Goal: Task Accomplishment & Management: Manage account settings

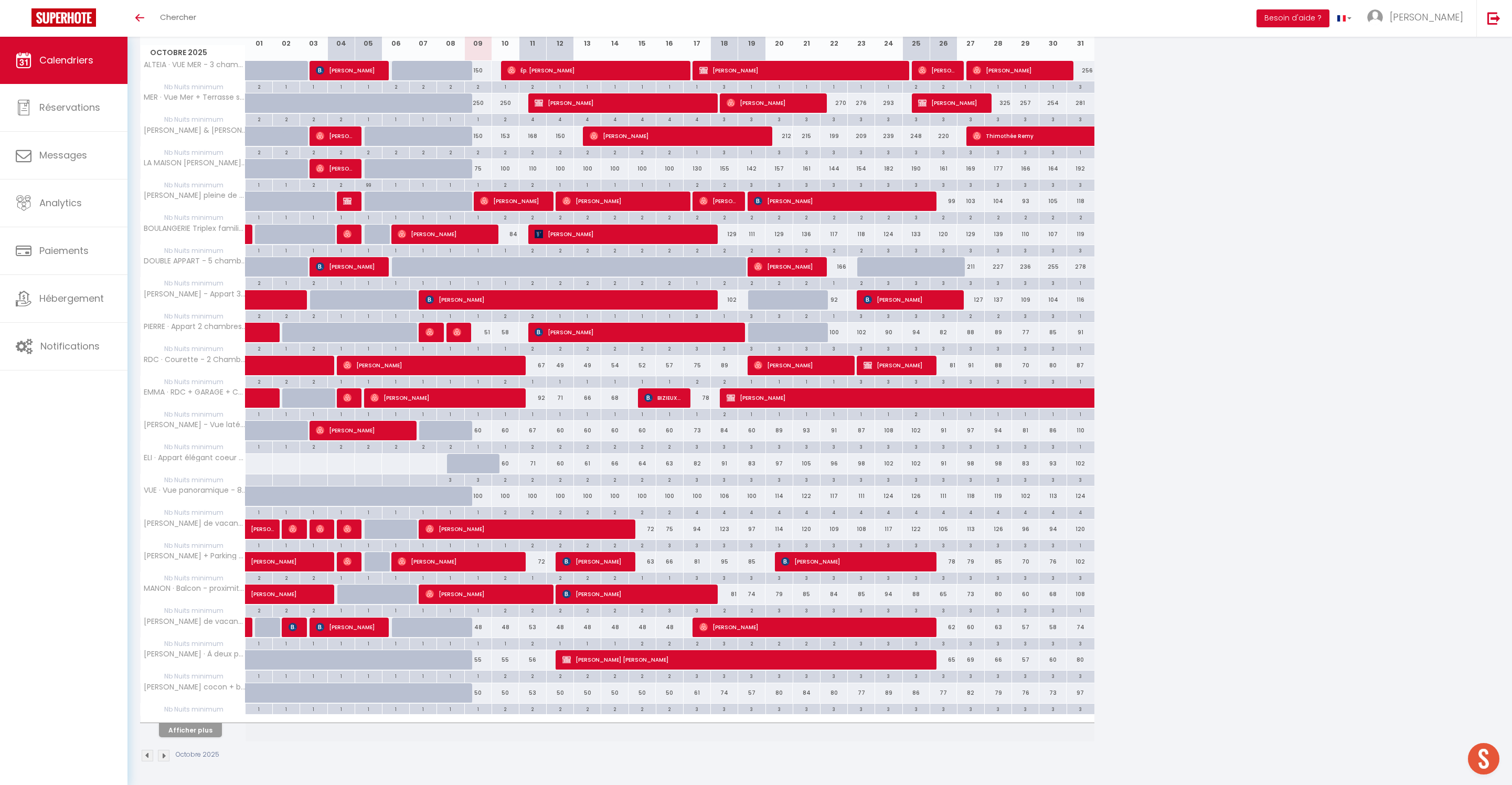
scroll to position [231, 0]
click at [209, 723] on button "Afficher plus" at bounding box center [191, 730] width 63 height 14
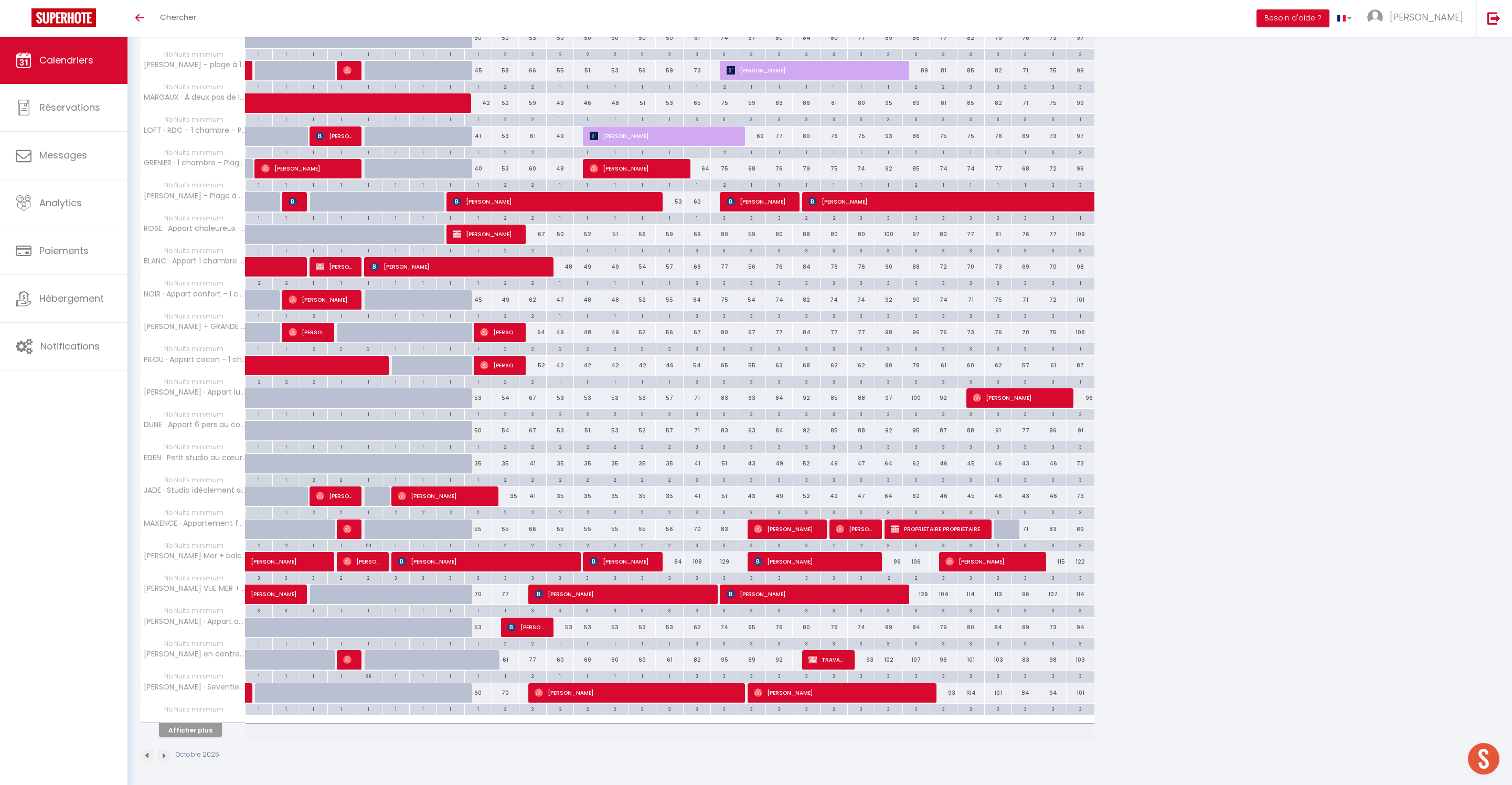
scroll to position [934, 0]
click at [209, 723] on button "Afficher plus" at bounding box center [191, 730] width 63 height 14
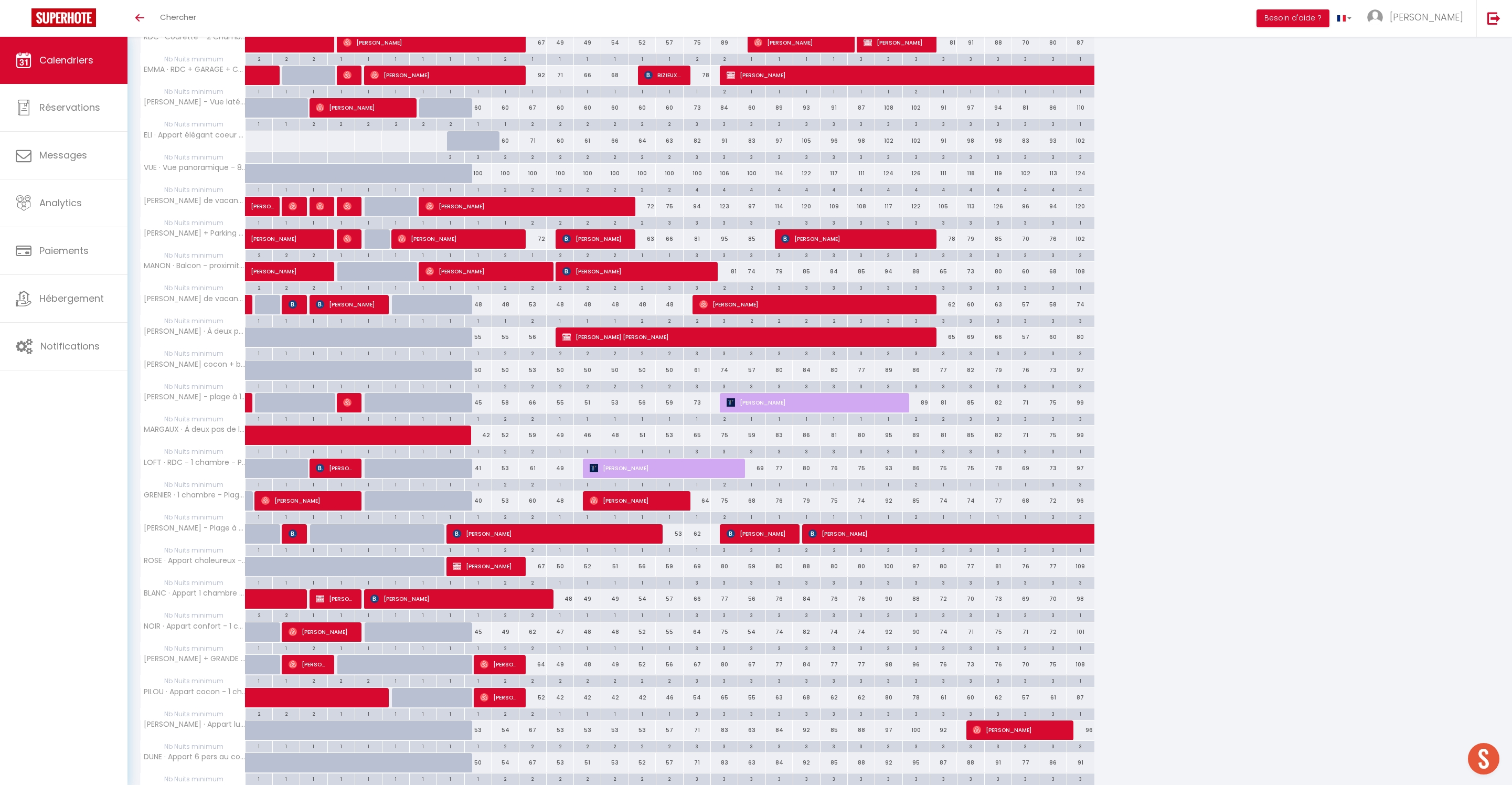
scroll to position [482, 0]
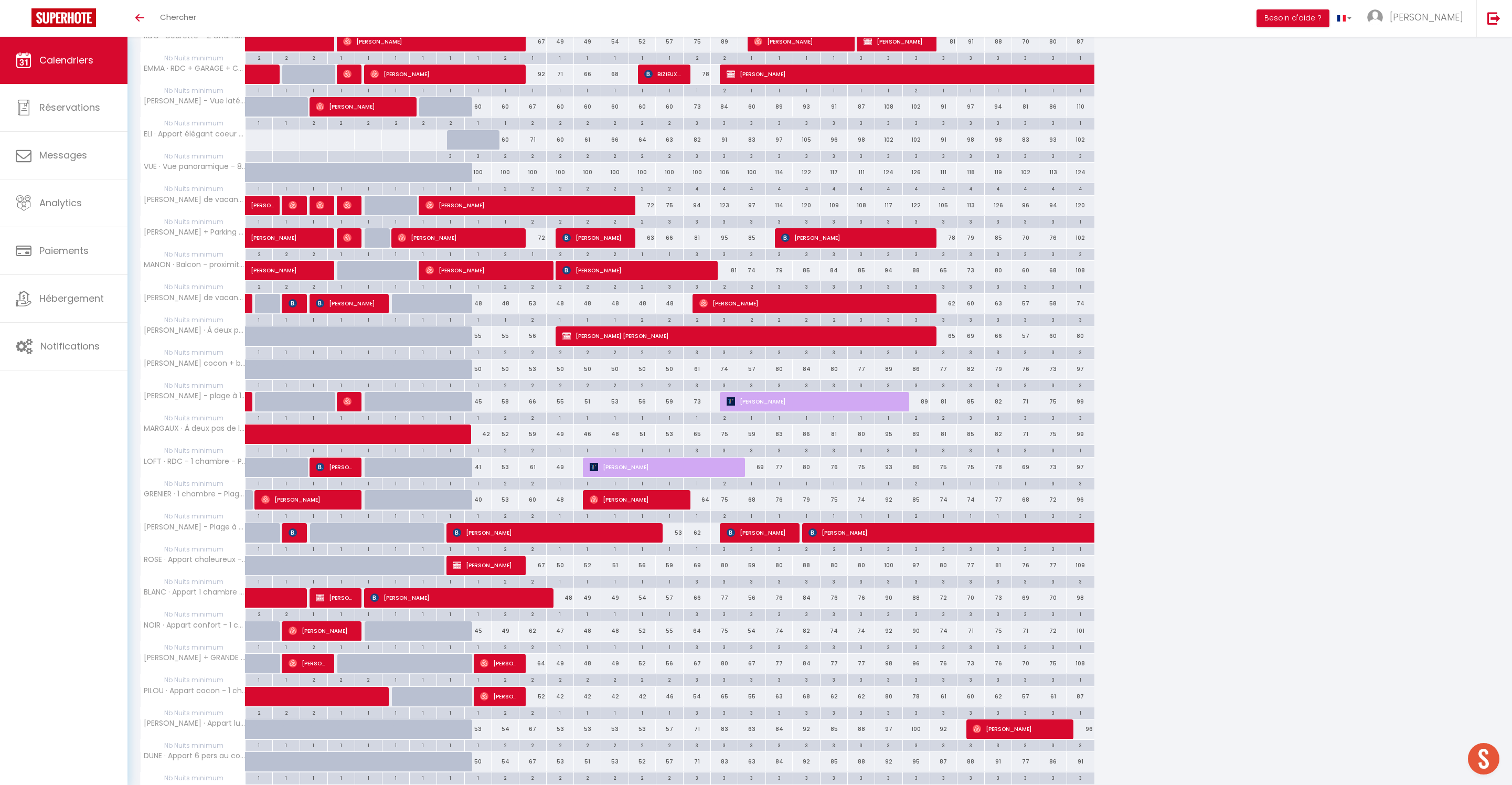
click at [487, 346] on div "55" at bounding box center [478, 336] width 27 height 20
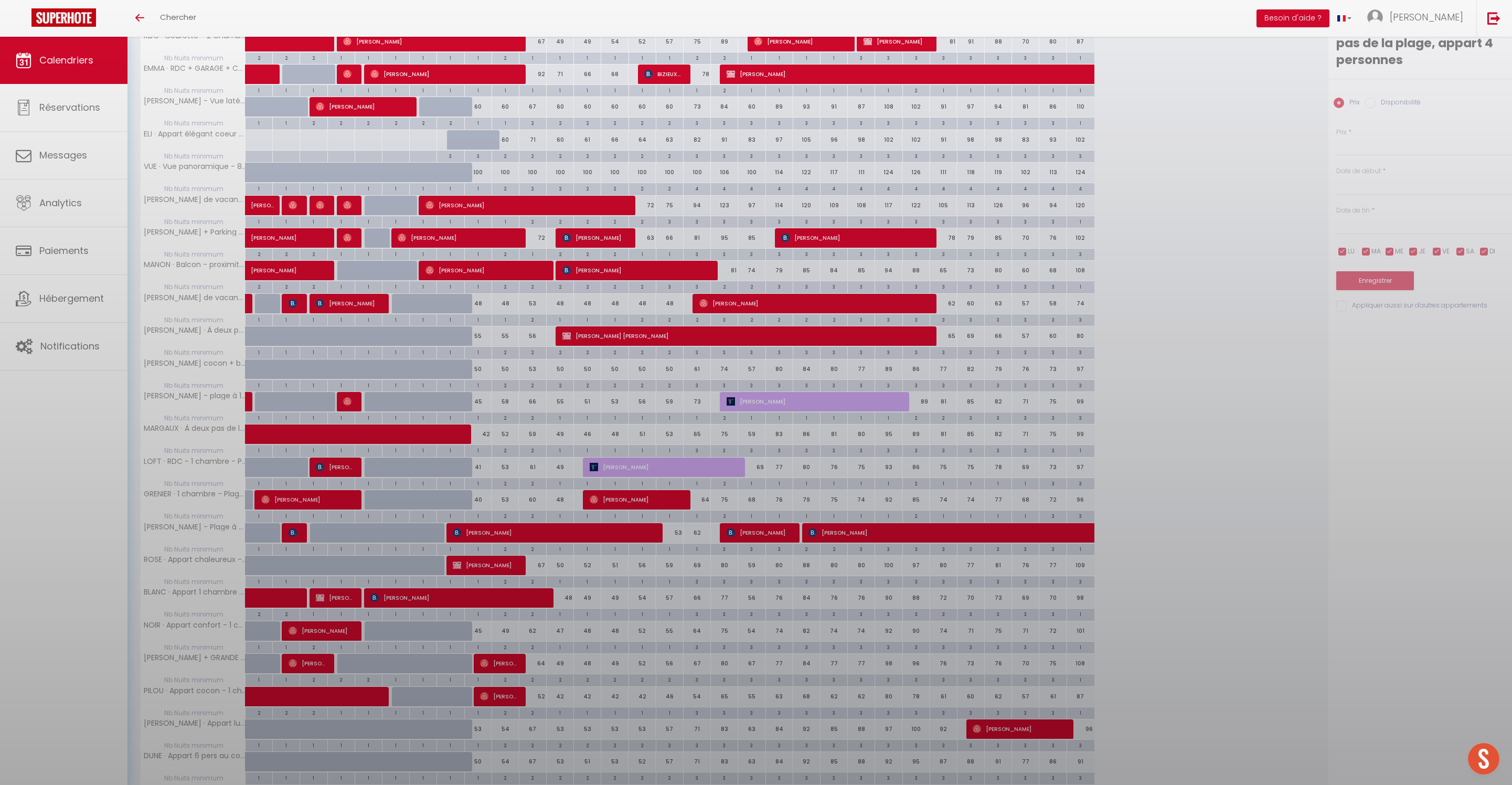
type input "55"
type input "Jeu 09 Octobre 2025"
type input "Ven 10 Octobre 2025"
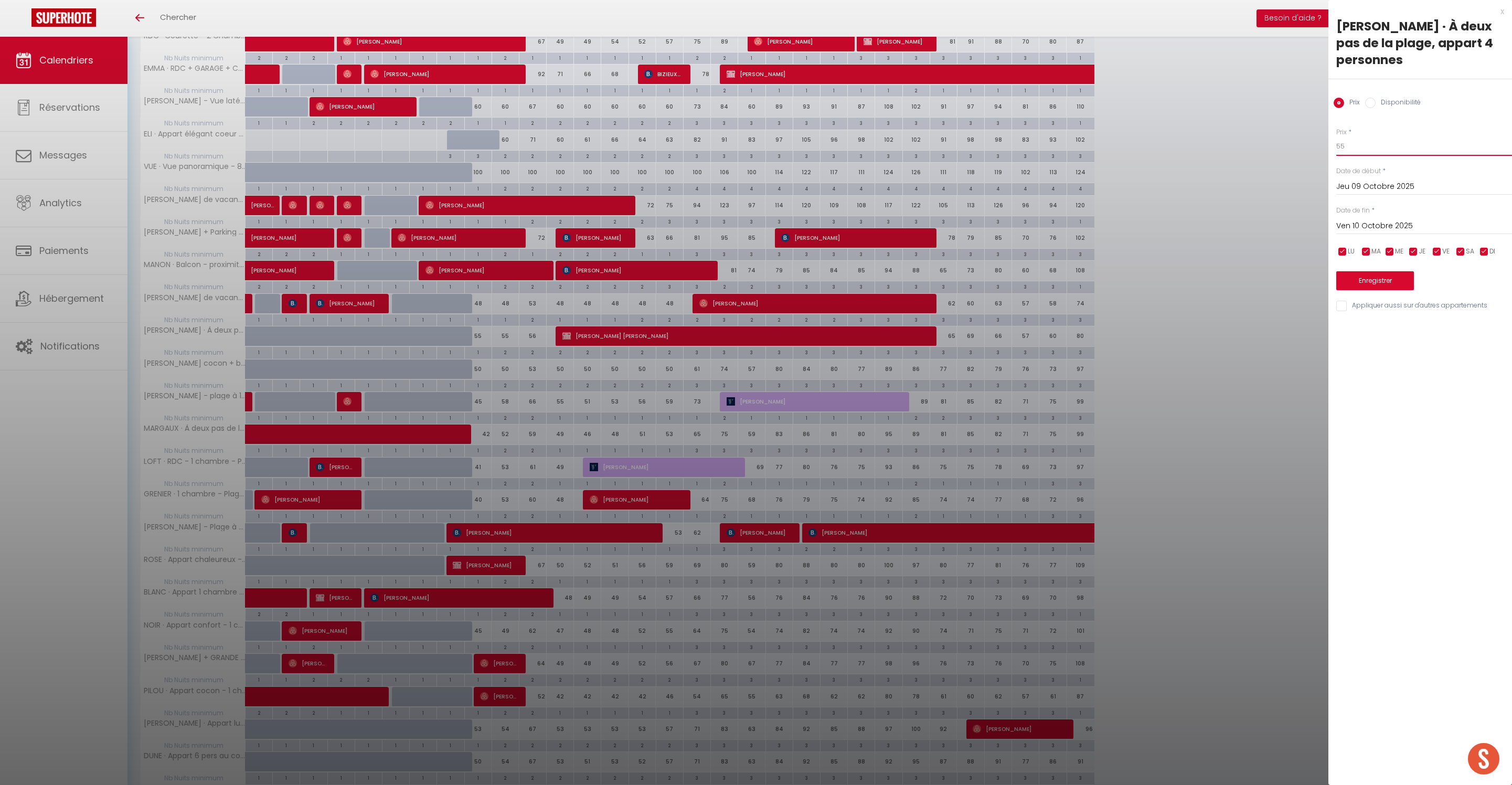
click at [1386, 156] on input "55" at bounding box center [1424, 146] width 176 height 19
type input "50"
click at [1391, 290] on button "Enregistrer" at bounding box center [1375, 281] width 78 height 19
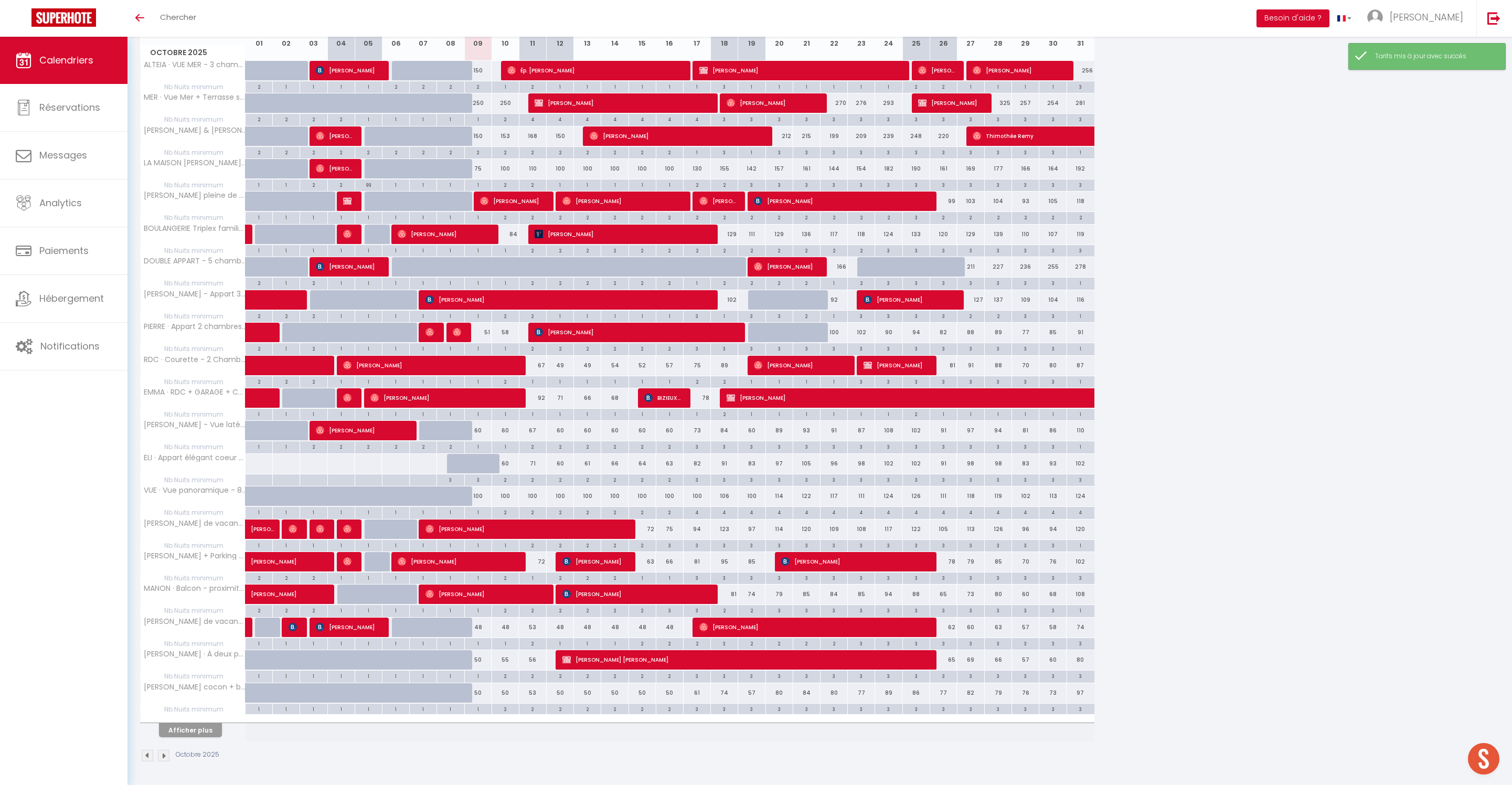
scroll to position [231, 0]
click at [216, 723] on button "Afficher plus" at bounding box center [191, 730] width 63 height 14
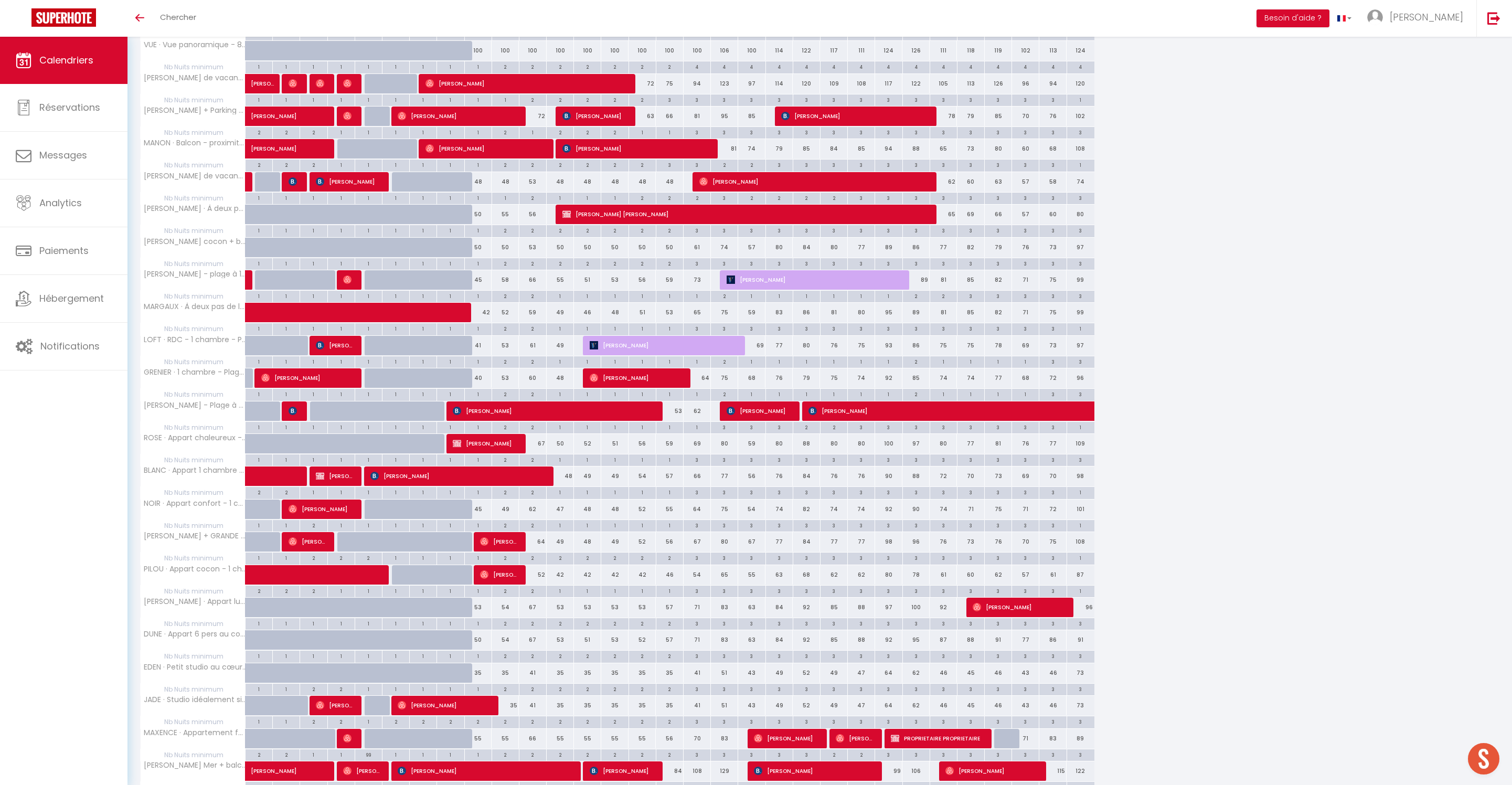
scroll to position [730, 0]
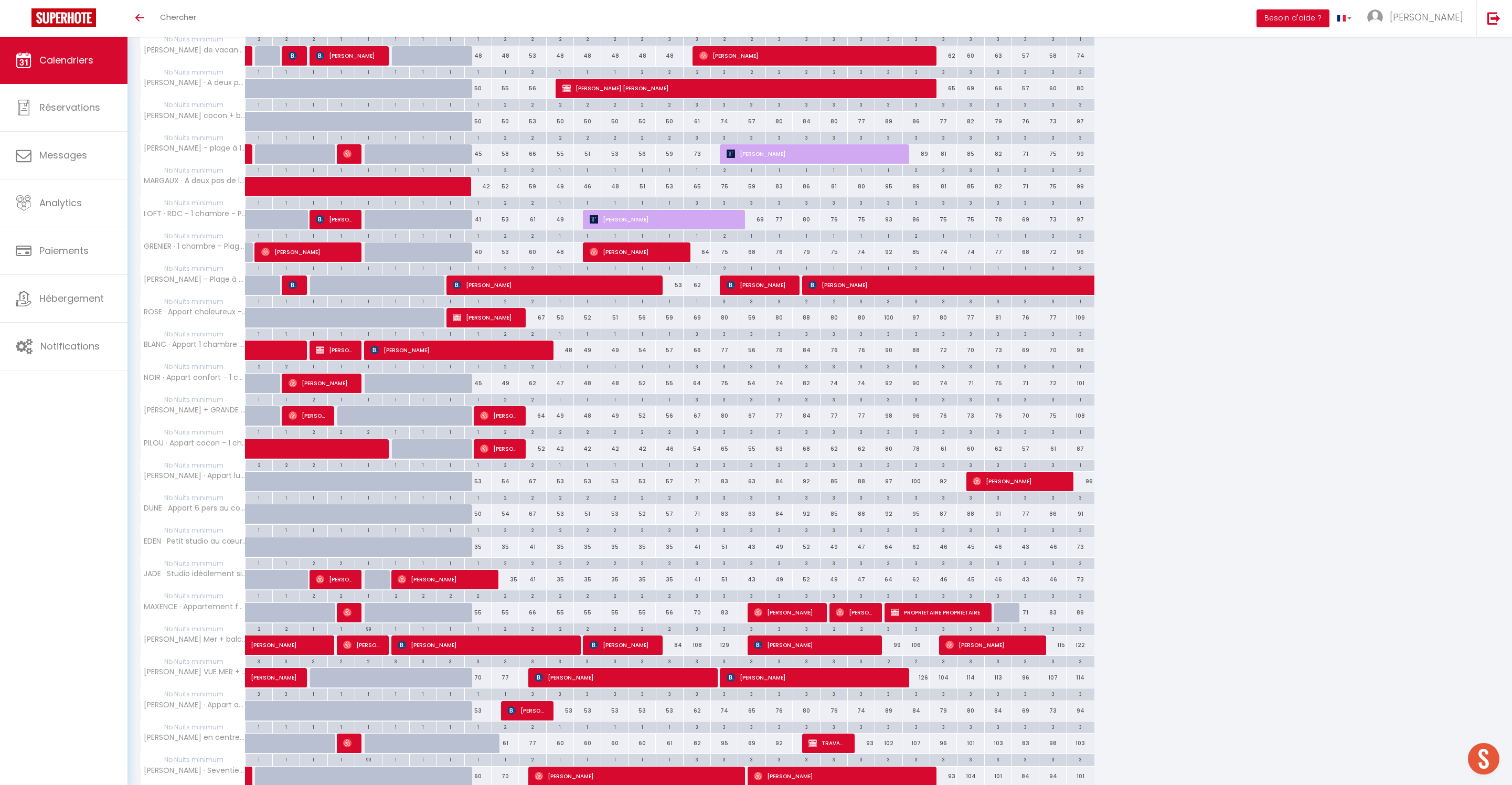
click at [486, 393] on div "45" at bounding box center [478, 383] width 27 height 20
type input "45"
type input "Jeu 09 Octobre 2025"
type input "Ven 10 Octobre 2025"
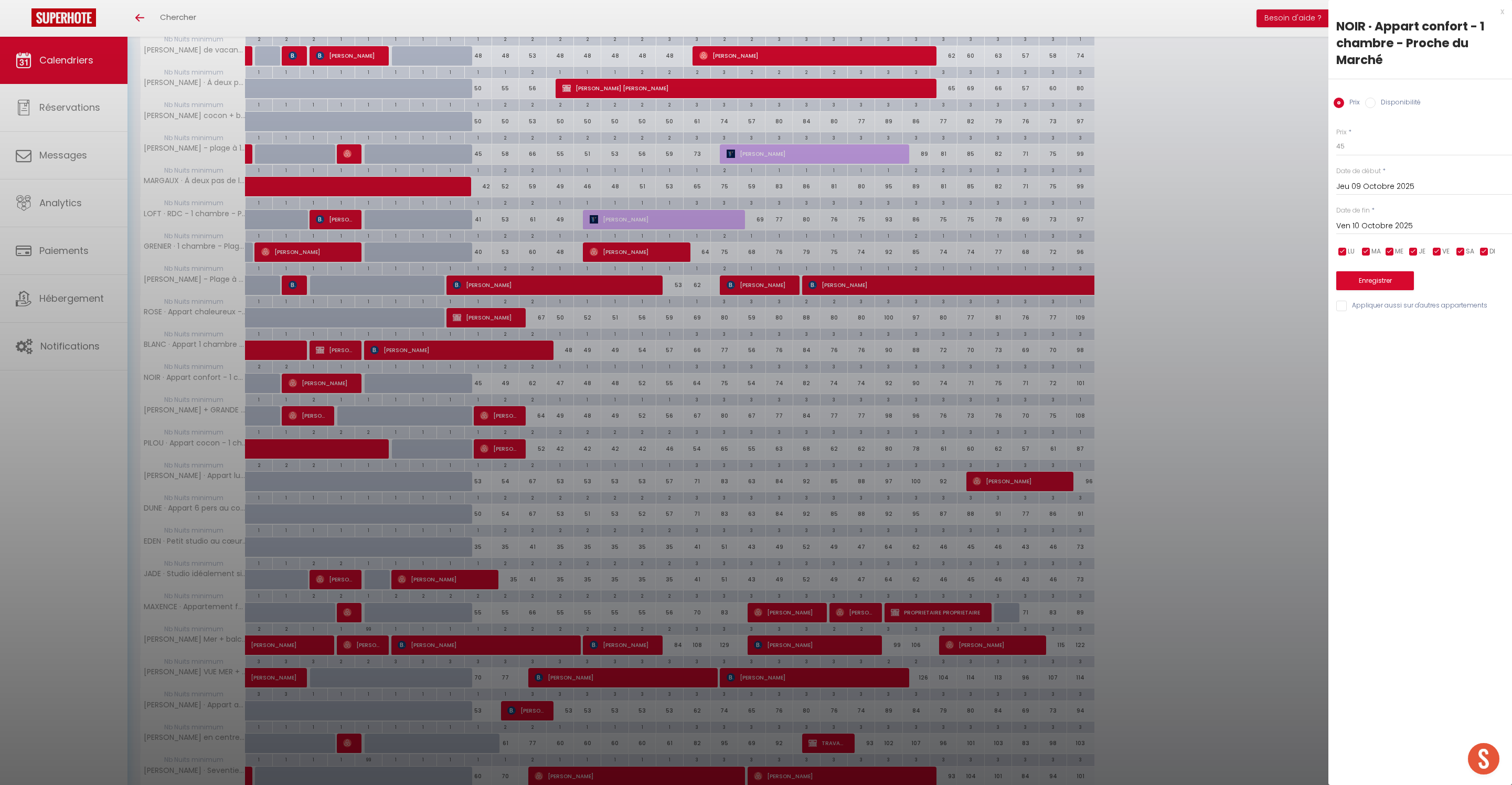
click at [1502, 13] on div "x" at bounding box center [1416, 12] width 176 height 13
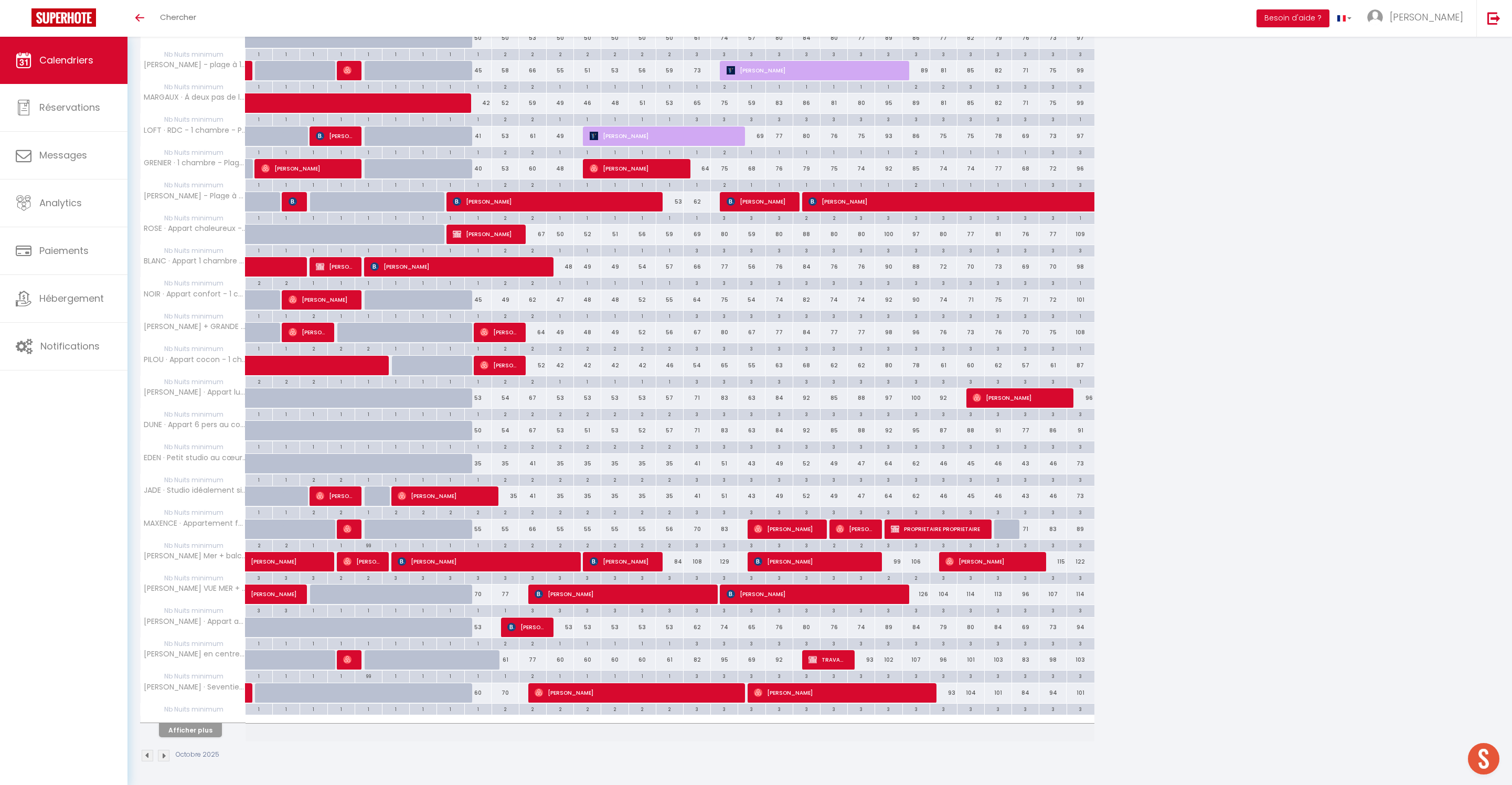
scroll to position [929, 0]
click at [482, 618] on div "53" at bounding box center [478, 627] width 27 height 20
type input "53"
type input "Jeu 09 Octobre 2025"
type input "Ven 10 Octobre 2025"
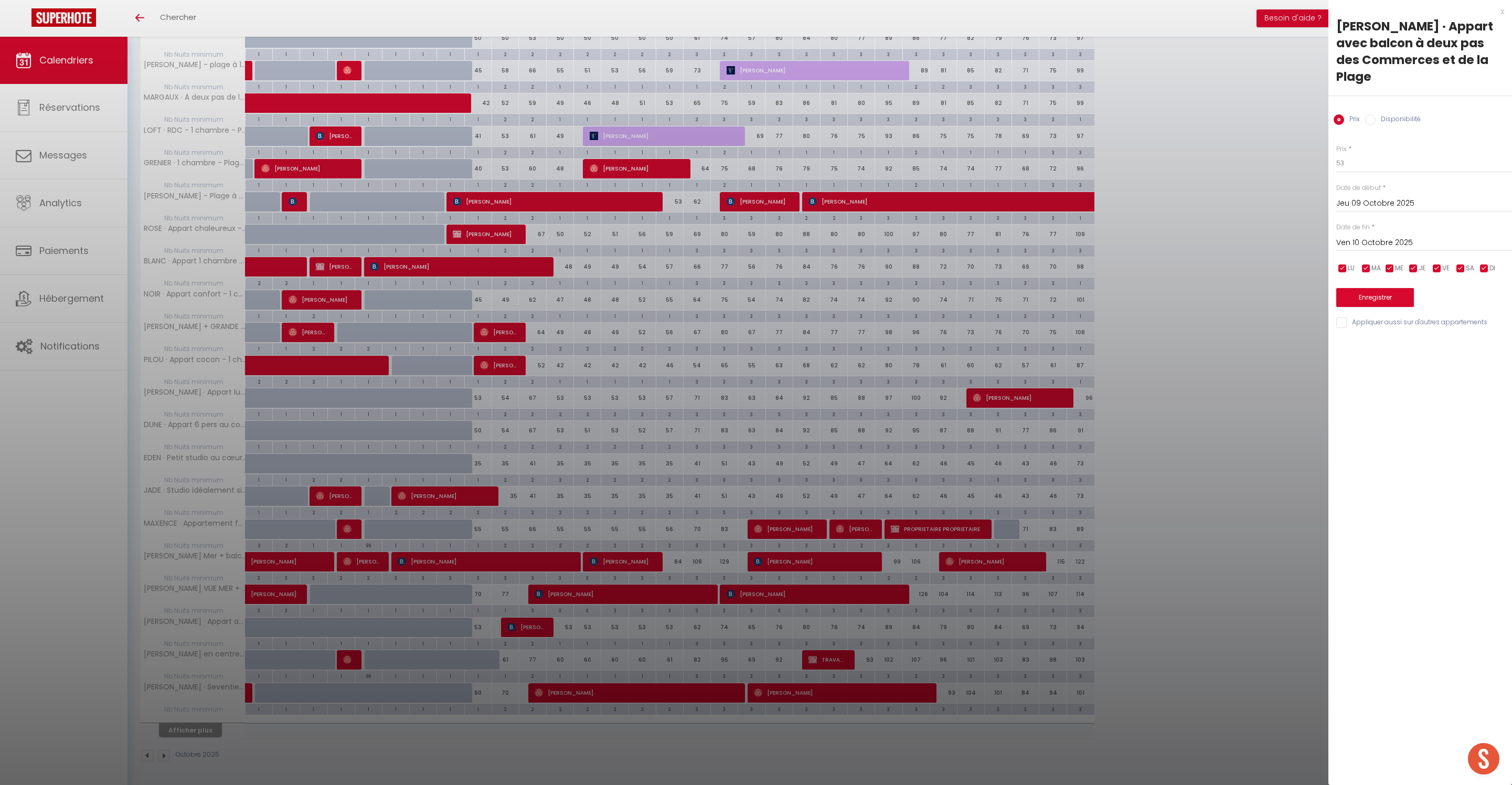
click at [1503, 13] on div "x" at bounding box center [1416, 12] width 176 height 13
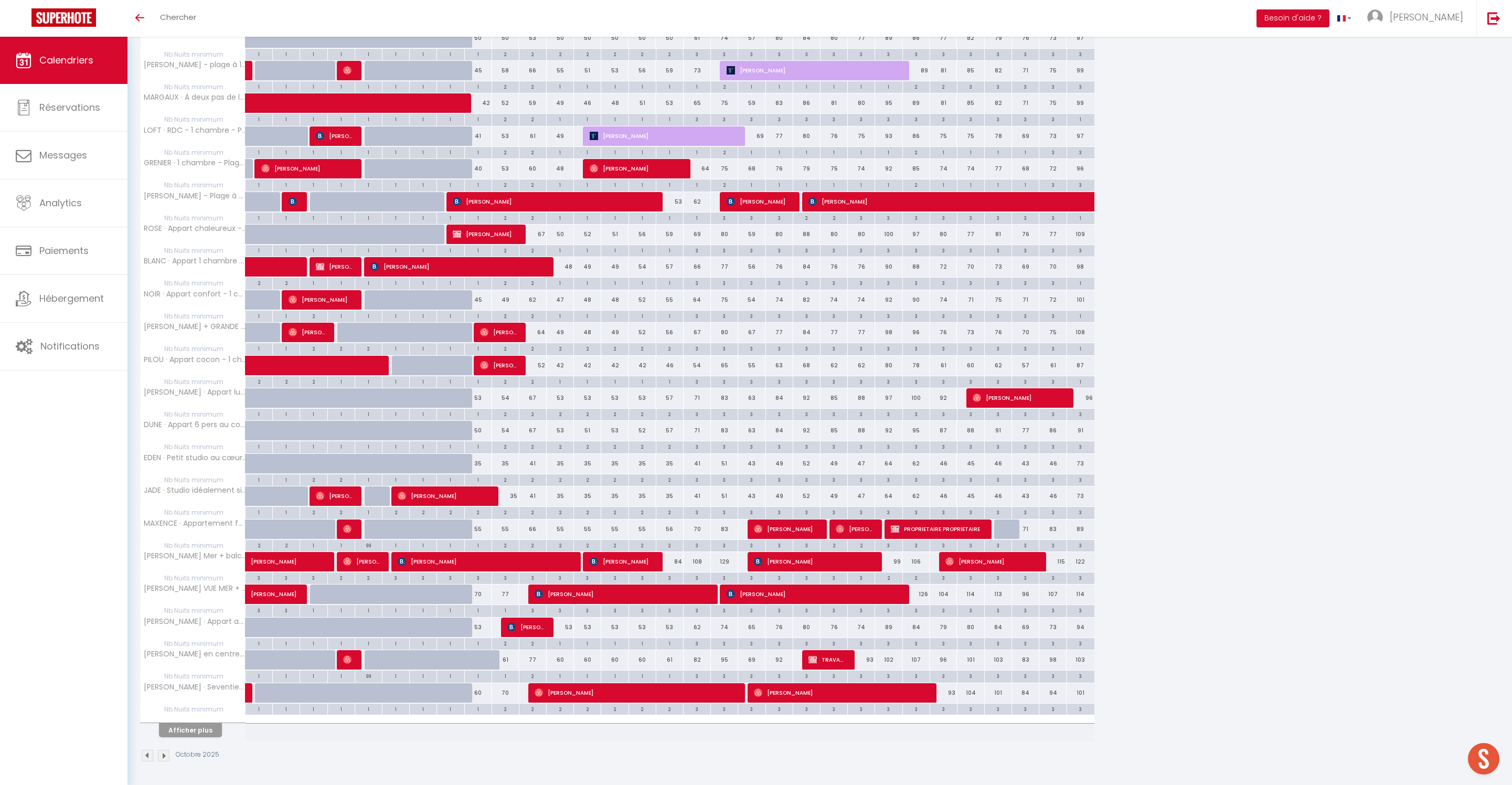
click at [200, 727] on button "Afficher plus" at bounding box center [191, 730] width 63 height 14
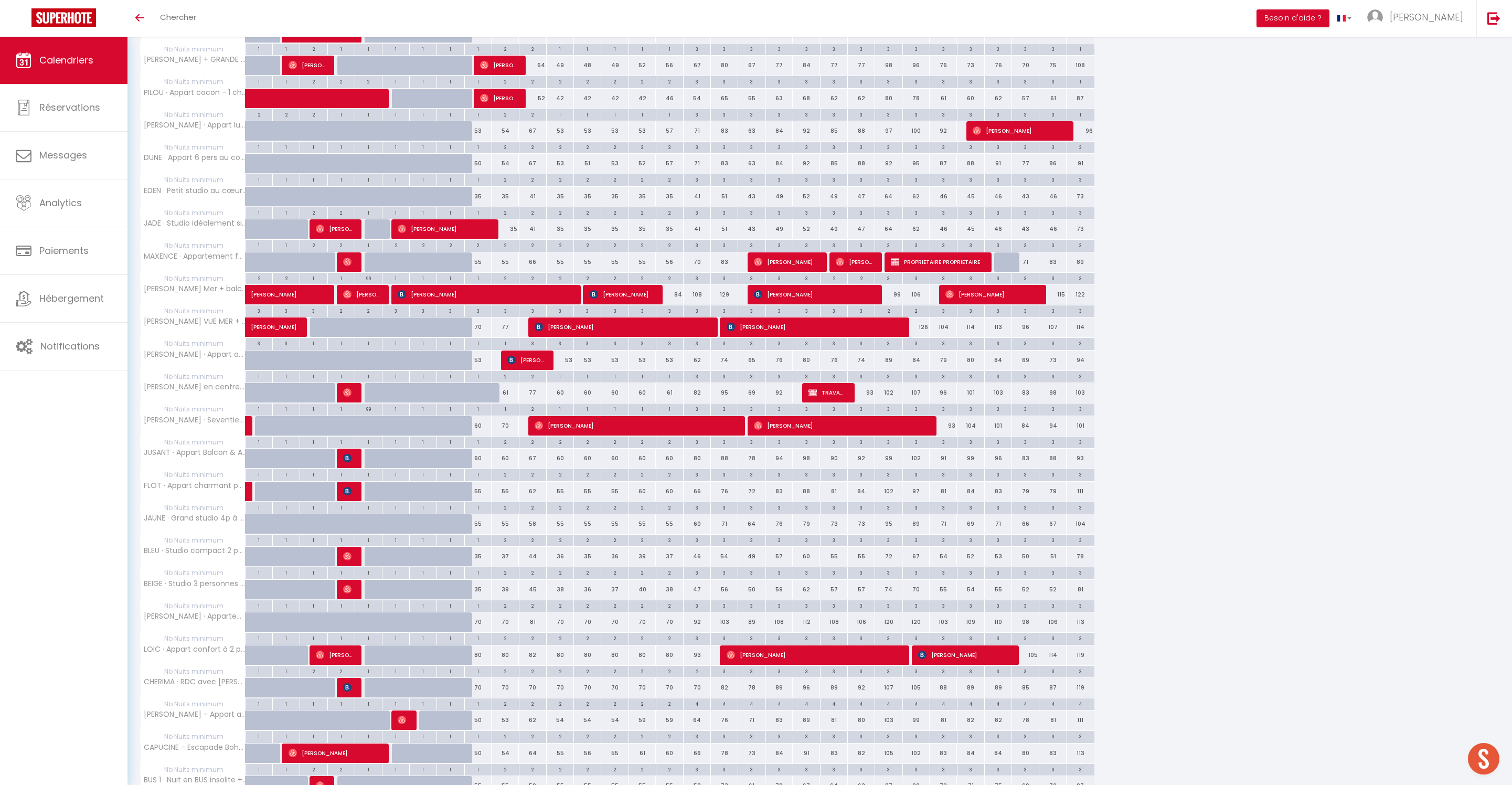
scroll to position [933, 0]
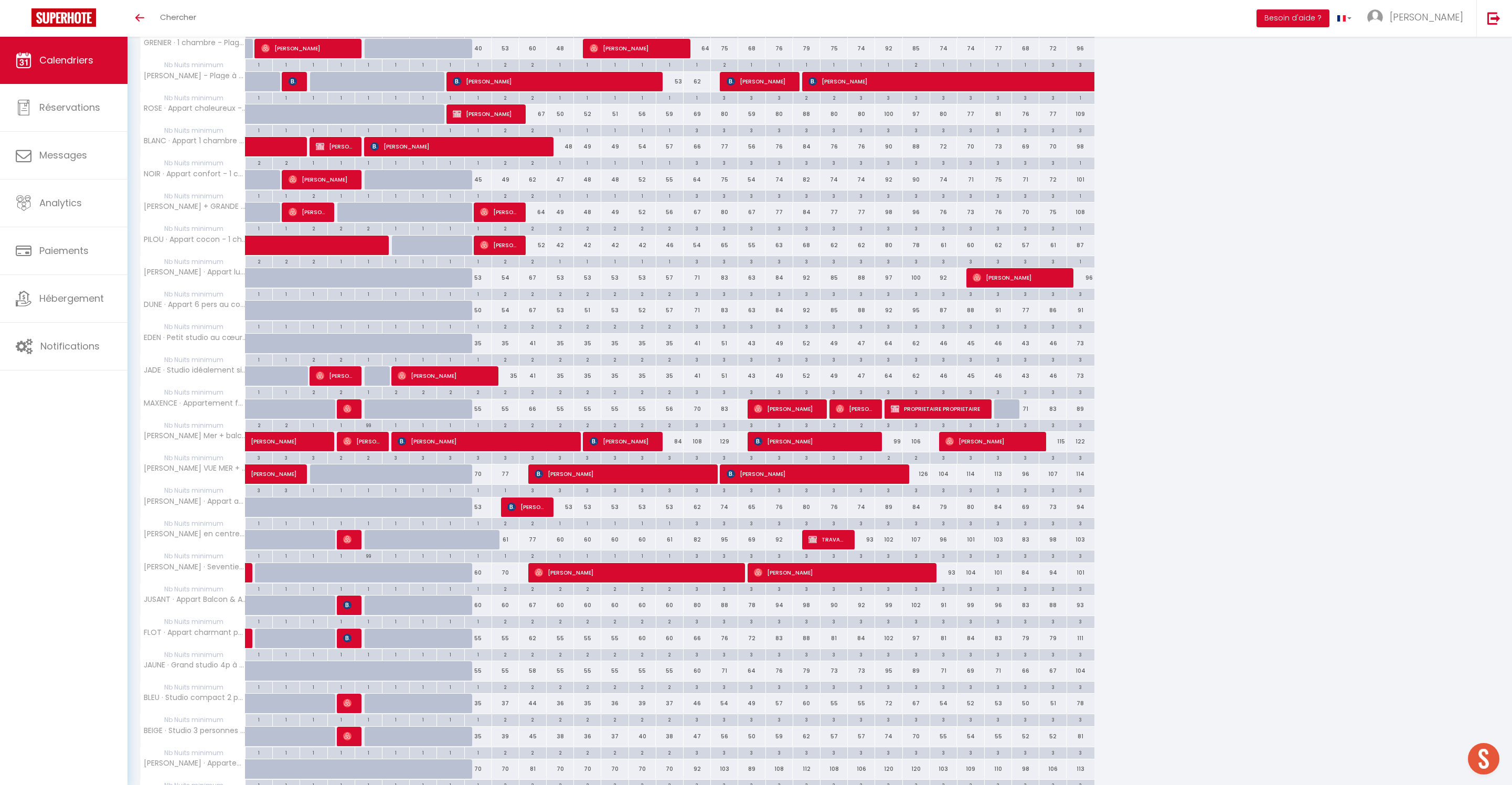
click at [511, 594] on div "2" at bounding box center [505, 588] width 27 height 10
type input "2"
type input "Ven 10 Octobre 2025"
type input "Sam 11 Octobre 2025"
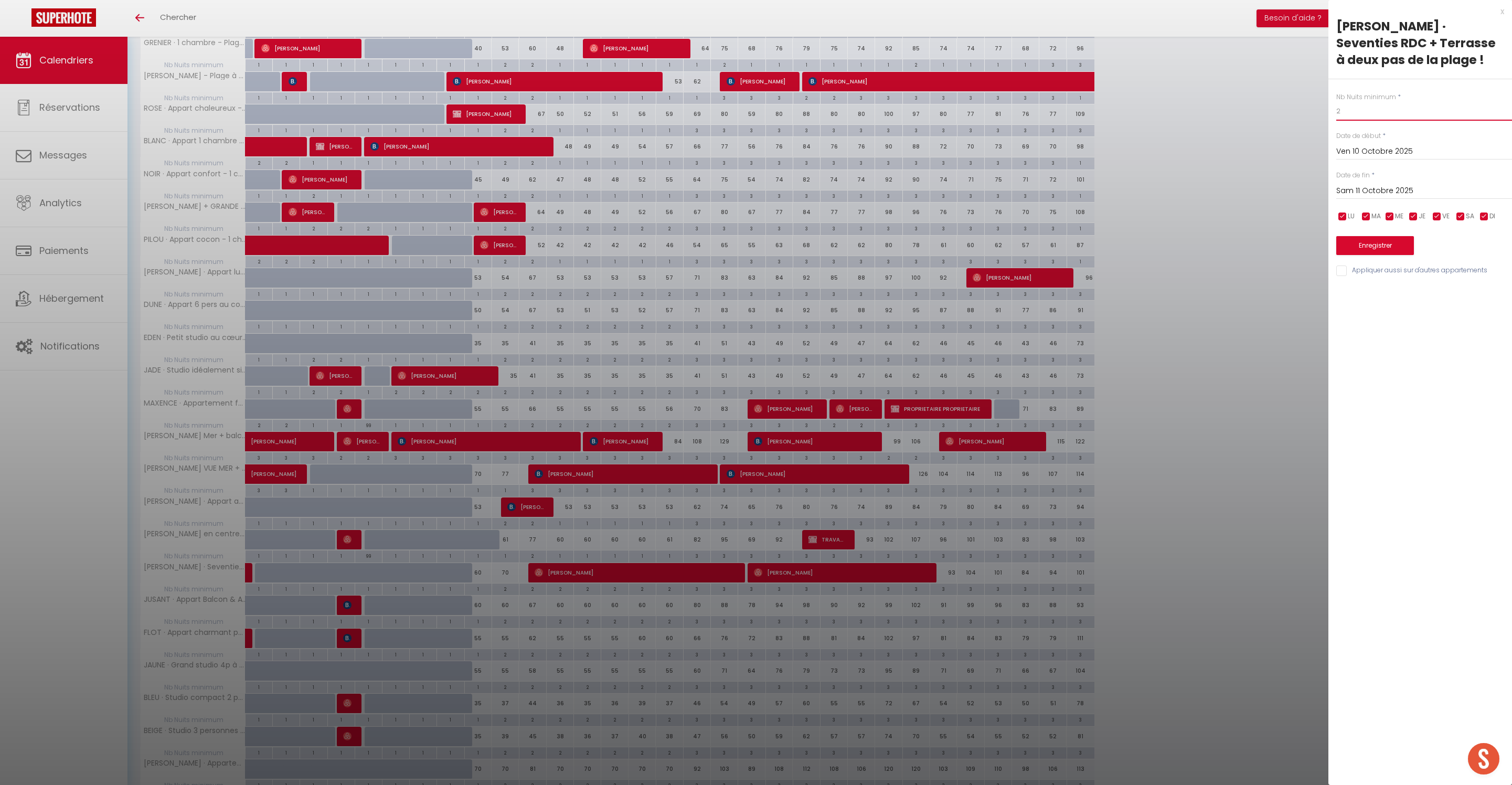
click at [1386, 121] on input "2" at bounding box center [1424, 112] width 176 height 19
type input "1"
click at [1364, 255] on button "Enregistrer" at bounding box center [1375, 246] width 78 height 19
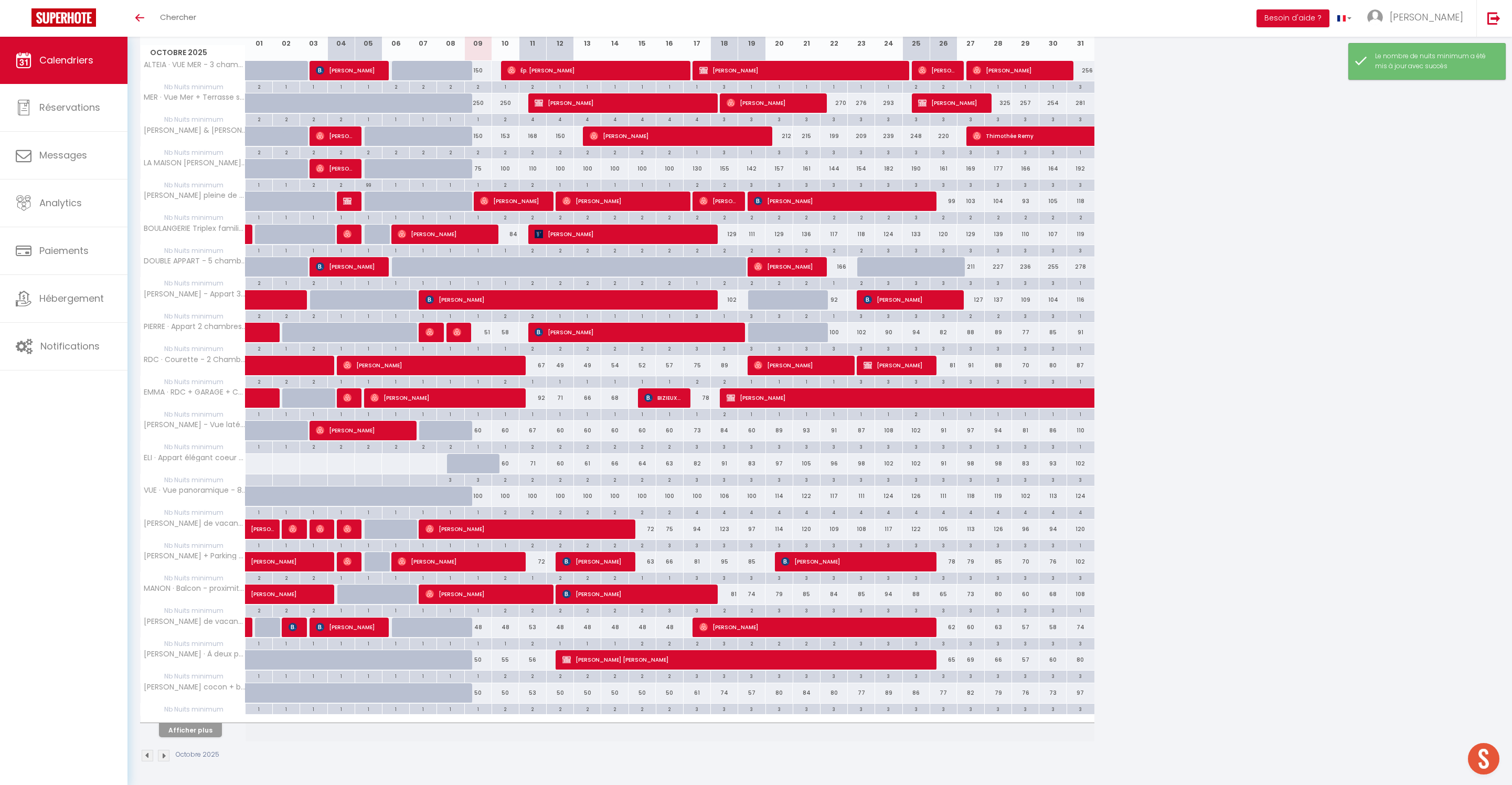
scroll to position [231, 0]
click at [210, 723] on button "Afficher plus" at bounding box center [191, 730] width 63 height 14
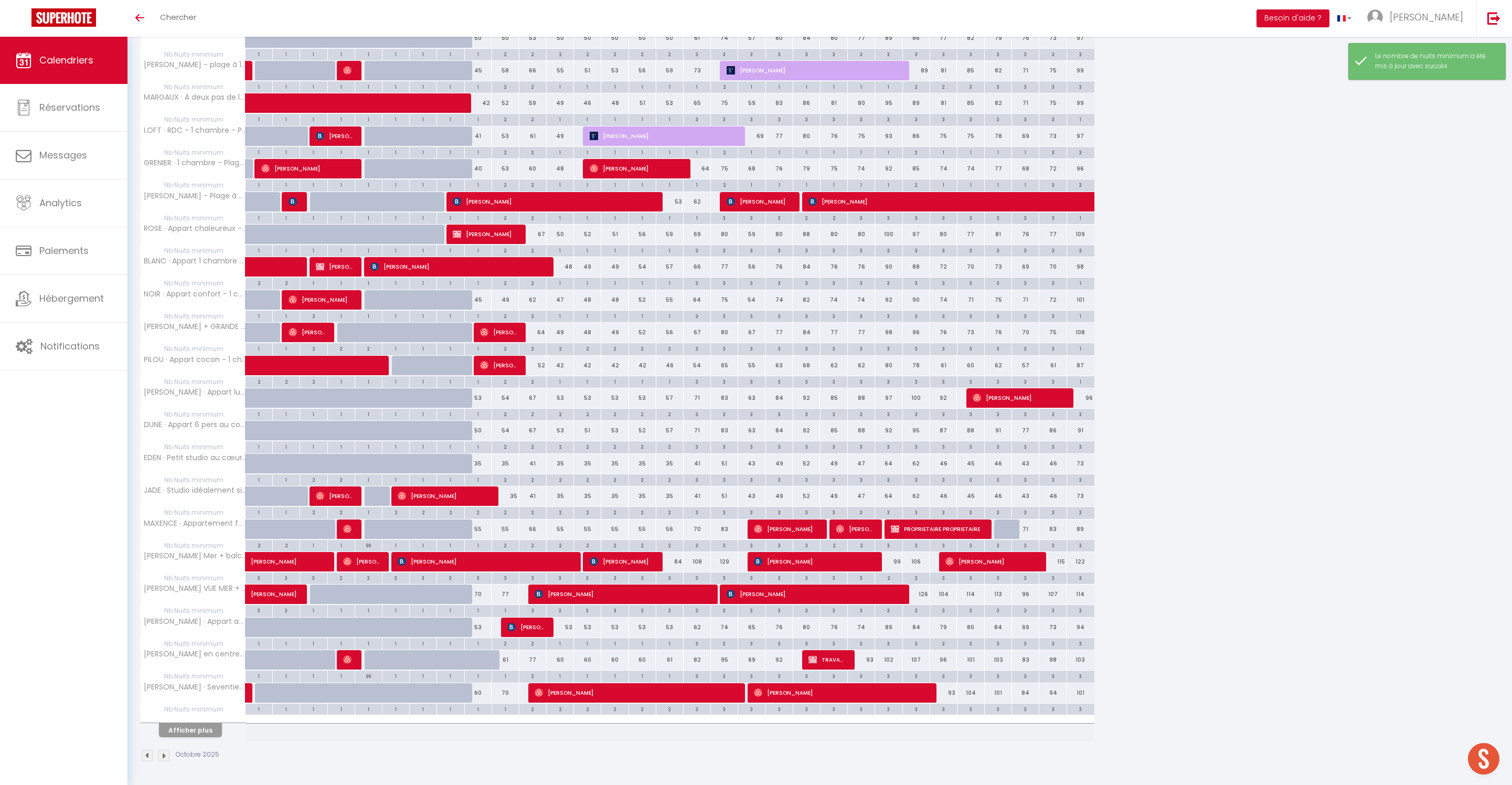
scroll to position [934, 0]
click at [211, 723] on button "Afficher plus" at bounding box center [191, 730] width 63 height 14
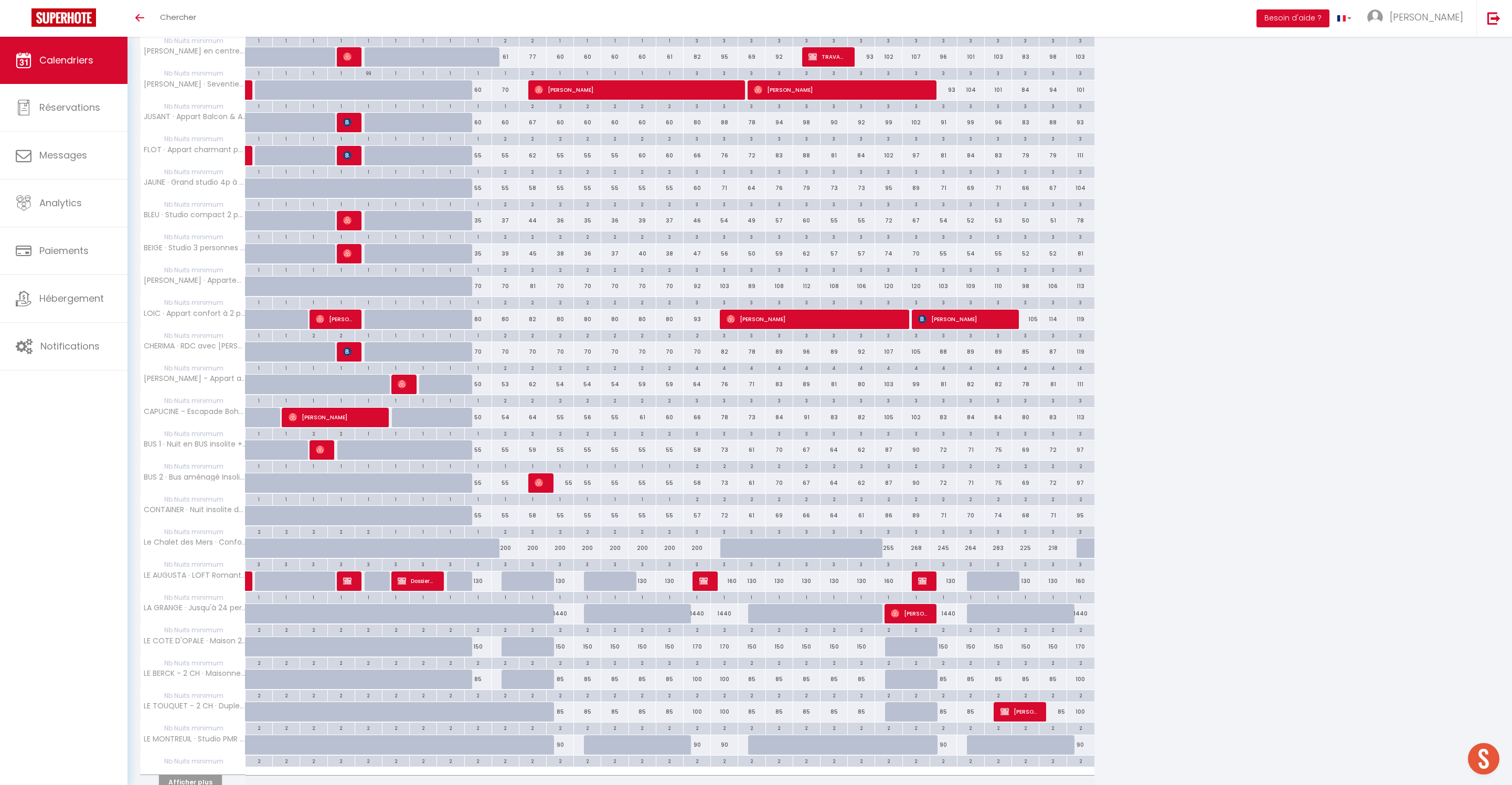
scroll to position [1414, 0]
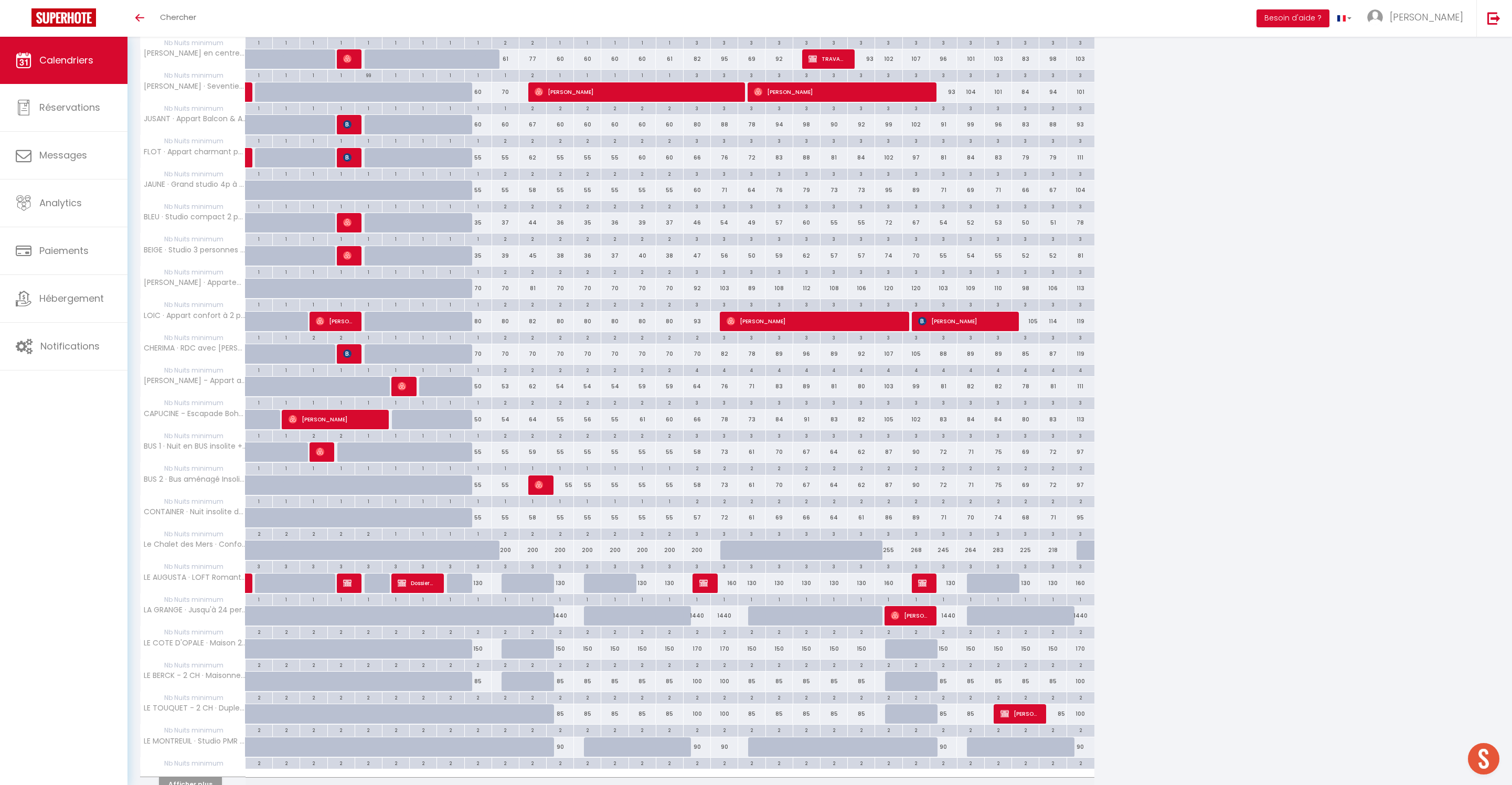
click at [542, 146] on div "2" at bounding box center [532, 140] width 27 height 10
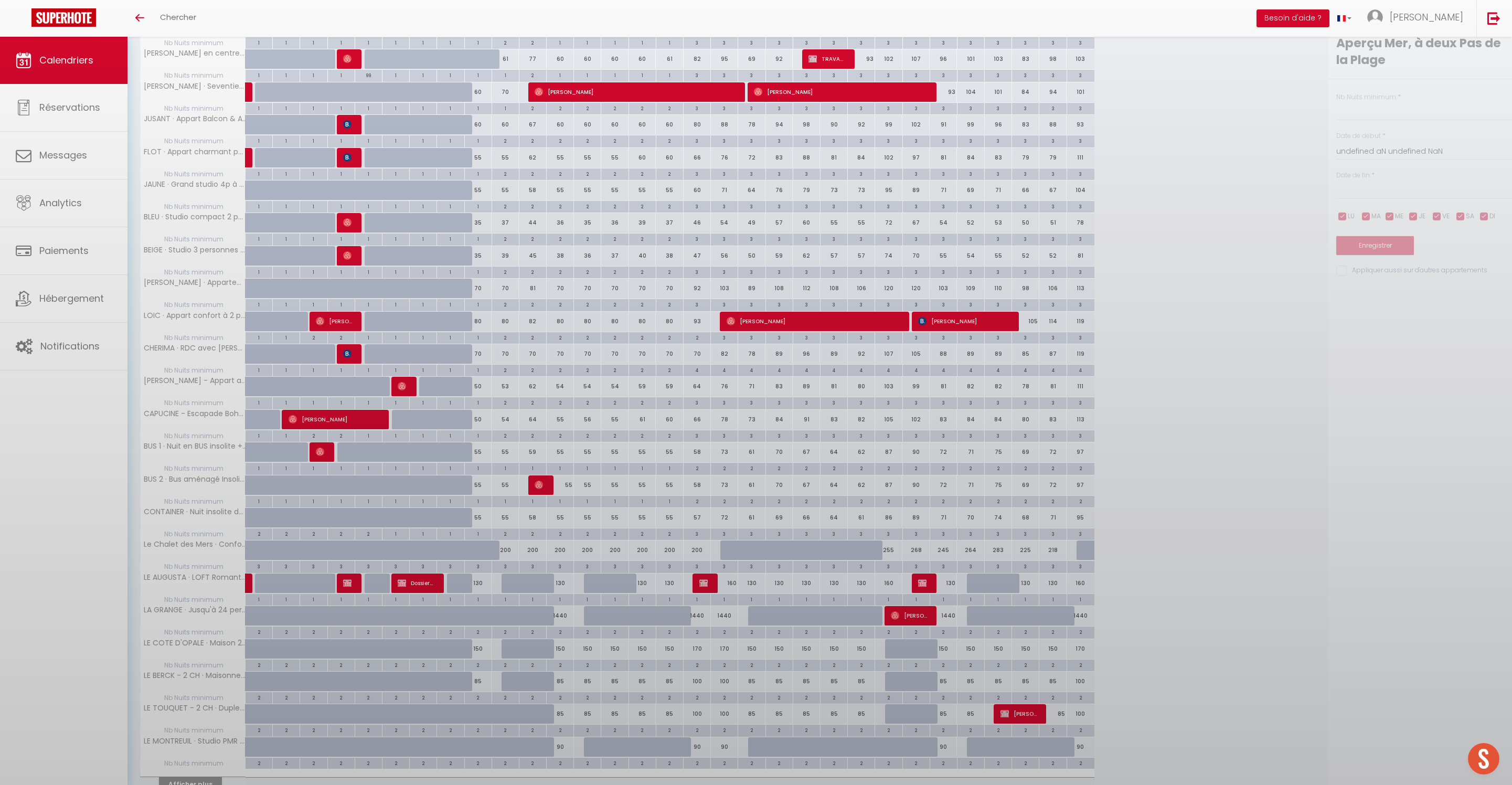
type input "2"
type input "Sam 11 Octobre 2025"
type input "Dim 12 Octobre 2025"
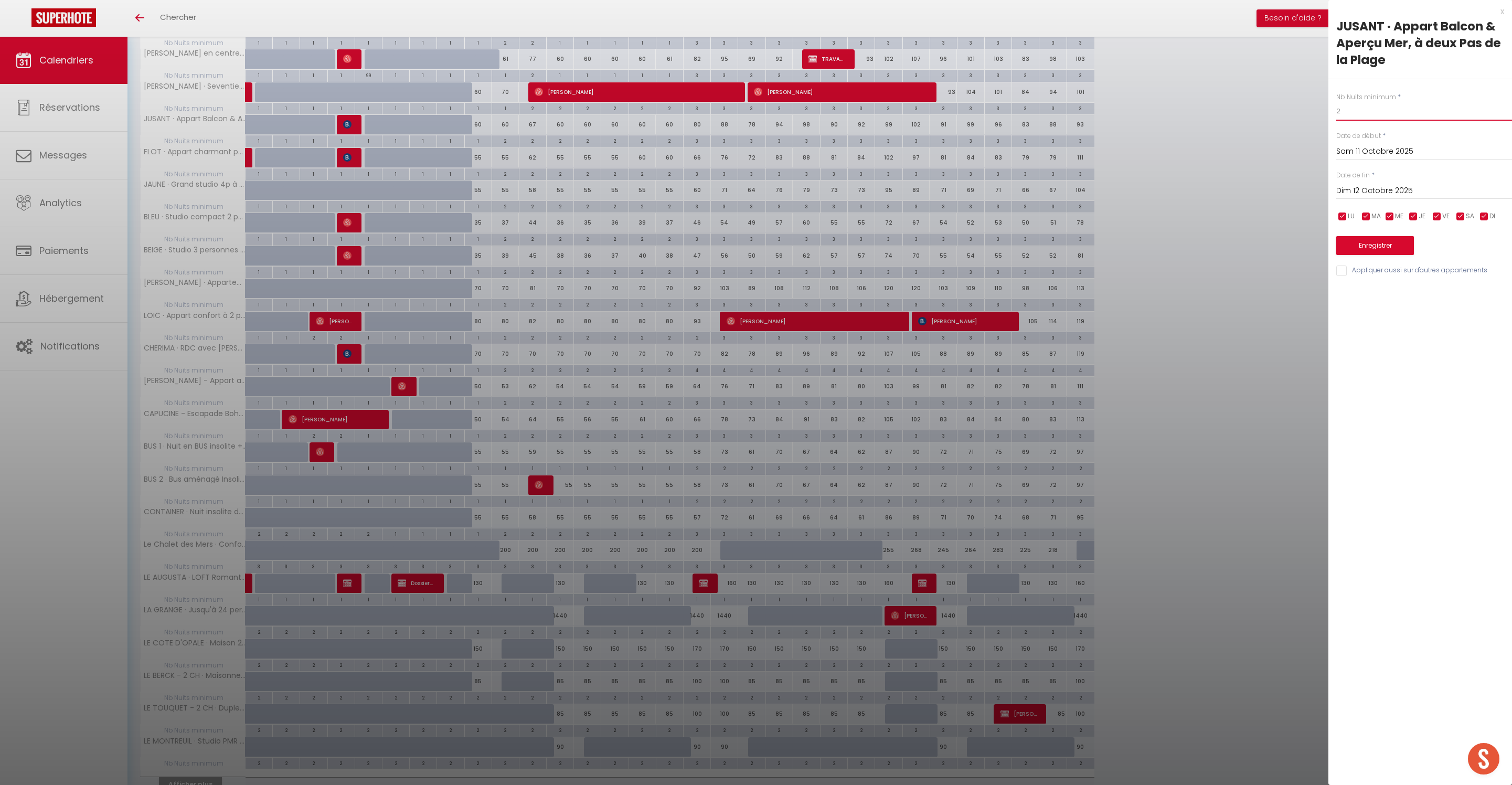
click at [1379, 121] on input "2" at bounding box center [1424, 112] width 176 height 19
click at [1363, 159] on input "Sam 11 Octobre 2025" at bounding box center [1424, 152] width 176 height 14
click at [1350, 264] on span "12" at bounding box center [1347, 253] width 22 height 21
type input "Dim 12 Octobre 2025"
click at [1350, 198] on input "Lun 13 Octobre 2025" at bounding box center [1424, 191] width 176 height 14
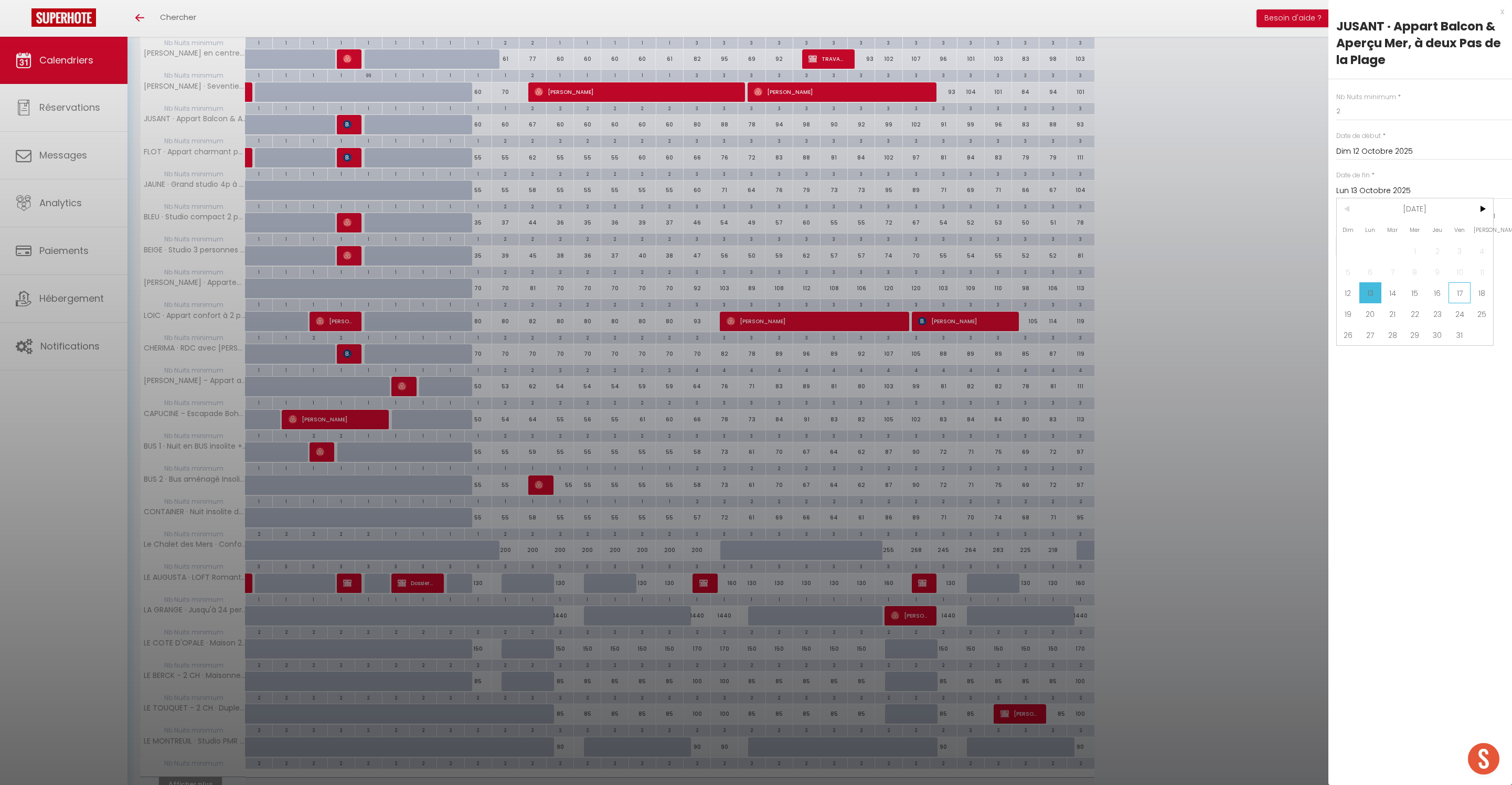
click at [1462, 304] on span "17" at bounding box center [1459, 293] width 22 height 21
type input "Ven 17 Octobre 2025"
click at [1343, 277] on div "Appliquer aussi sur d'autres appartements" at bounding box center [1424, 271] width 176 height 12
click at [1341, 276] on input "Appliquer aussi sur d'autres appartements" at bounding box center [1424, 270] width 176 height 10
checkbox input "true"
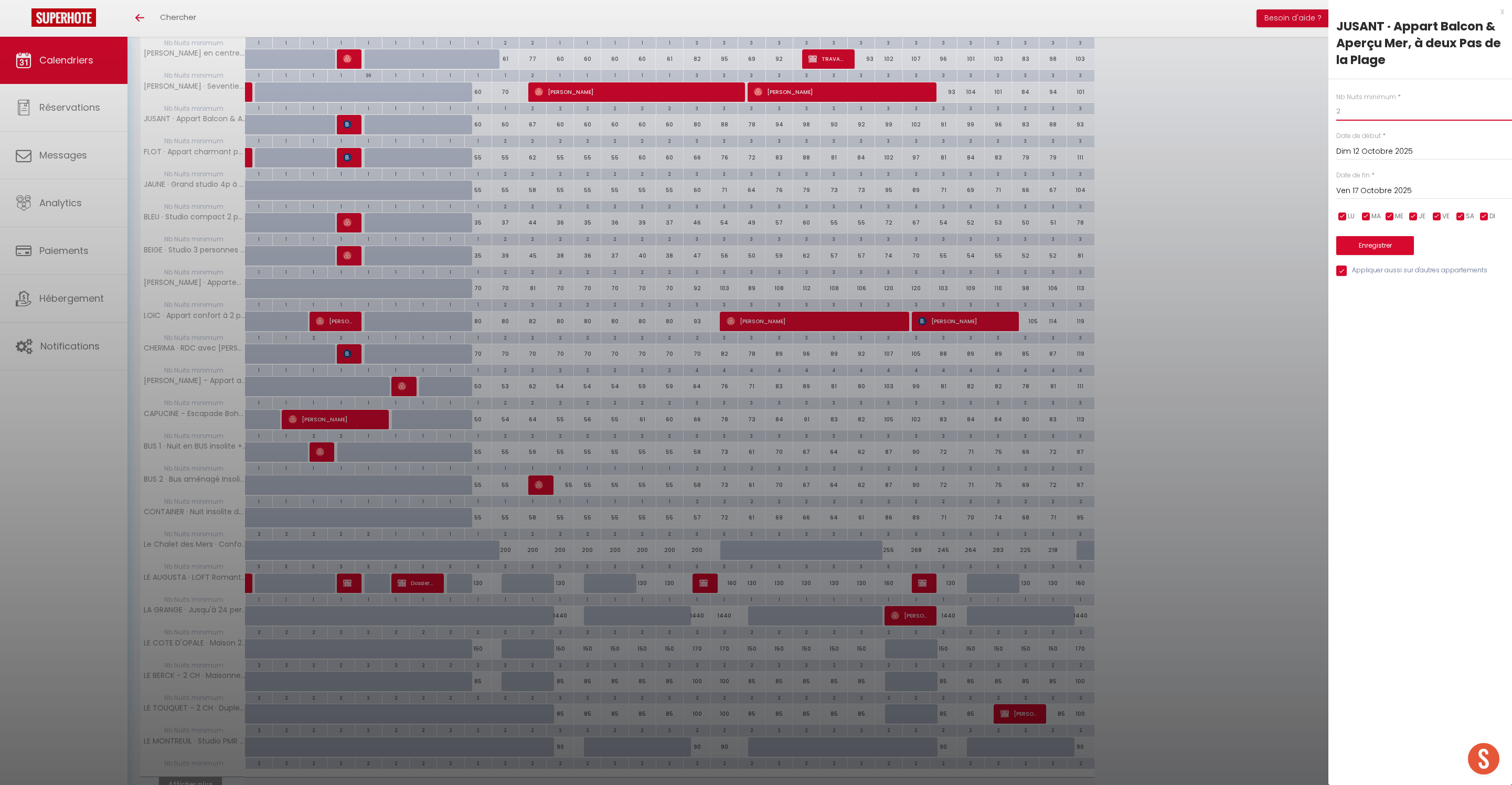
click at [1357, 120] on input "2" at bounding box center [1424, 112] width 176 height 19
type input "1"
click at [1404, 255] on button "Enregistrer" at bounding box center [1375, 246] width 78 height 19
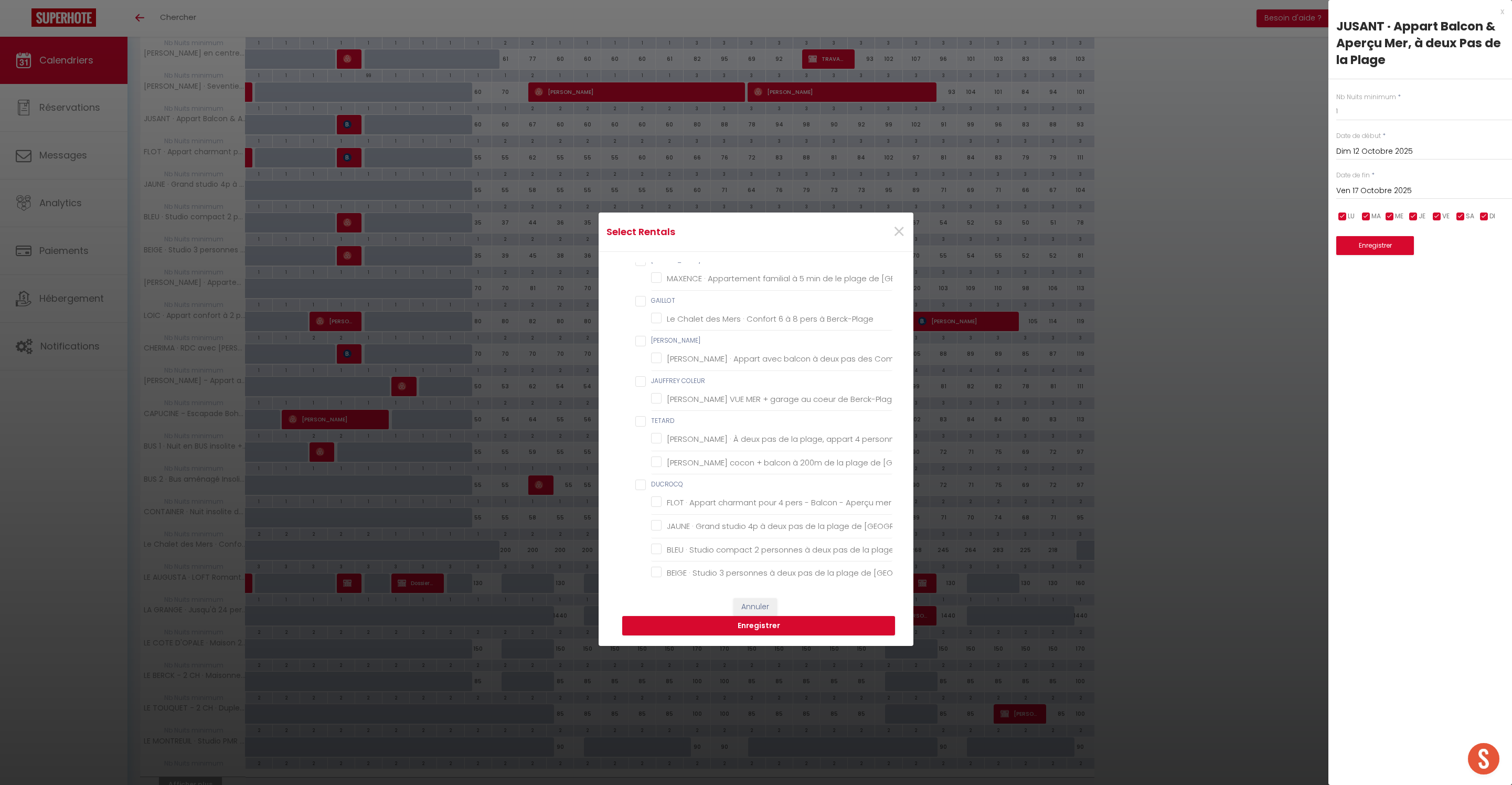
scroll to position [1554, 0]
click at [665, 181] on span "DUCROCQ" at bounding box center [667, 176] width 32 height 9
click at [665, 182] on input "DUCROCQ" at bounding box center [764, 177] width 257 height 10
checkbox input "true"
checkbox MMSS "false"
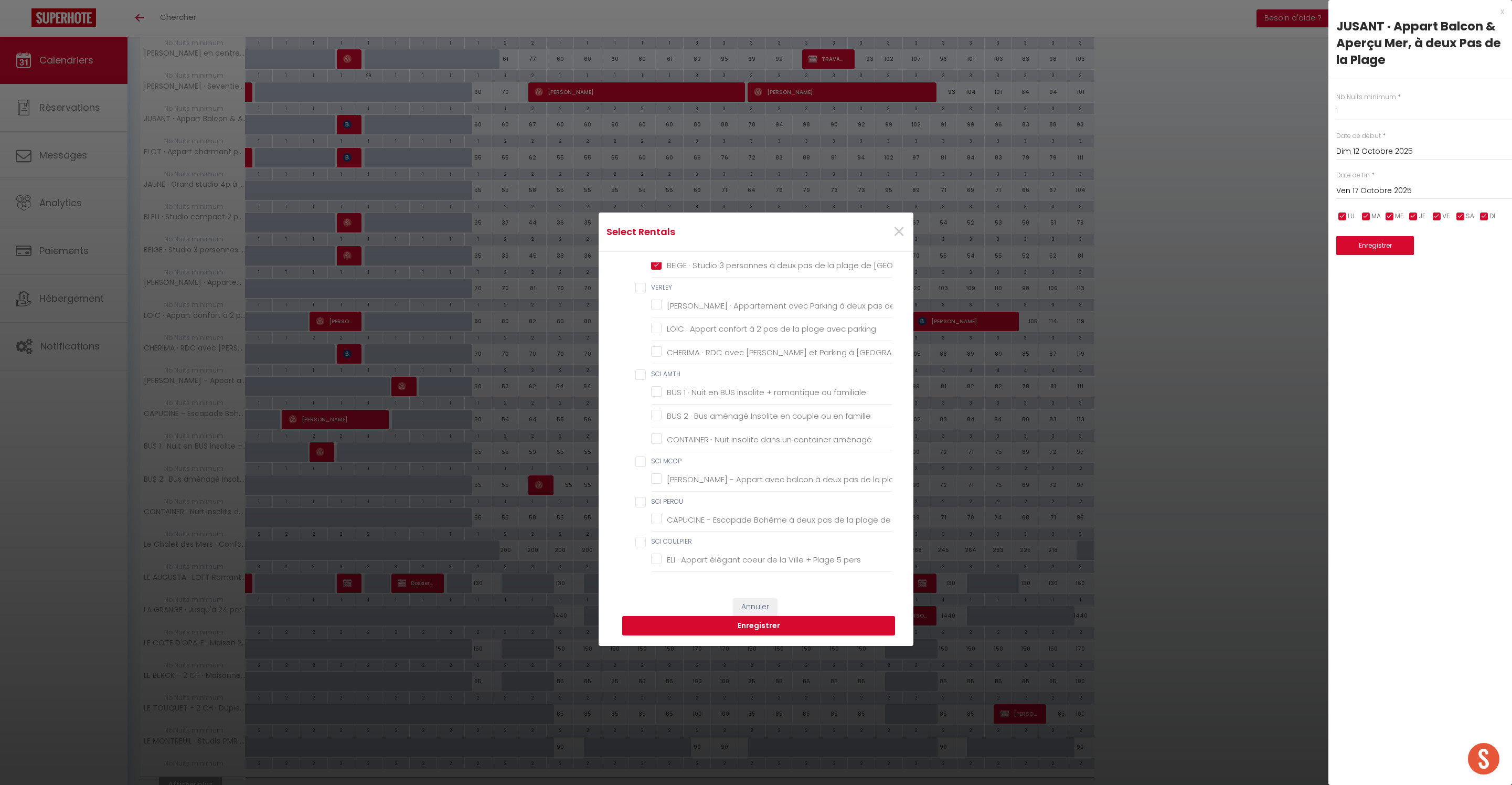
checkbox Berck-Plage "false"
checkbox chambre "false"
checkbox Couvert "false"
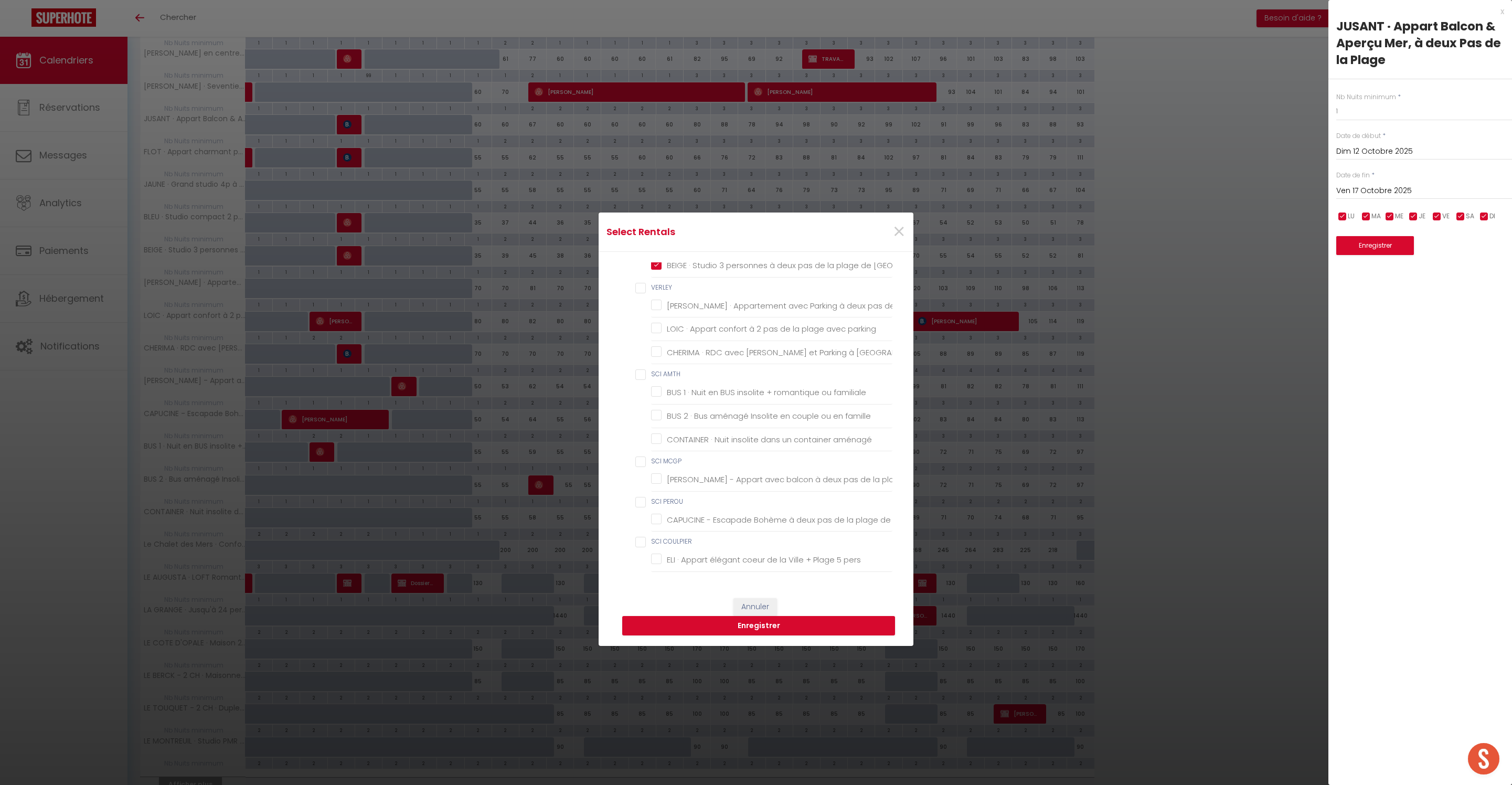
checkbox Marché "false"
checkbox chambre "false"
checkbox Couvert "false"
checkbox DEROLEZ "false"
checkbox chambres "false"
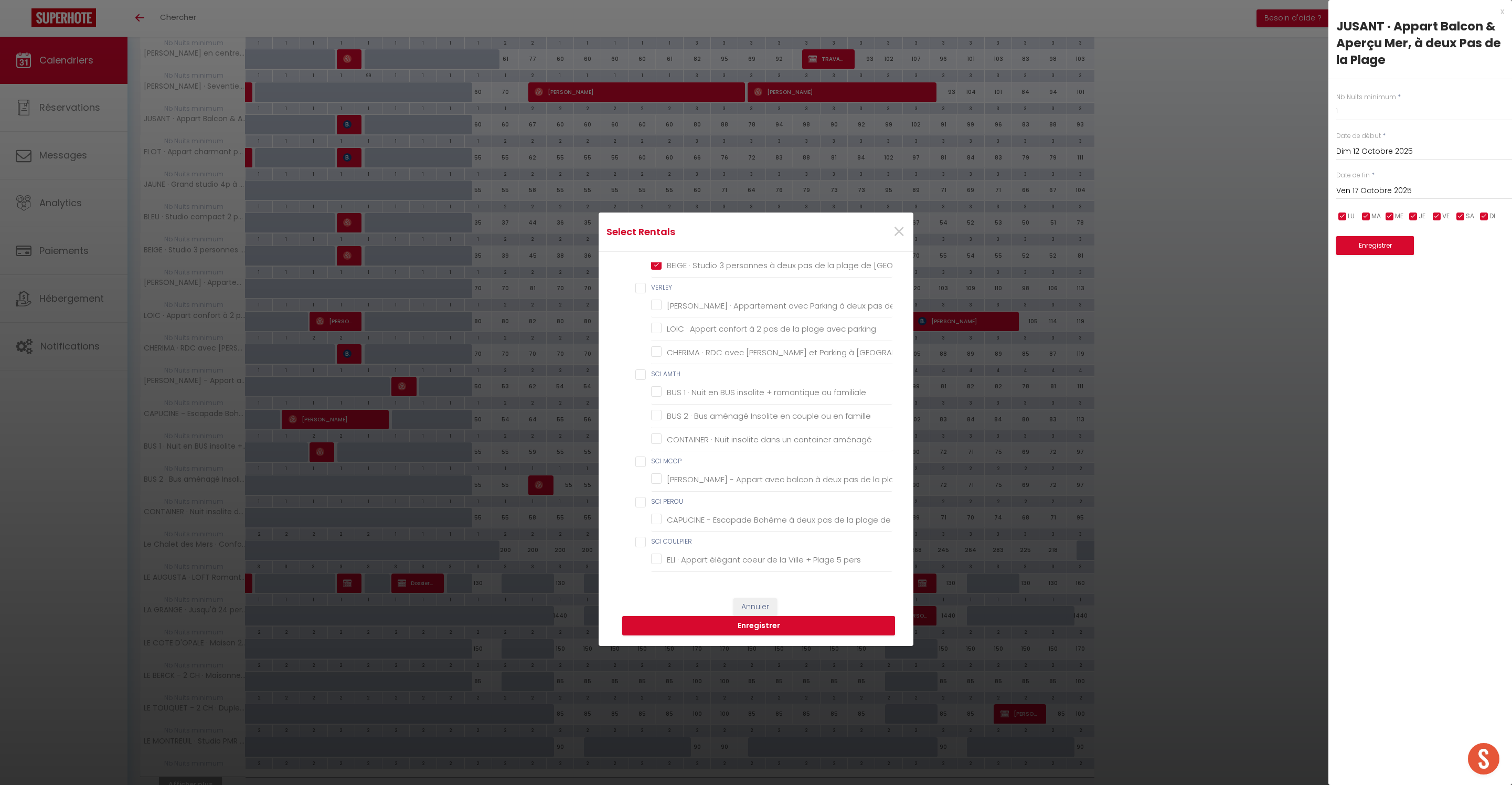
checkbox 100m "false"
checkbox chambre "false"
checkbox mètres "false"
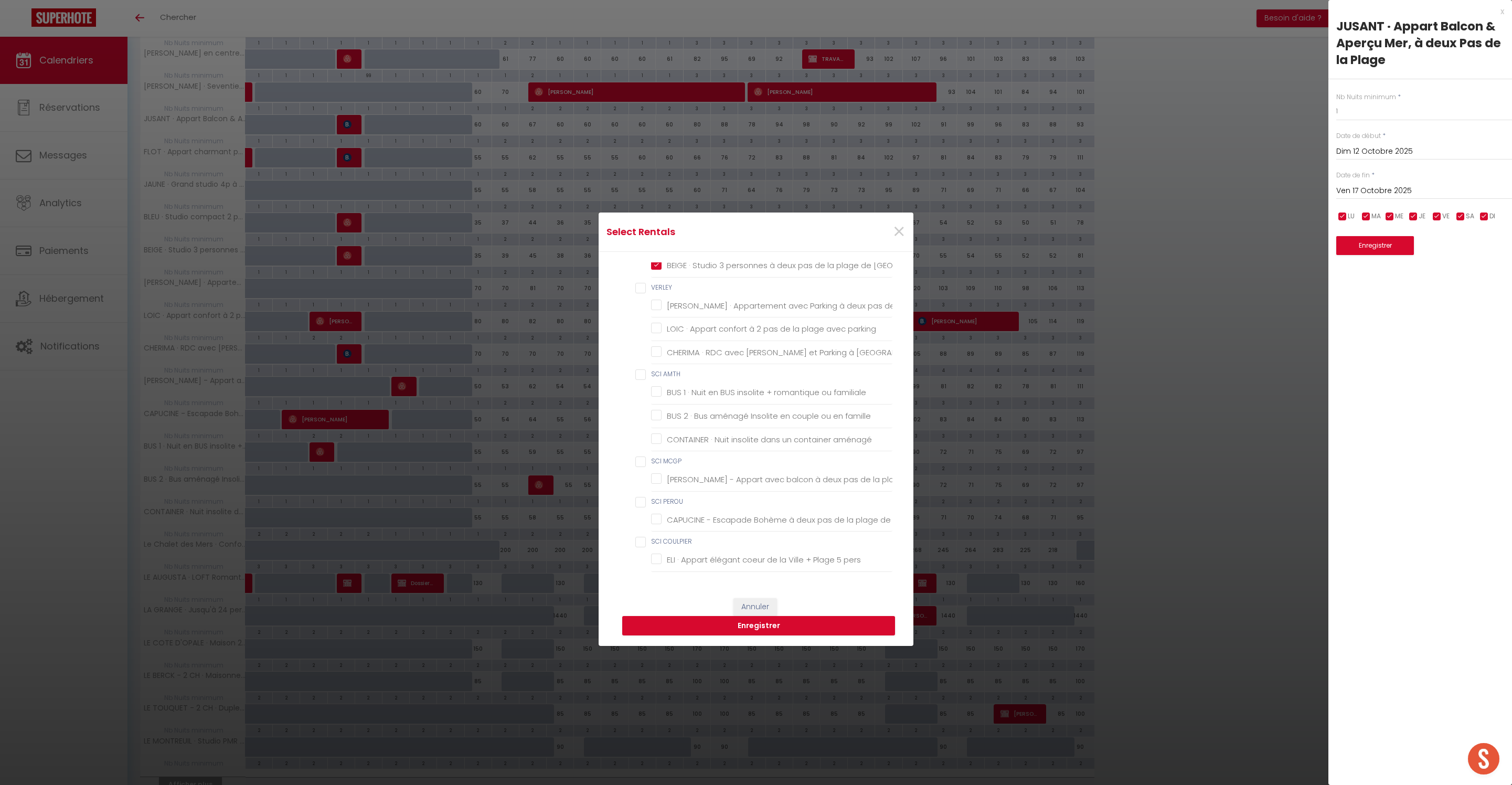
checkbox chambre "false"
checkbox 1736 "false"
checkbox Massage "false"
checkbox Barbecue "false"
checkbox babyfoot "false"
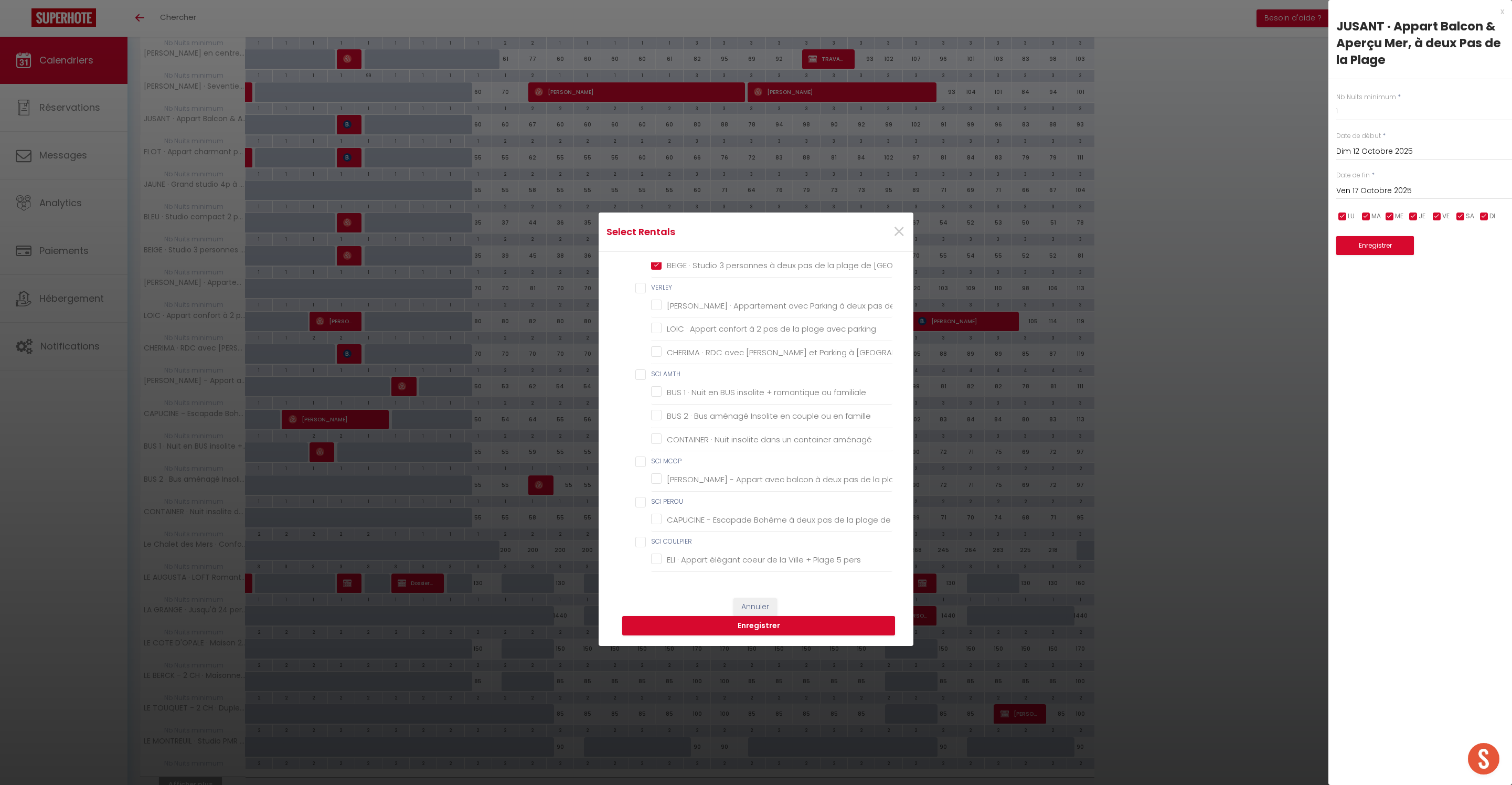
checkbox wifi "false"
checkbox pers "false"
checkbox wifi "false"
checkbox BEAURAINVILLE "false"
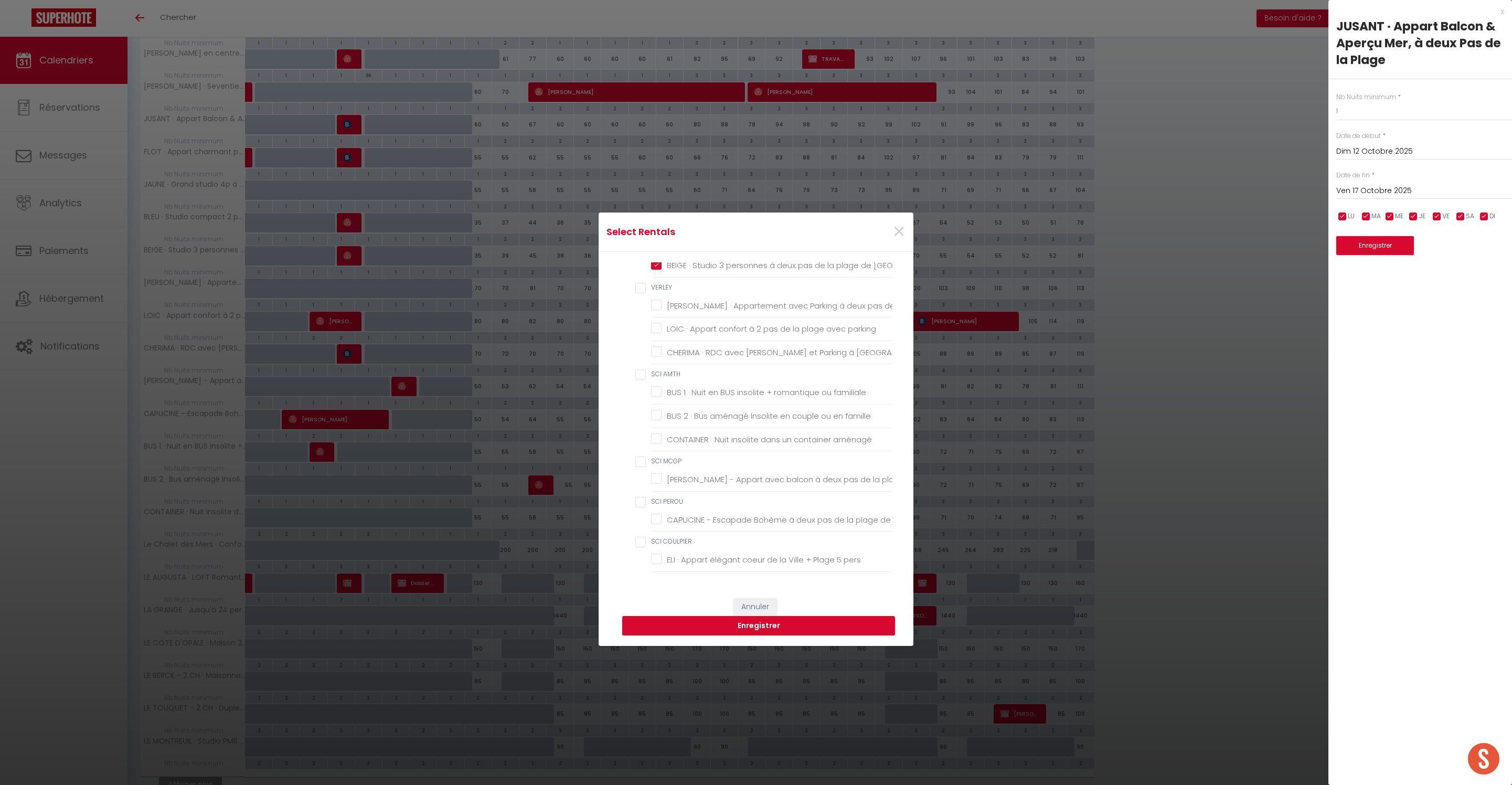
checkbox Parking "false"
checkbox CABAR "false"
checkbox chambres "false"
checkbox chambre "false"
checkbox \! "false"
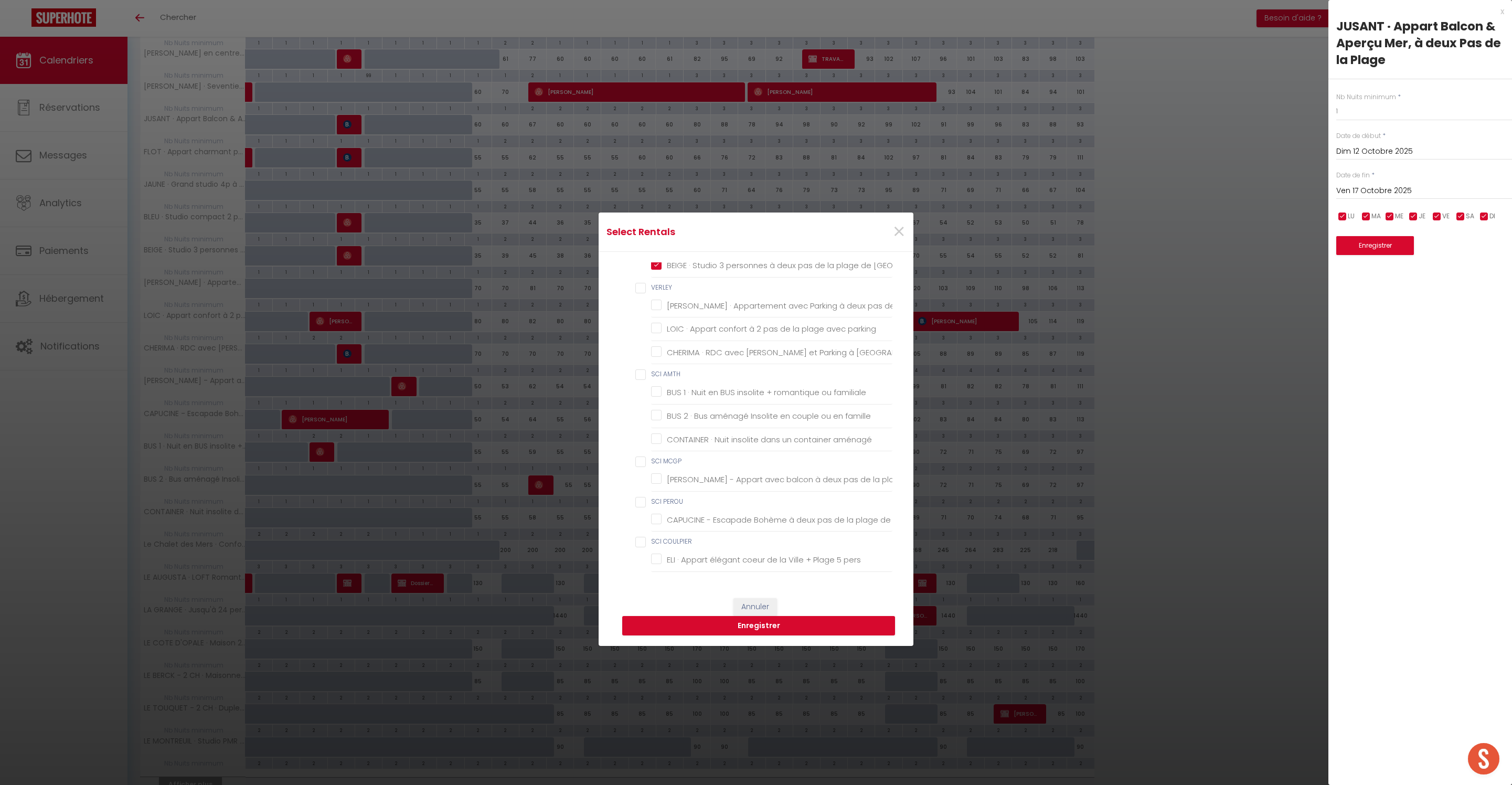
checkbox LEBACQ "false"
checkbox Dunes "false"
checkbox input "false"
checkbox pers\ "false"
checkbox PROVIN "false"
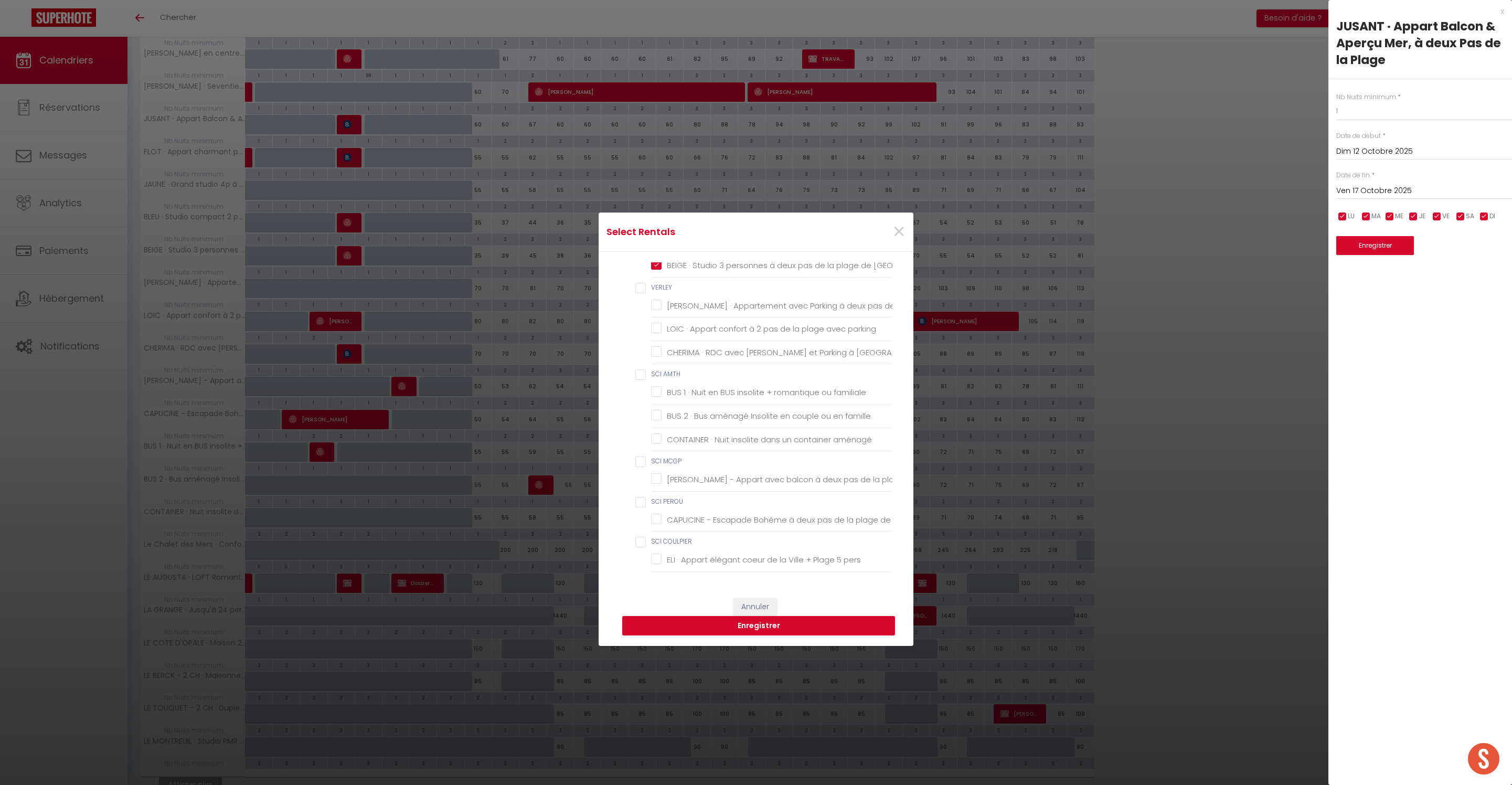
checkbox chambre "false"
checkbox GEISS "false"
checkbox chambres "false"
checkbox BEAUMONT "false"
checkbox Berck-Plage "false"
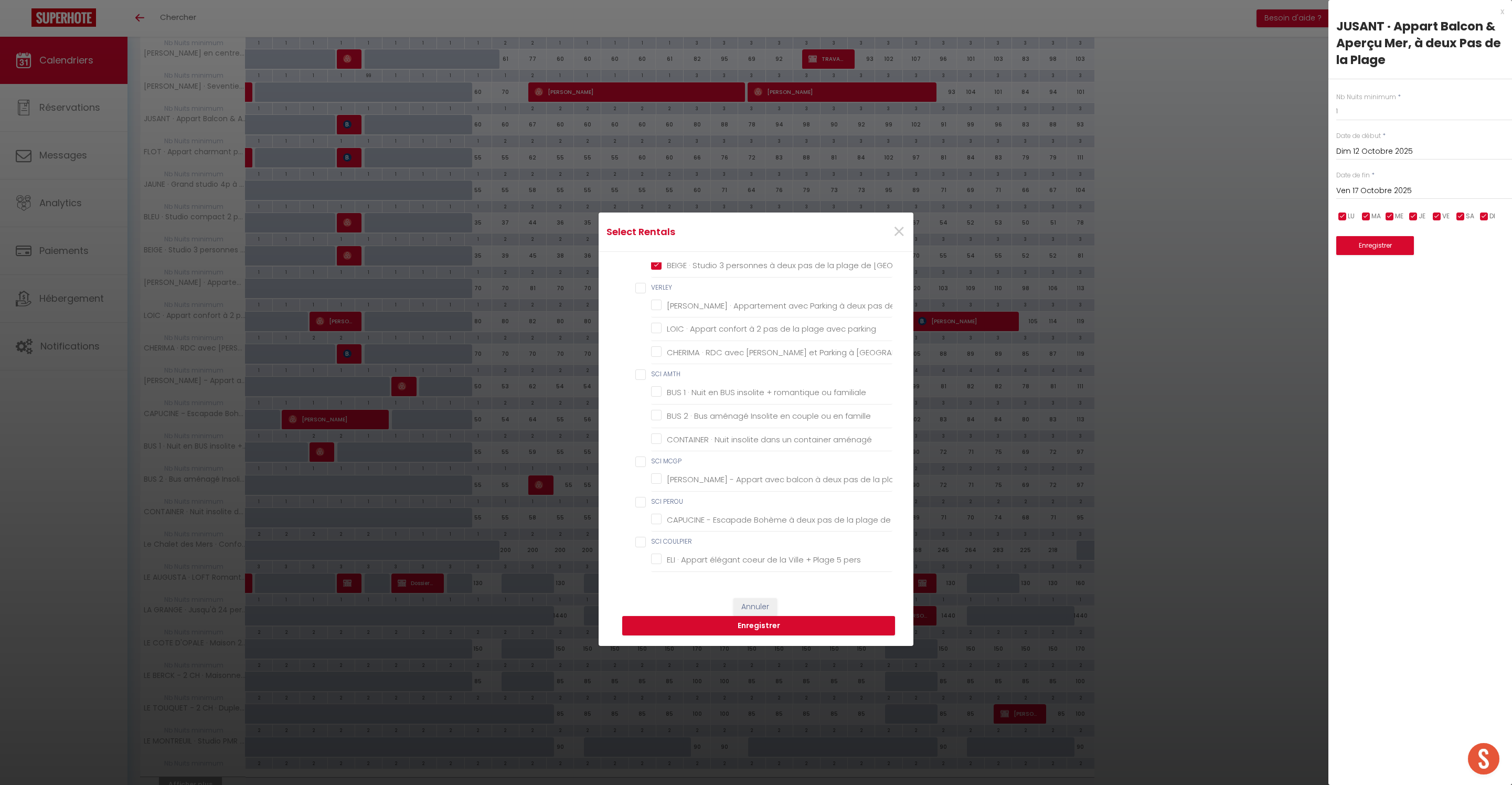
checkbox ROSALIES "false"
checkbox Berck-Plage "false"
checkbox DELAFOND "false"
checkbox Parking "false"
checkbox DATCHA "false"
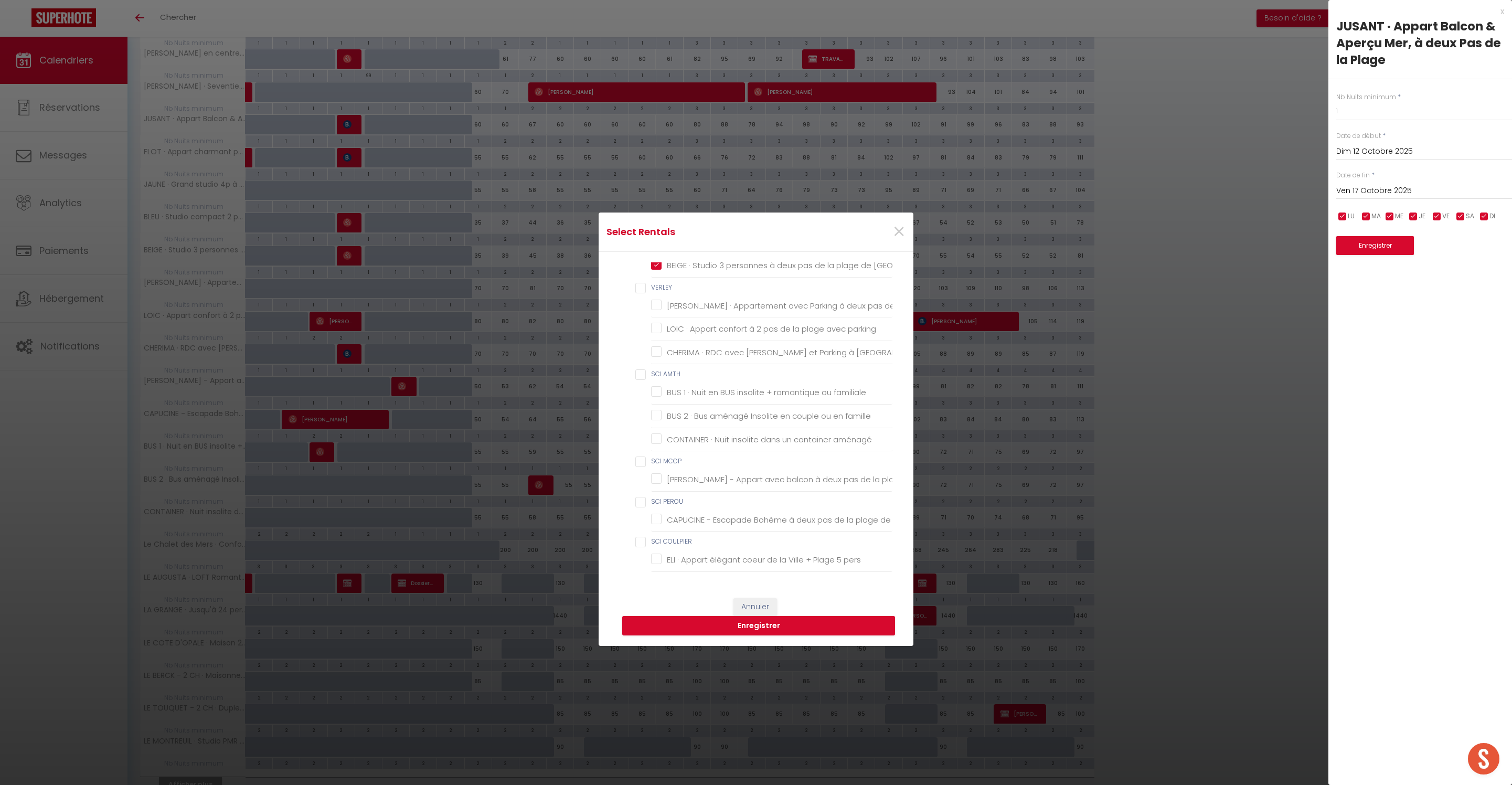
checkbox Berck "false"
checkbox terrasses "false"
checkbox input "false"
checkbox pers "false"
checkbox Plage "false"
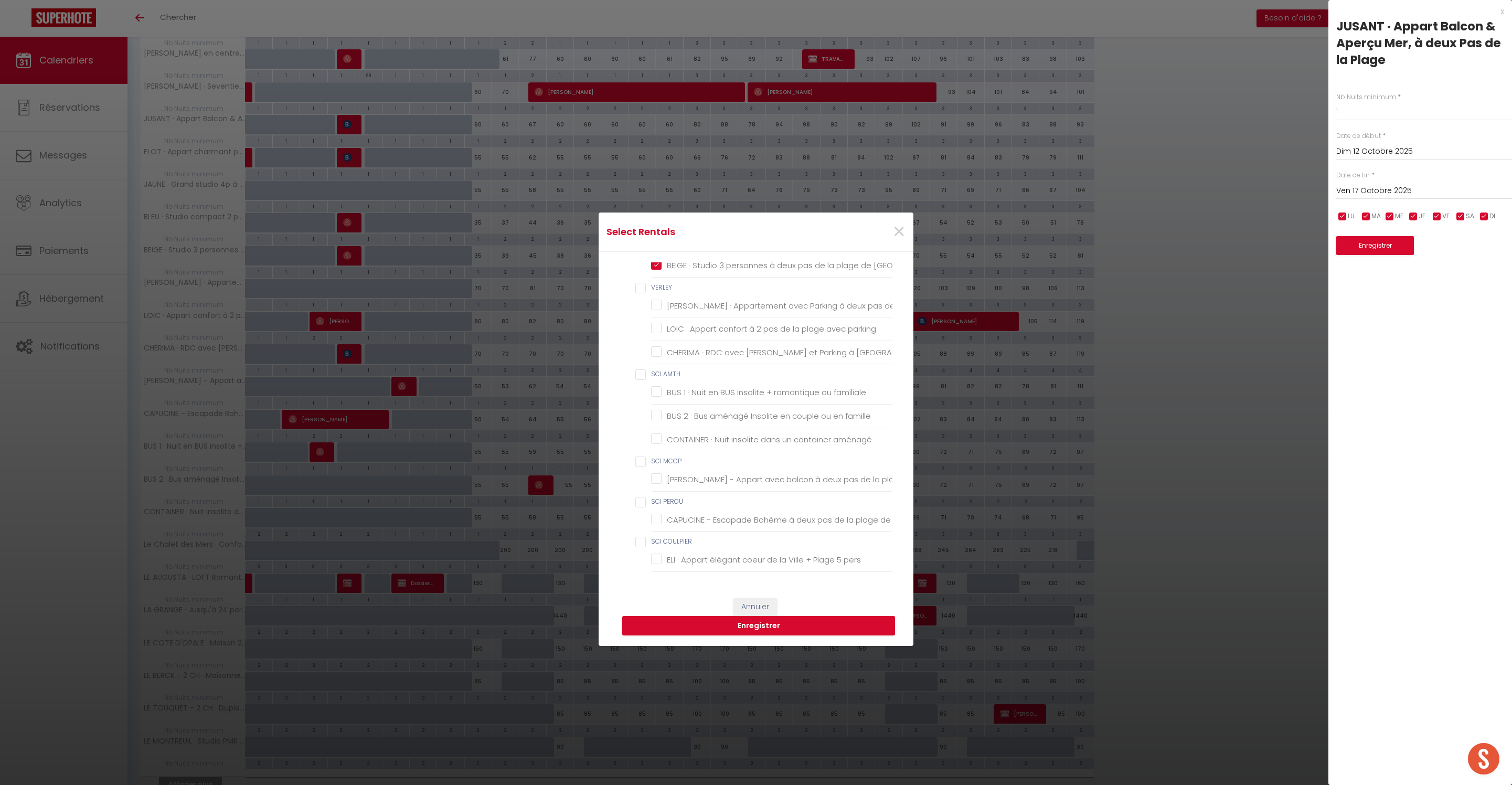
checkbox Berck-Plage "false"
checkbox pers "false"
checkbox input "false"
checkbox Berck-Plage "false"
checkbox 200m "false"
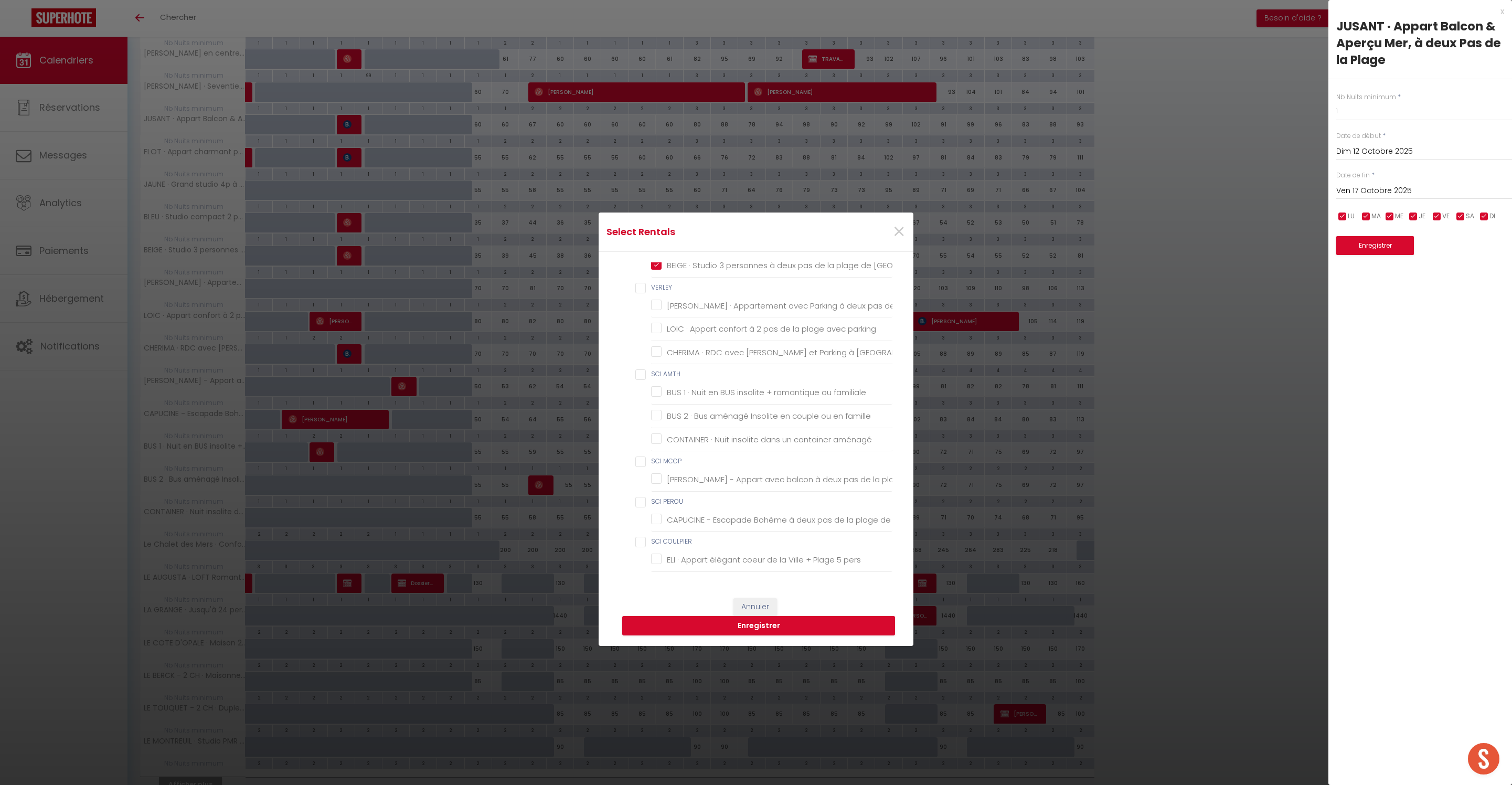
checkbox LECLERCQ "false"
checkbox Berck "false"
checkbox input "false"
checkbox Berck-Plage "false"
checkbox BAI "false"
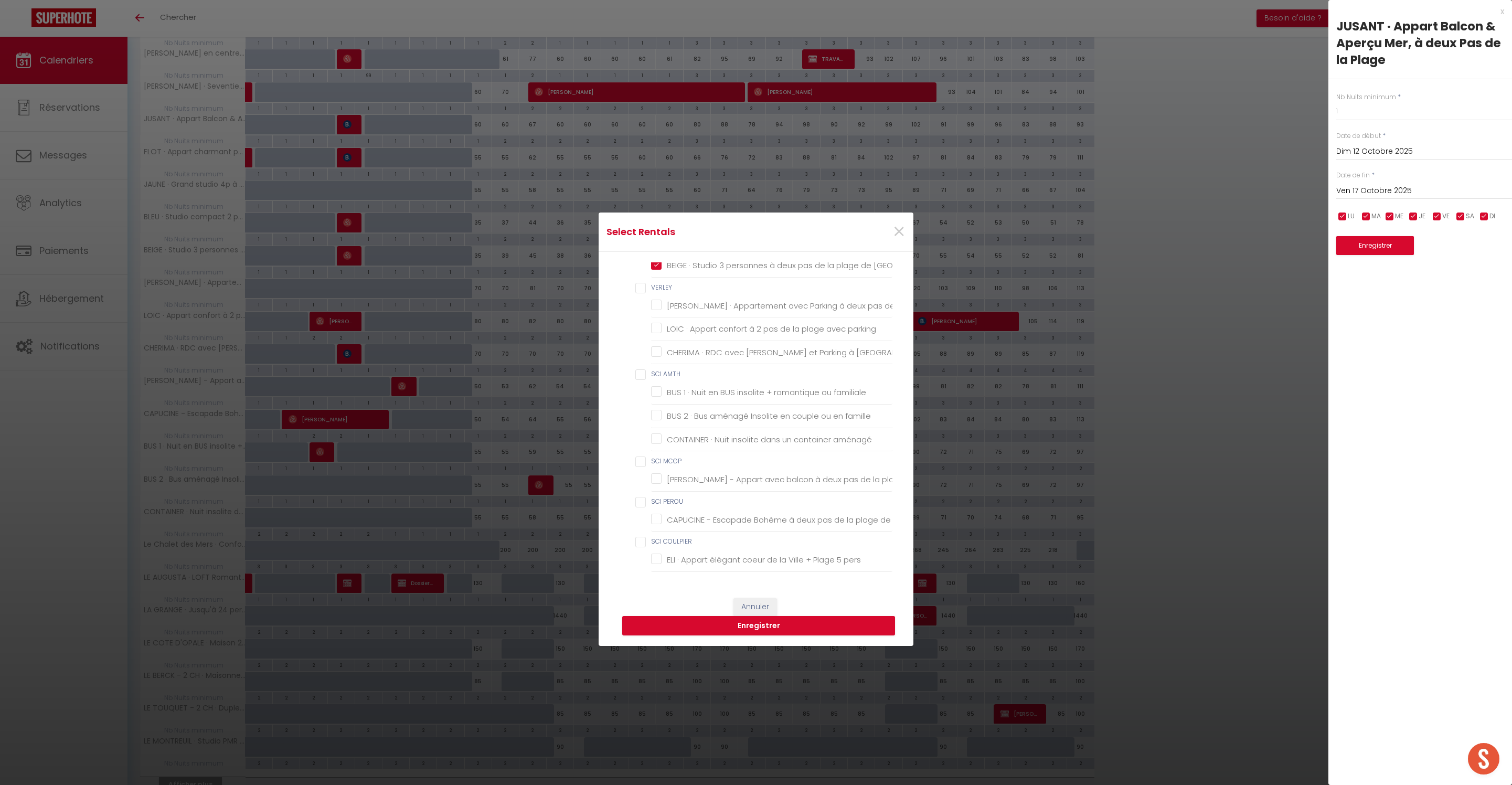
checkbox Plage "false"
checkbox COLEUR "false"
checkbox Berck-Plage "false"
checkbox input "false"
checkbox personnes "false"
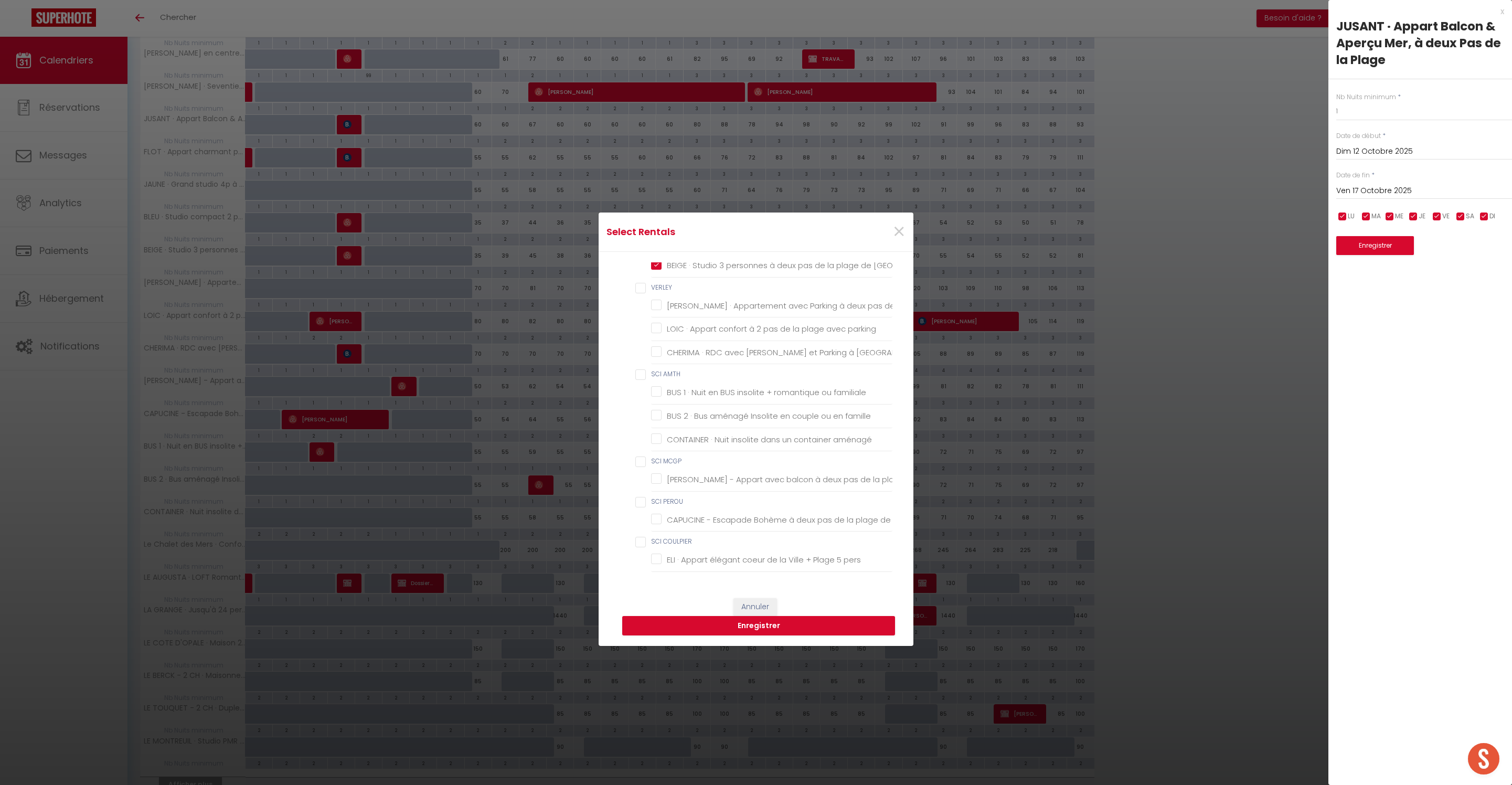
checkbox Berck "false"
checkbox mer "true"
checkbox Berck "true"
checkbox plage "true"
checkbox Berck "true"
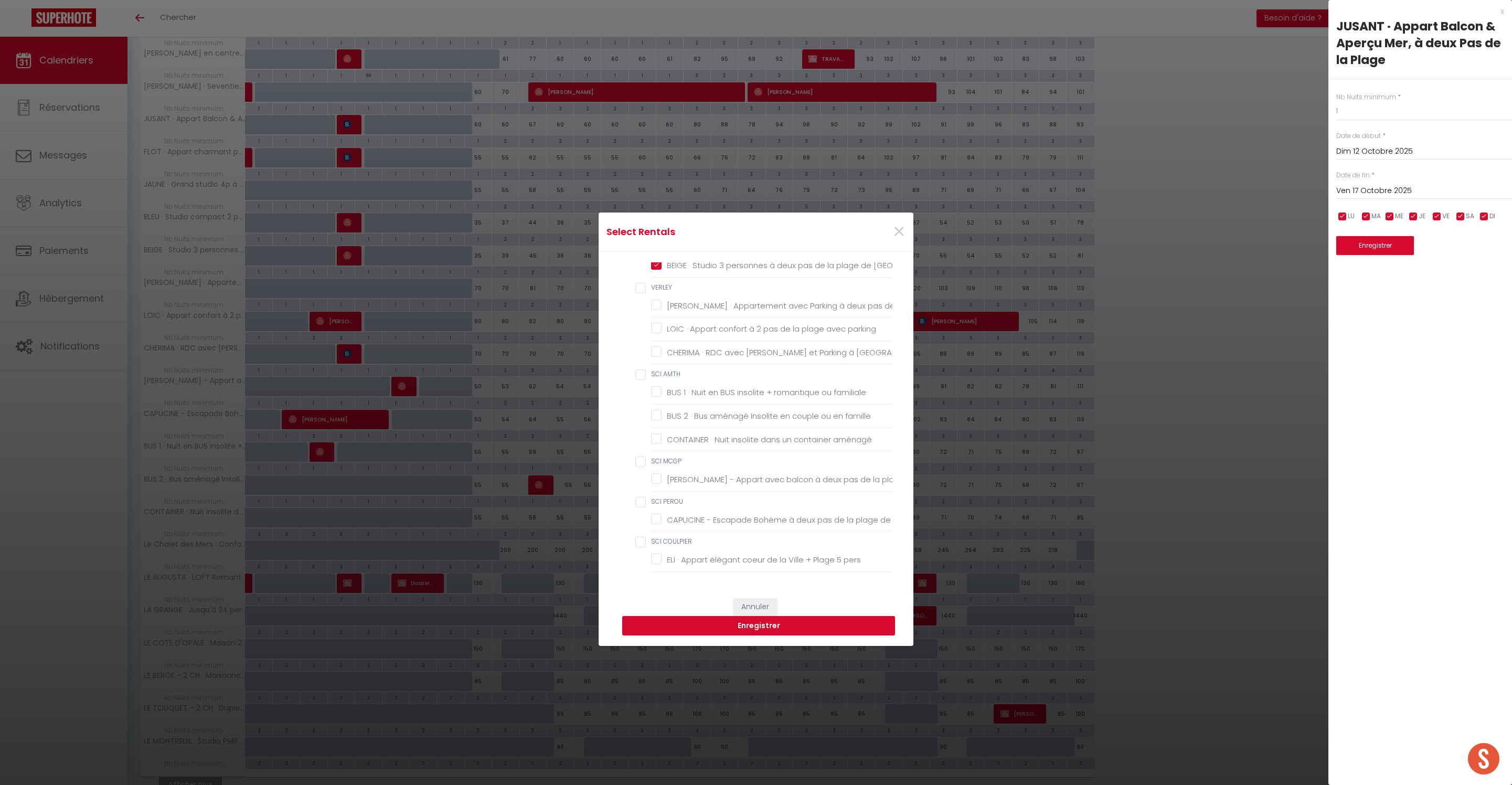
checkbox input "false"
checkbox plage "false"
checkbox parking "false"
checkbox Berck-Plage "false"
checkbox AMTH "false"
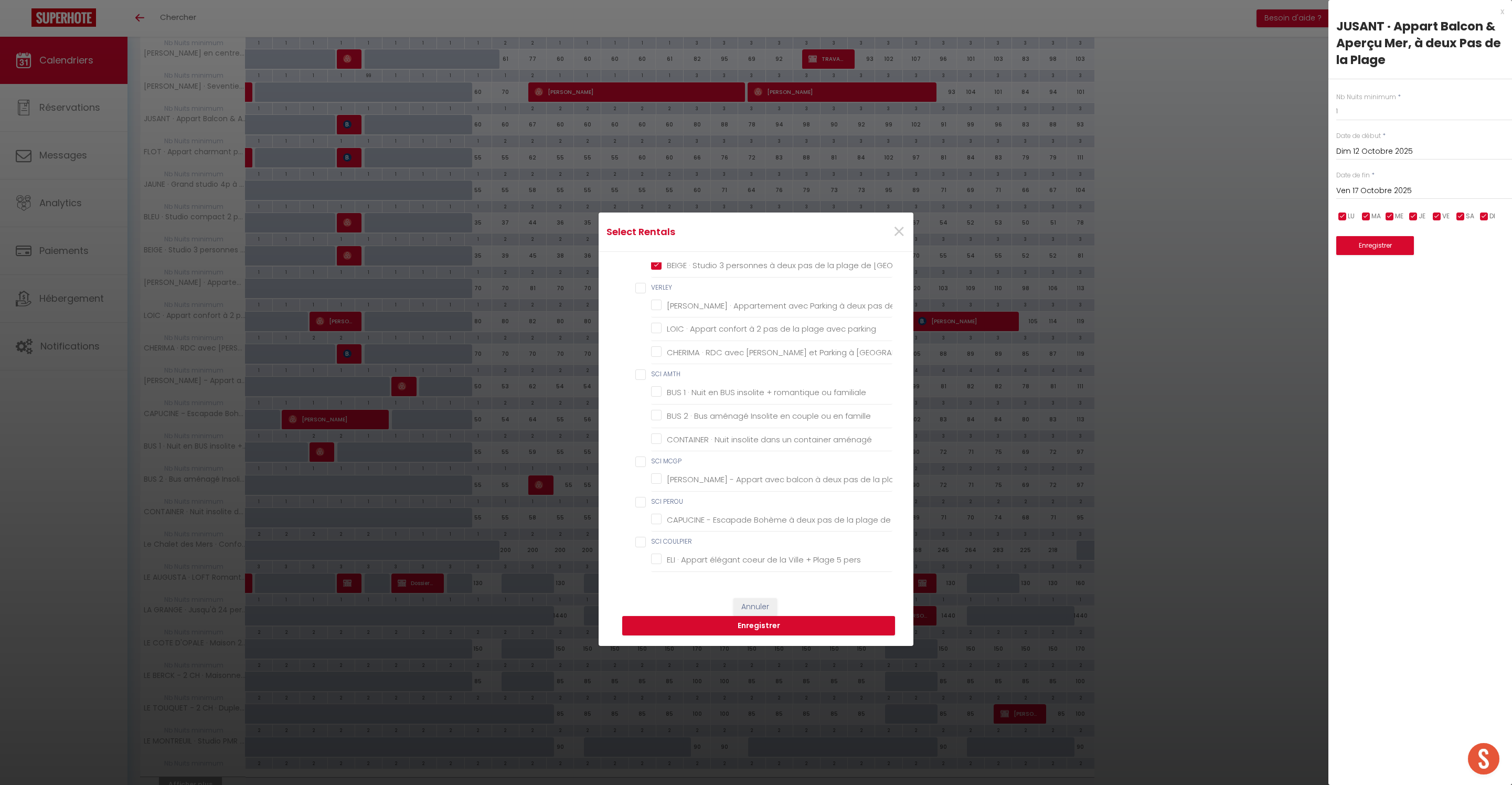
checkbox familiale "false"
checkbox famille "false"
checkbox aménagé "false"
checkbox MCGP "false"
checkbox Berck "false"
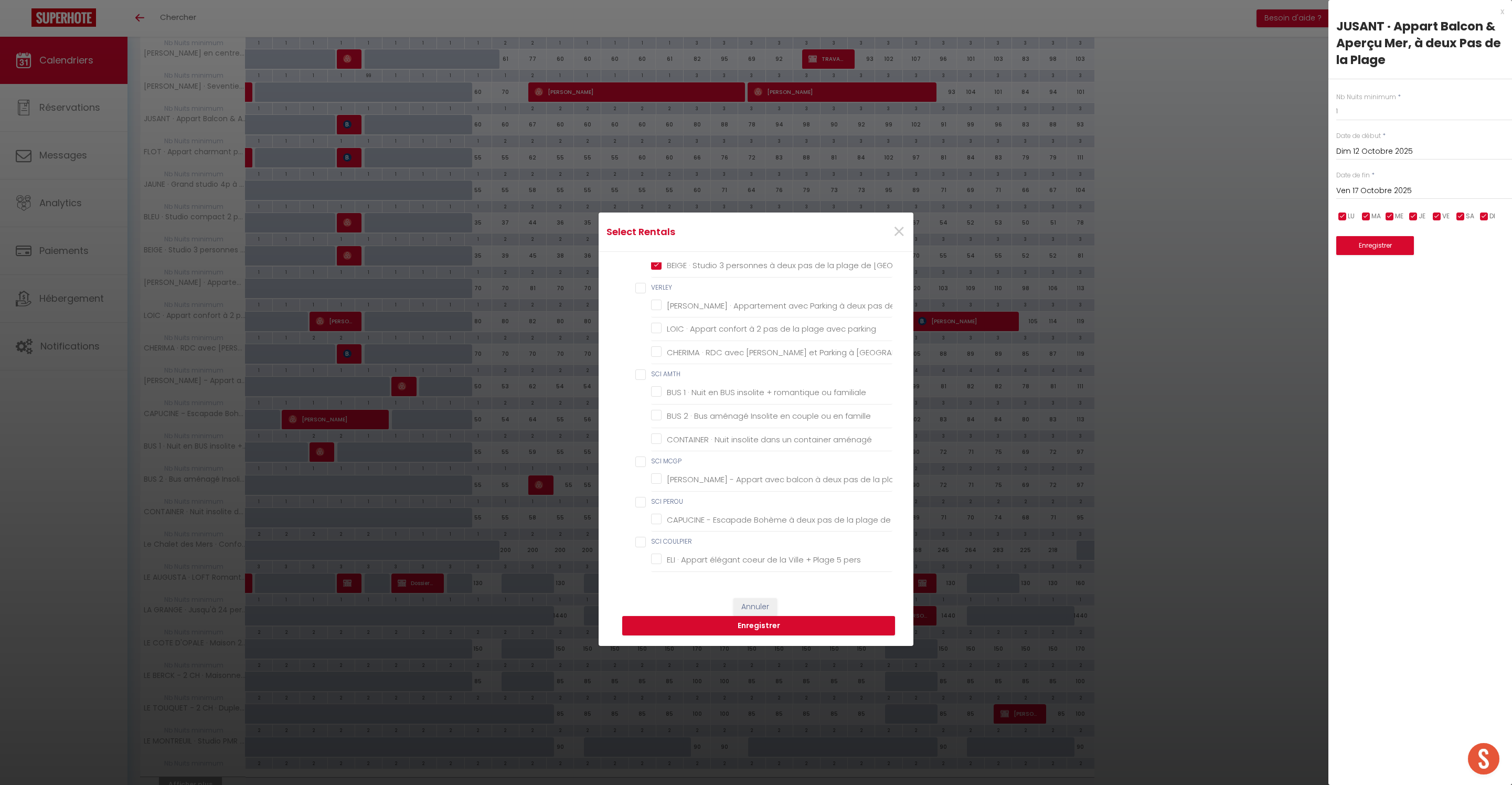
checkbox PEROU "false"
checkbox Berck "false"
checkbox COULPIER "false"
checkbox pers "false"
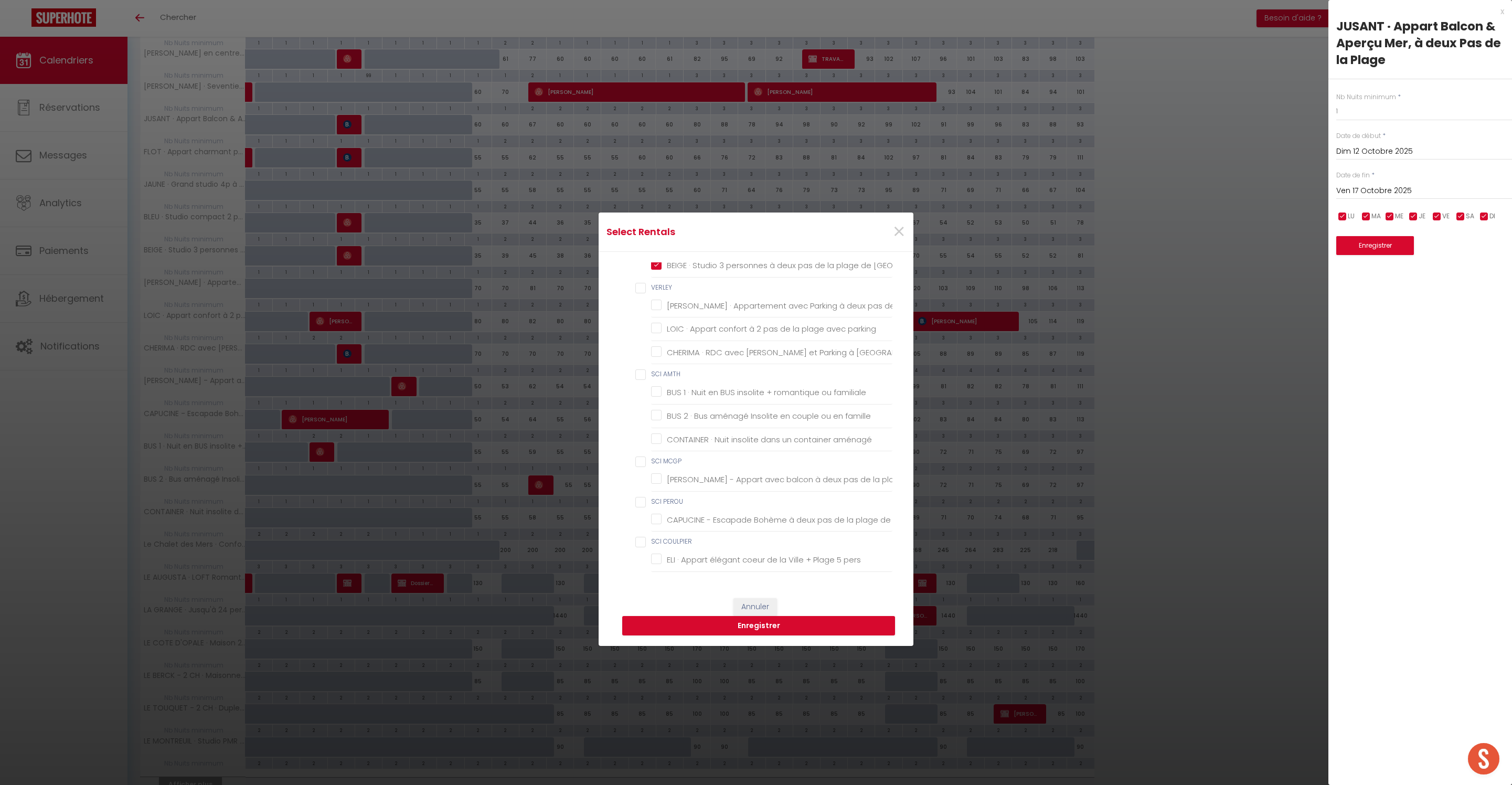
click at [670, 293] on input "VERLEY" at bounding box center [764, 288] width 257 height 10
checkbox input "true"
checkbox MMSS "false"
checkbox Berck-Plage "false"
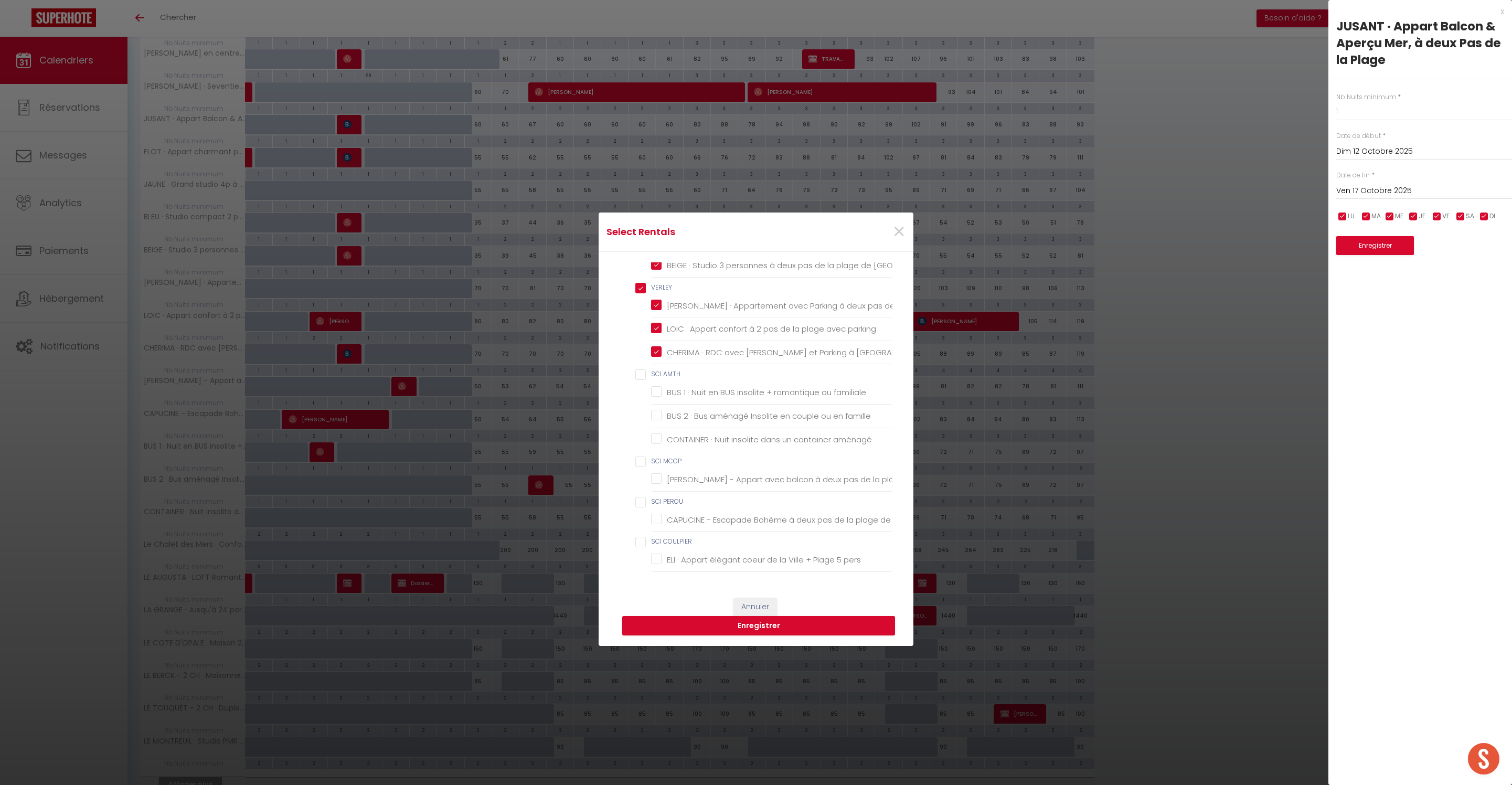
checkbox Berck-Plage "false"
checkbox chambre "false"
checkbox Couvert "false"
checkbox Marché "false"
checkbox chambre "false"
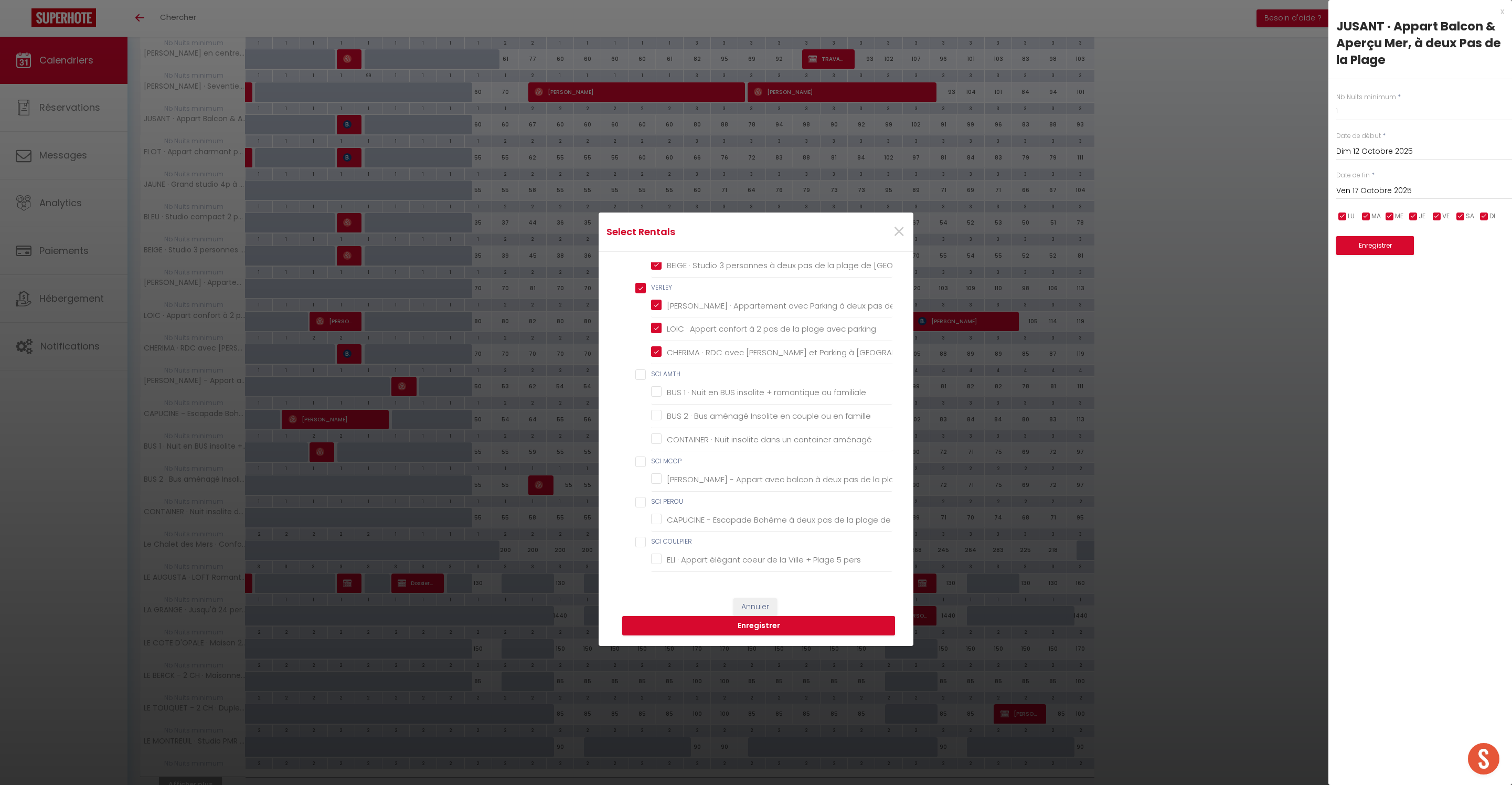
checkbox Couvert "false"
checkbox DEROLEZ "false"
checkbox chambres "false"
checkbox 100m "false"
checkbox chambre "false"
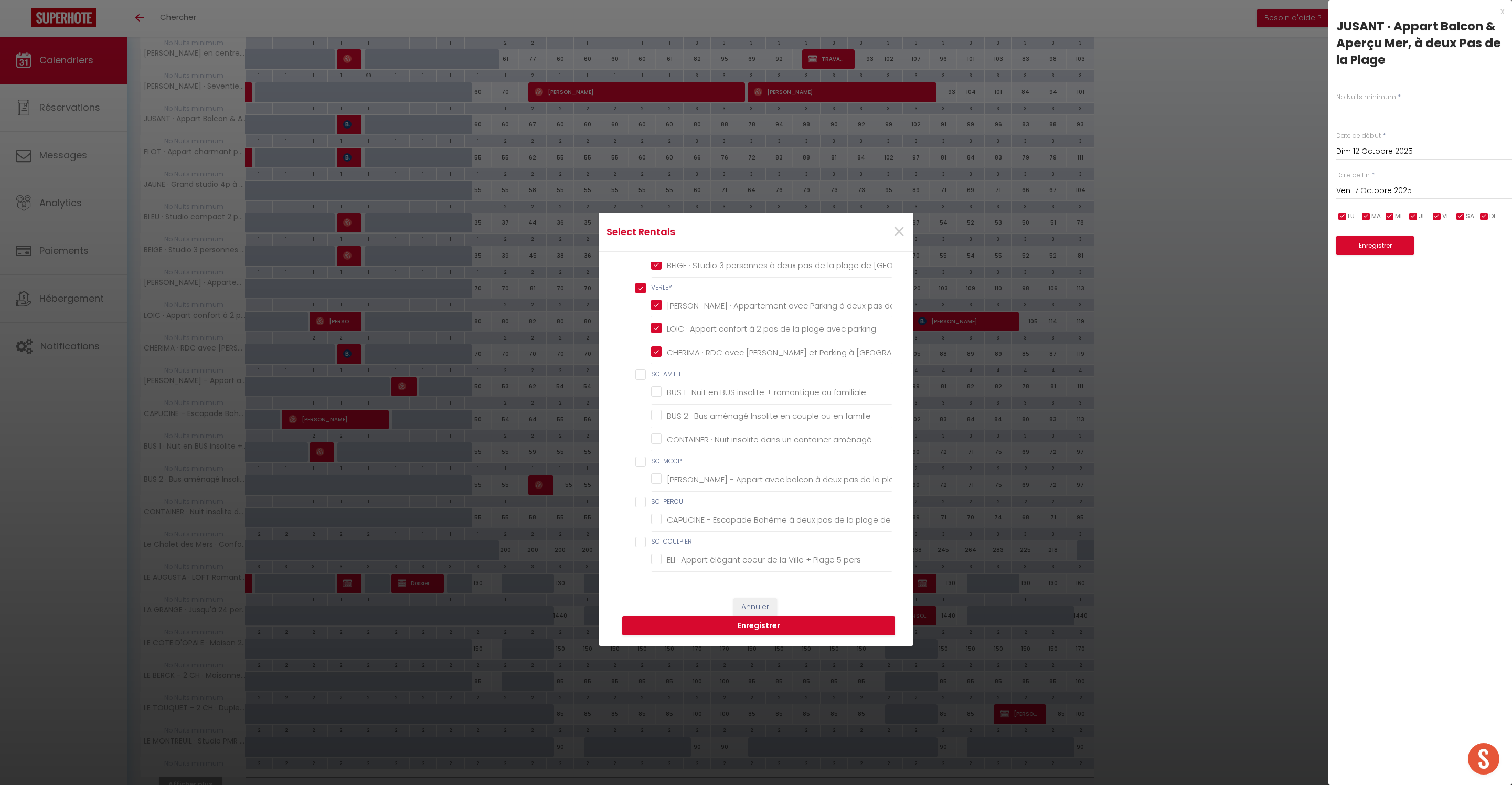
checkbox chambre "false"
checkbox mètres "false"
checkbox chambre "false"
checkbox 1736 "false"
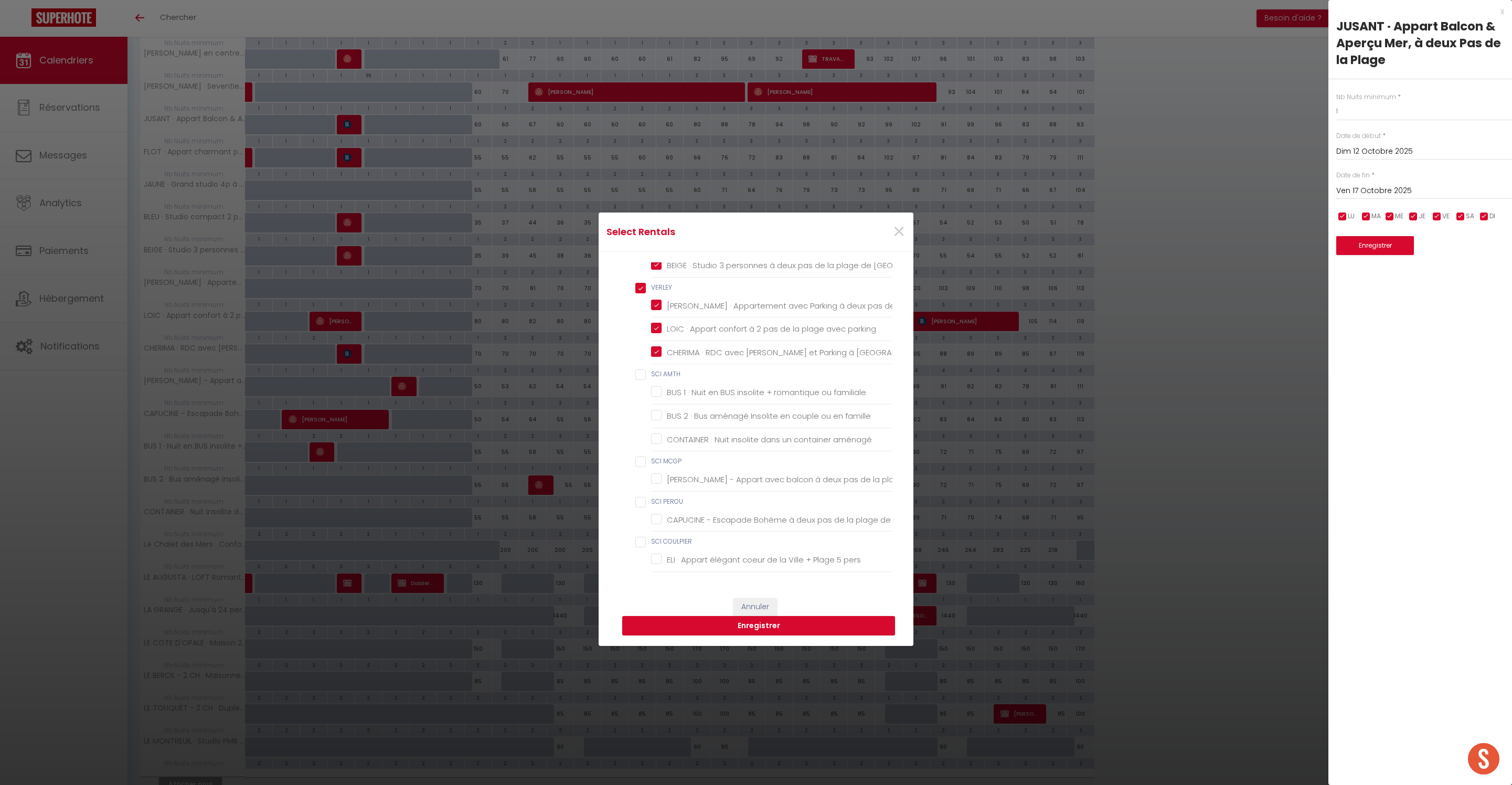
checkbox Massage "false"
checkbox Barbecue "false"
checkbox babyfoot "false"
checkbox wifi "false"
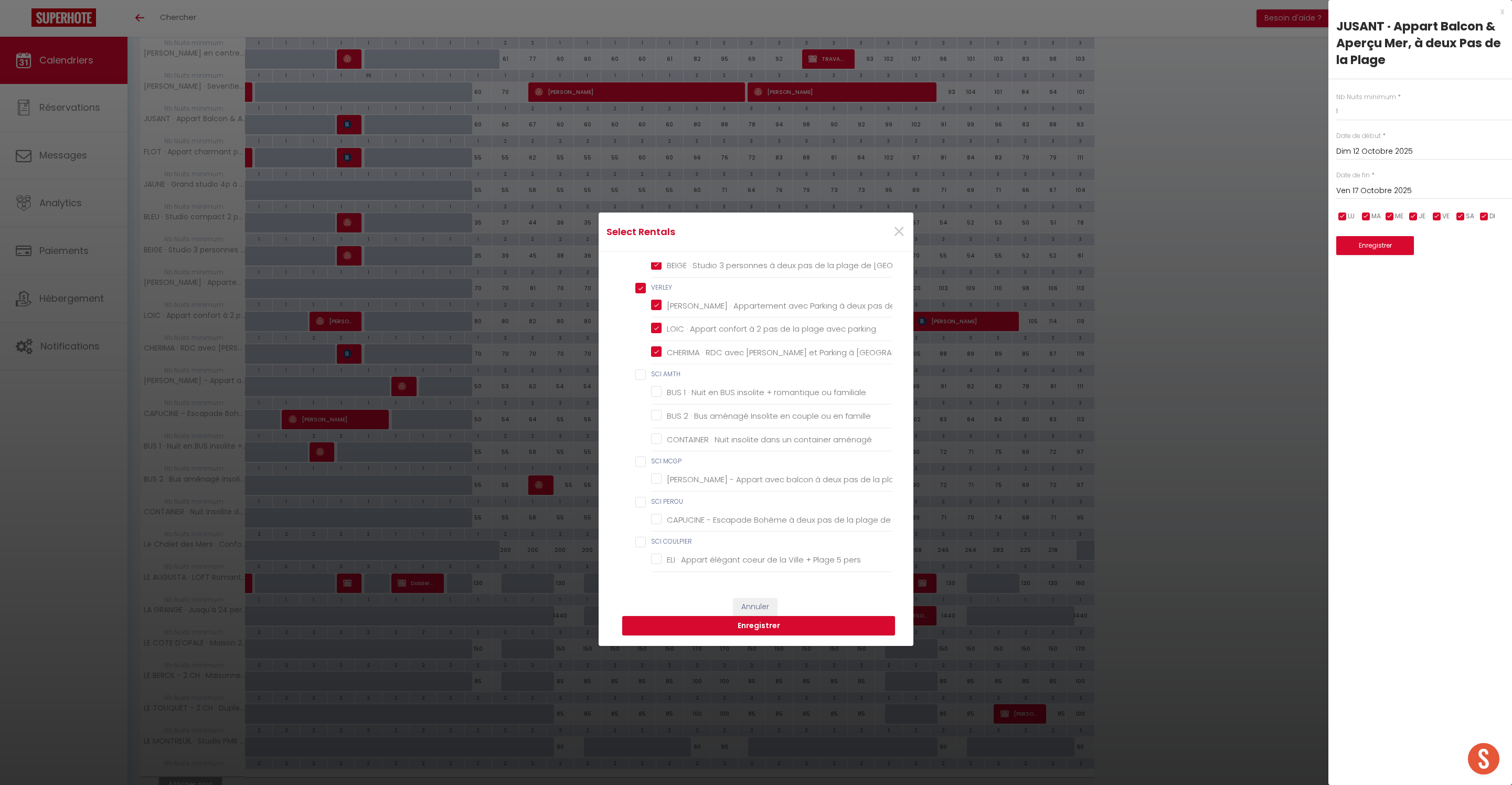
checkbox pers "false"
checkbox wifi "false"
checkbox BEAURAINVILLE "false"
checkbox Parking "false"
checkbox CABAR "false"
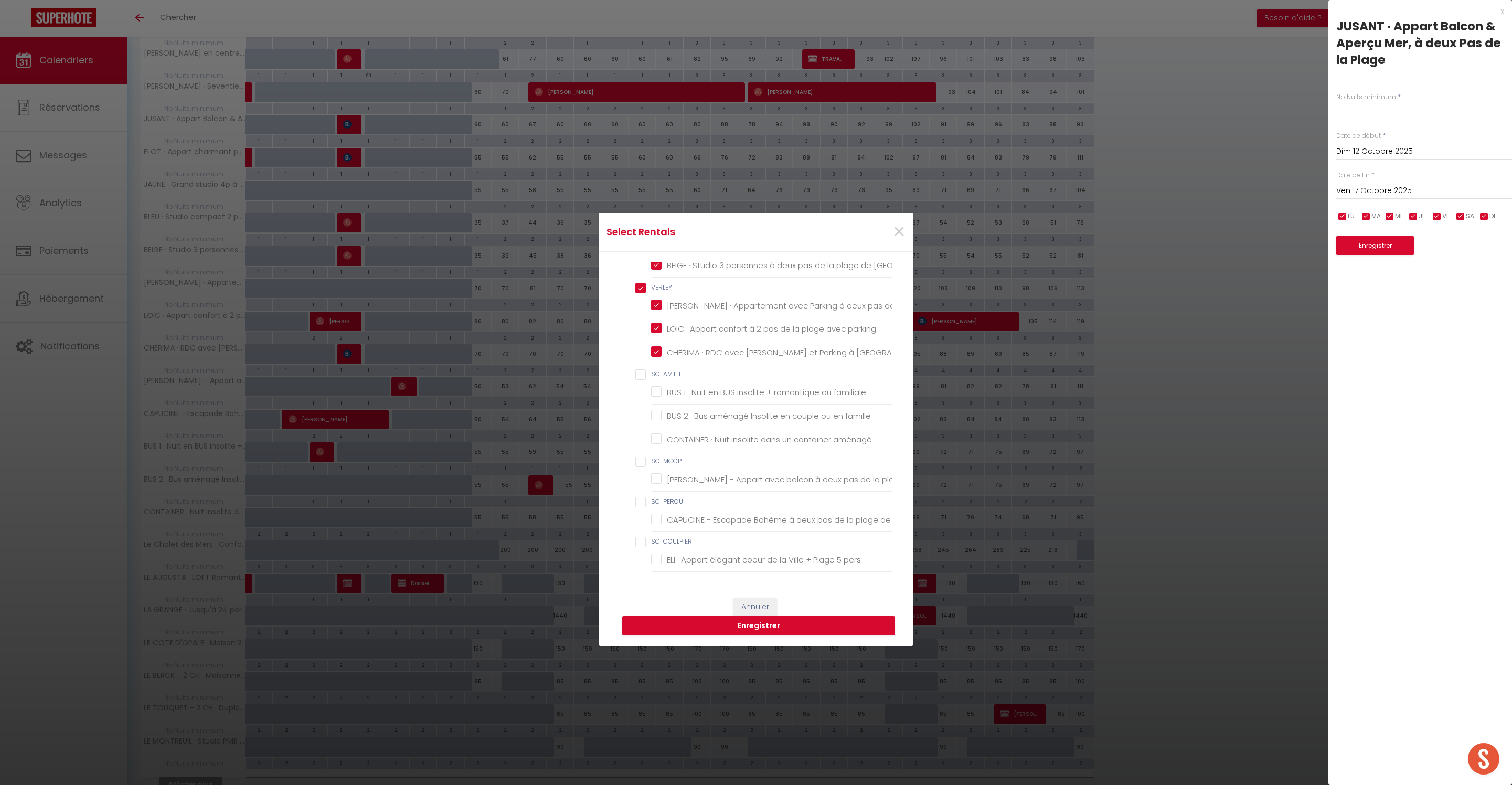
checkbox chambres "false"
checkbox chambre "false"
checkbox \! "false"
checkbox LEBACQ "false"
checkbox Dunes "false"
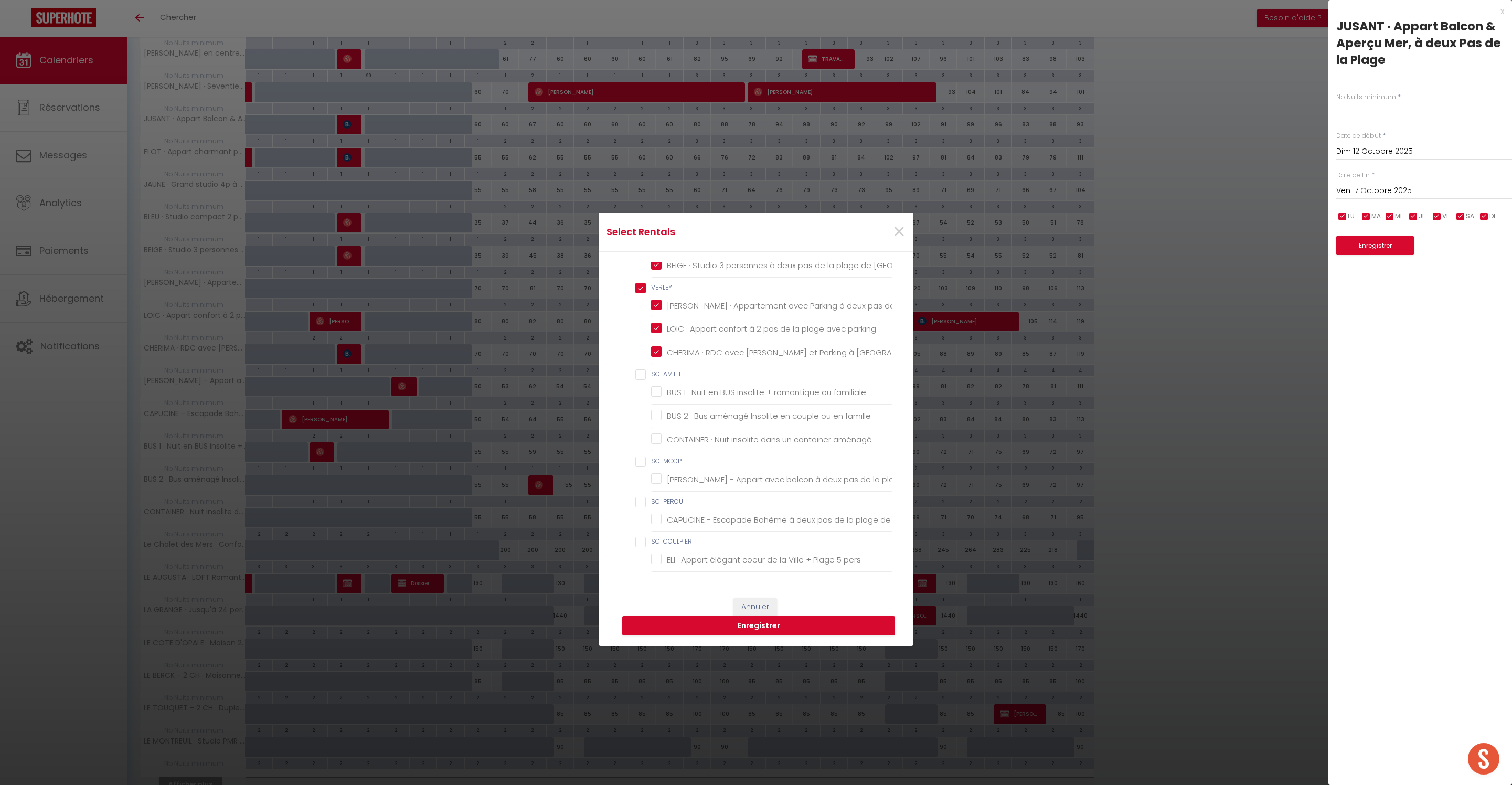
checkbox input "false"
checkbox pers\ "false"
checkbox PROVIN "false"
checkbox chambre "false"
checkbox GEISS "false"
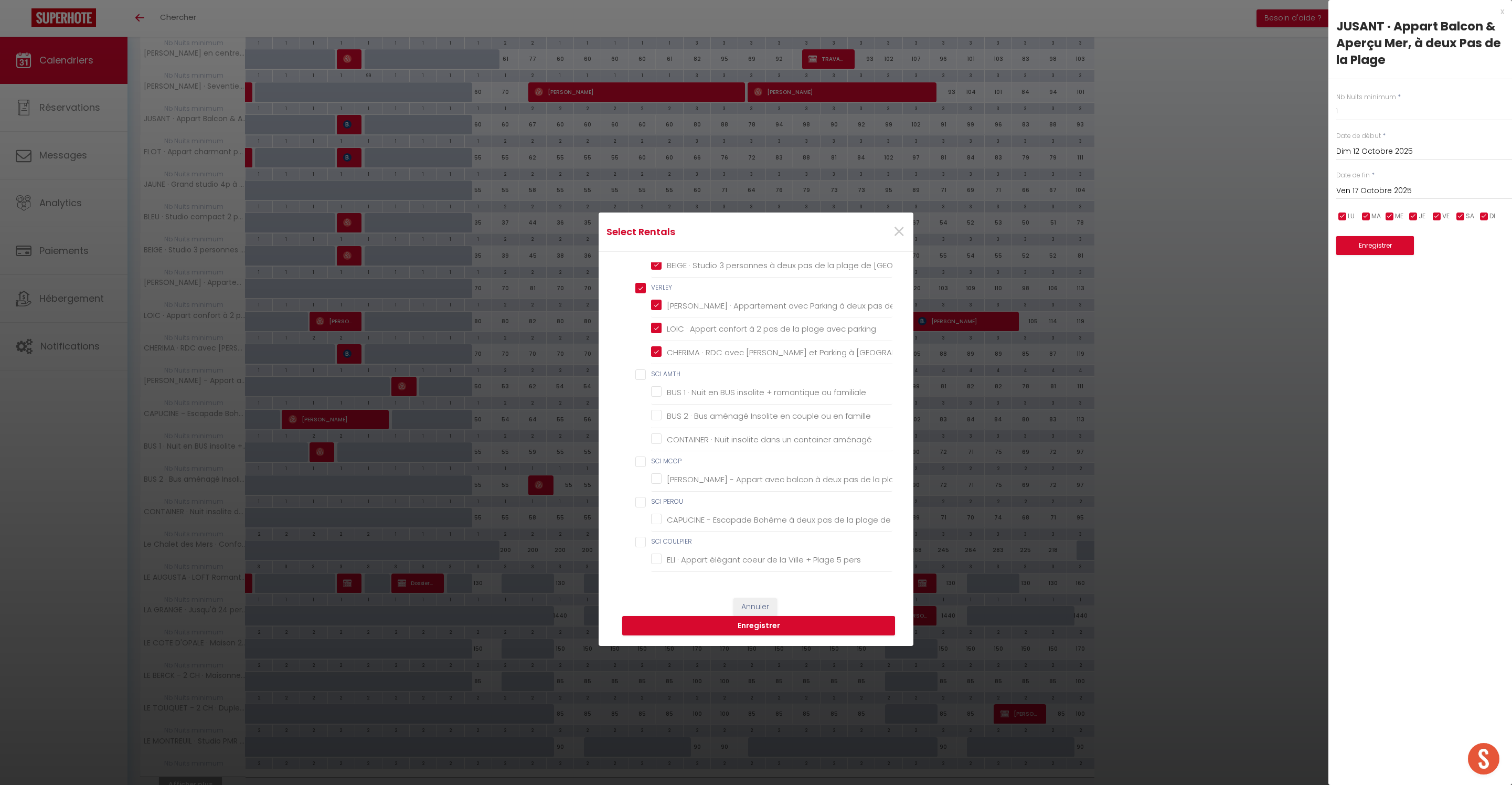
checkbox chambres "false"
checkbox BEAUMONT "false"
checkbox Berck-Plage "false"
checkbox ROSALIES "false"
checkbox Berck-Plage "false"
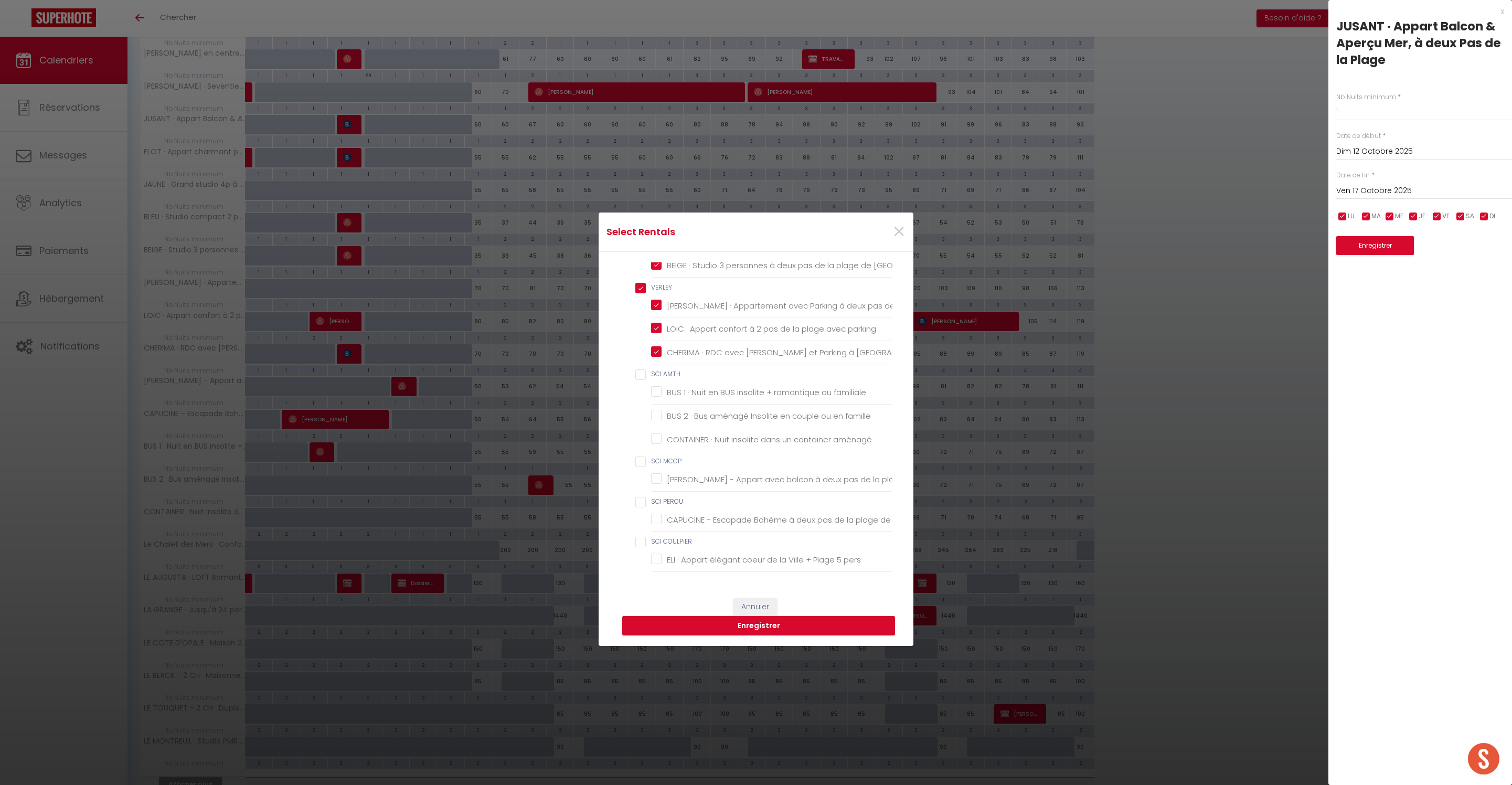
checkbox DELAFOND "false"
checkbox Parking "false"
checkbox DATCHA "false"
checkbox Berck "false"
checkbox terrasses "false"
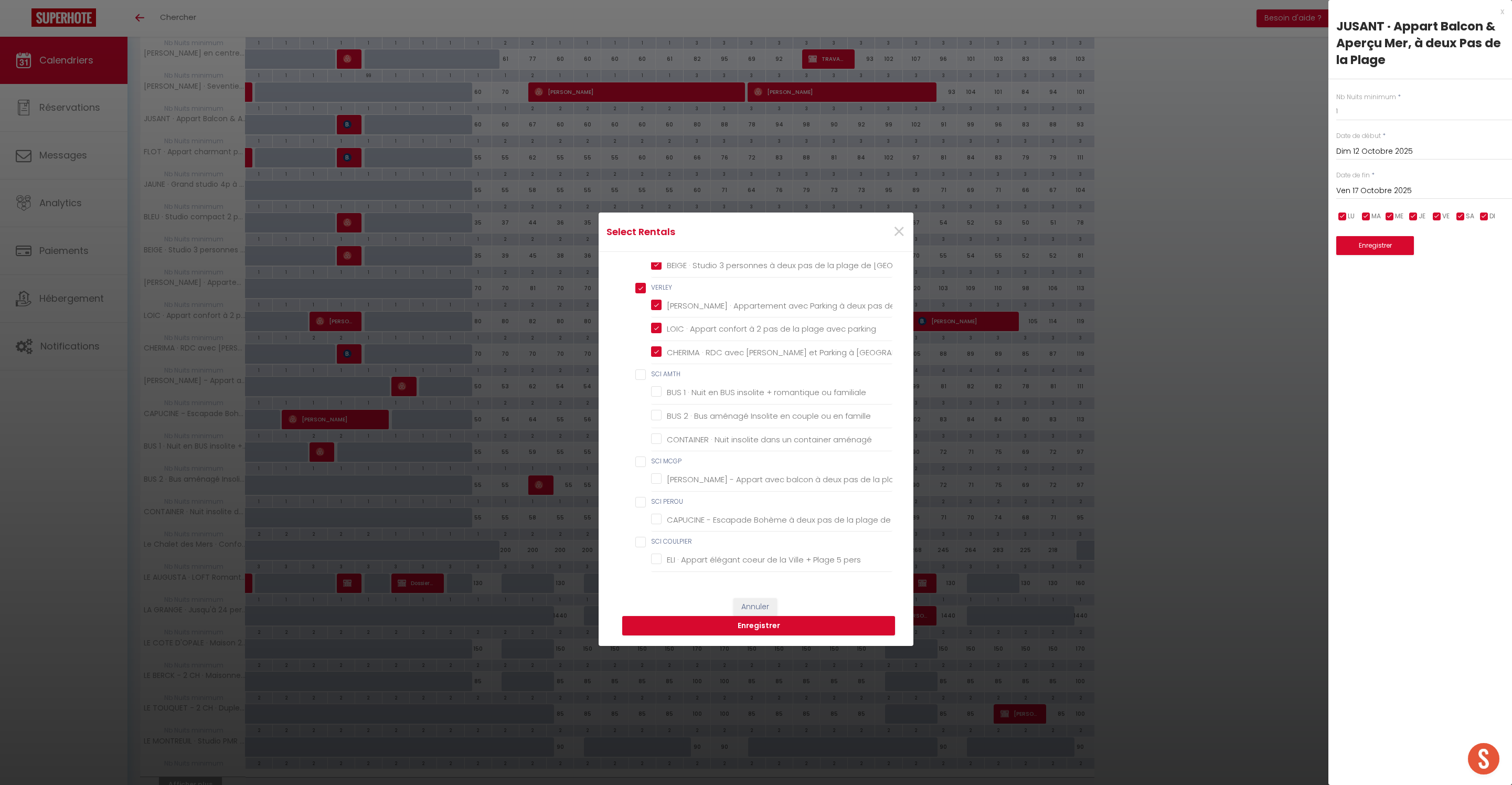
checkbox input "false"
checkbox pers "false"
checkbox Plage "false"
checkbox Berck-Plage "false"
checkbox pers "false"
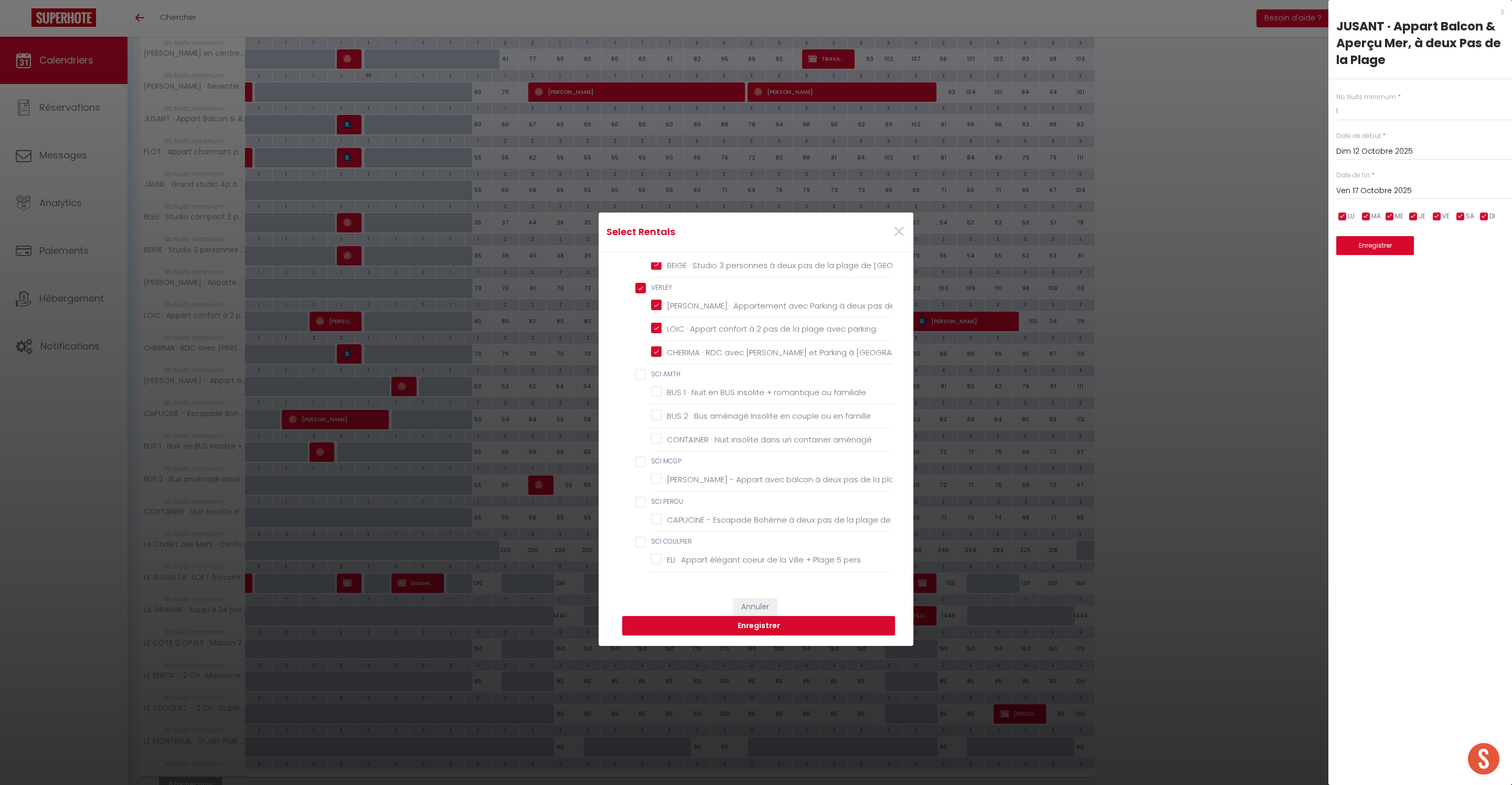
checkbox input "false"
checkbox Berck-Plage "false"
checkbox 200m "false"
checkbox LECLERCQ "false"
checkbox Berck "false"
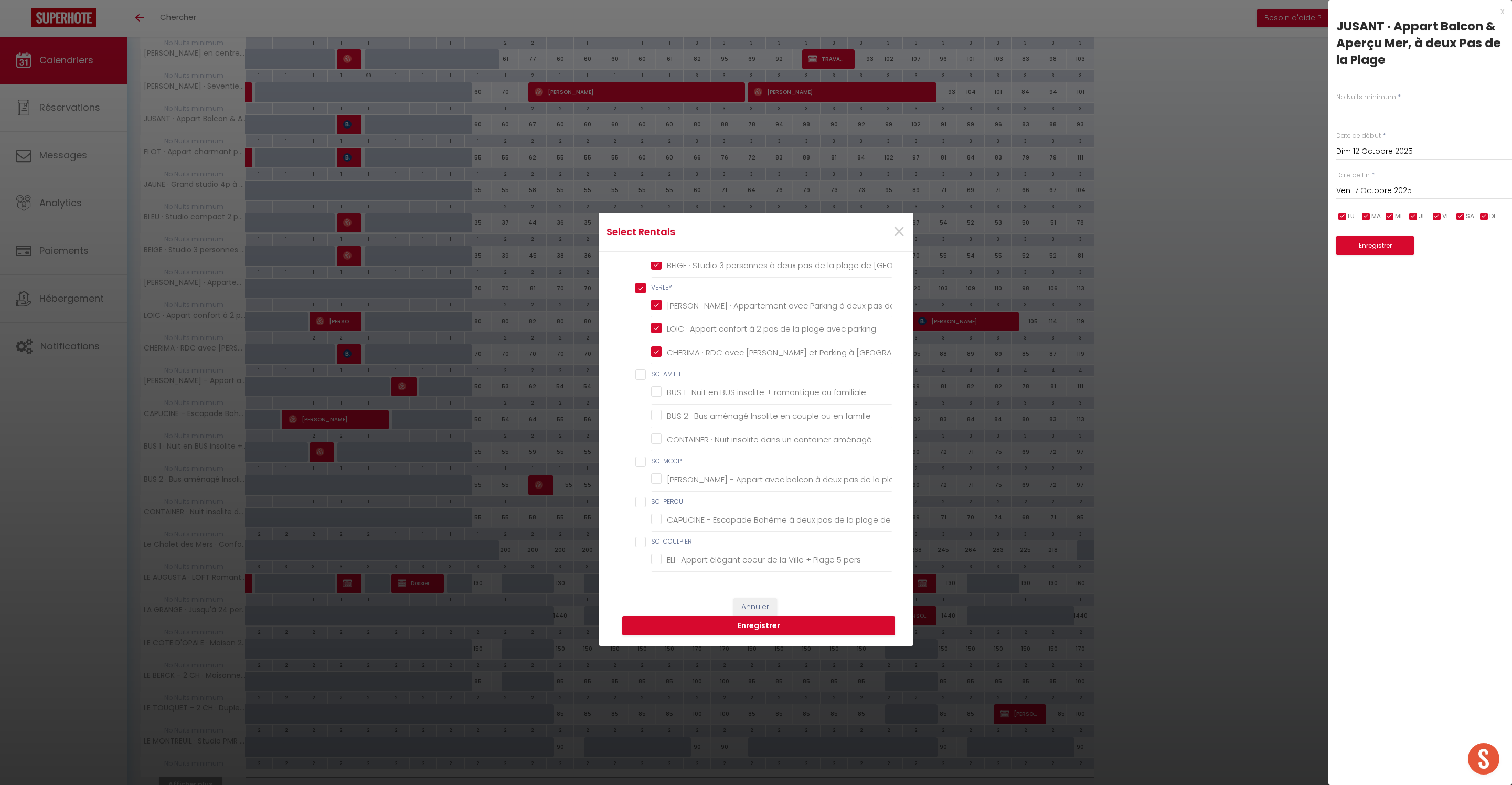
checkbox input "false"
checkbox Berck-Plage "false"
checkbox BAI "false"
checkbox Plage "false"
checkbox COLEUR "false"
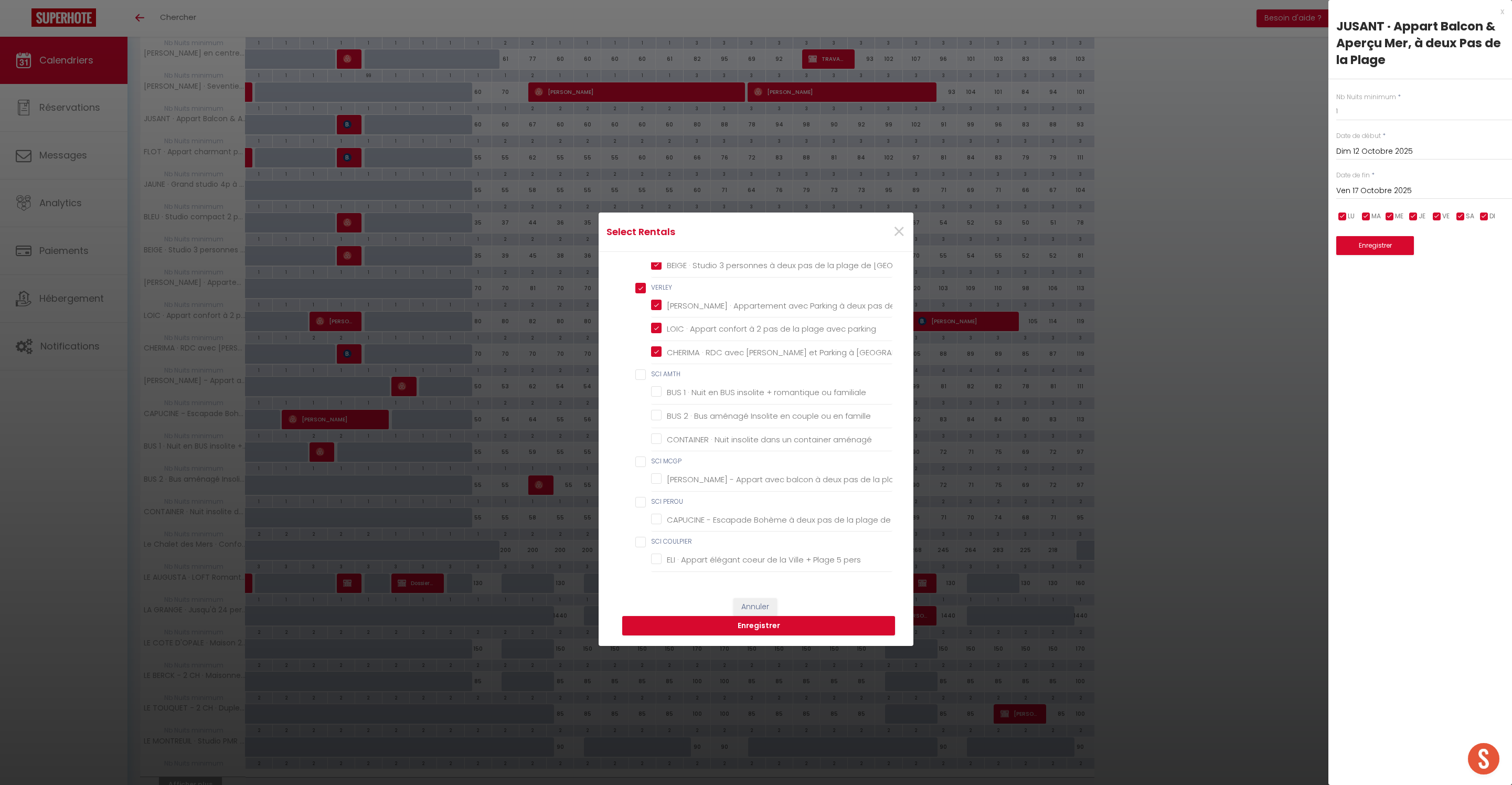
checkbox Berck-Plage "false"
checkbox input "false"
checkbox personnes "false"
checkbox Berck "false"
checkbox plage "true"
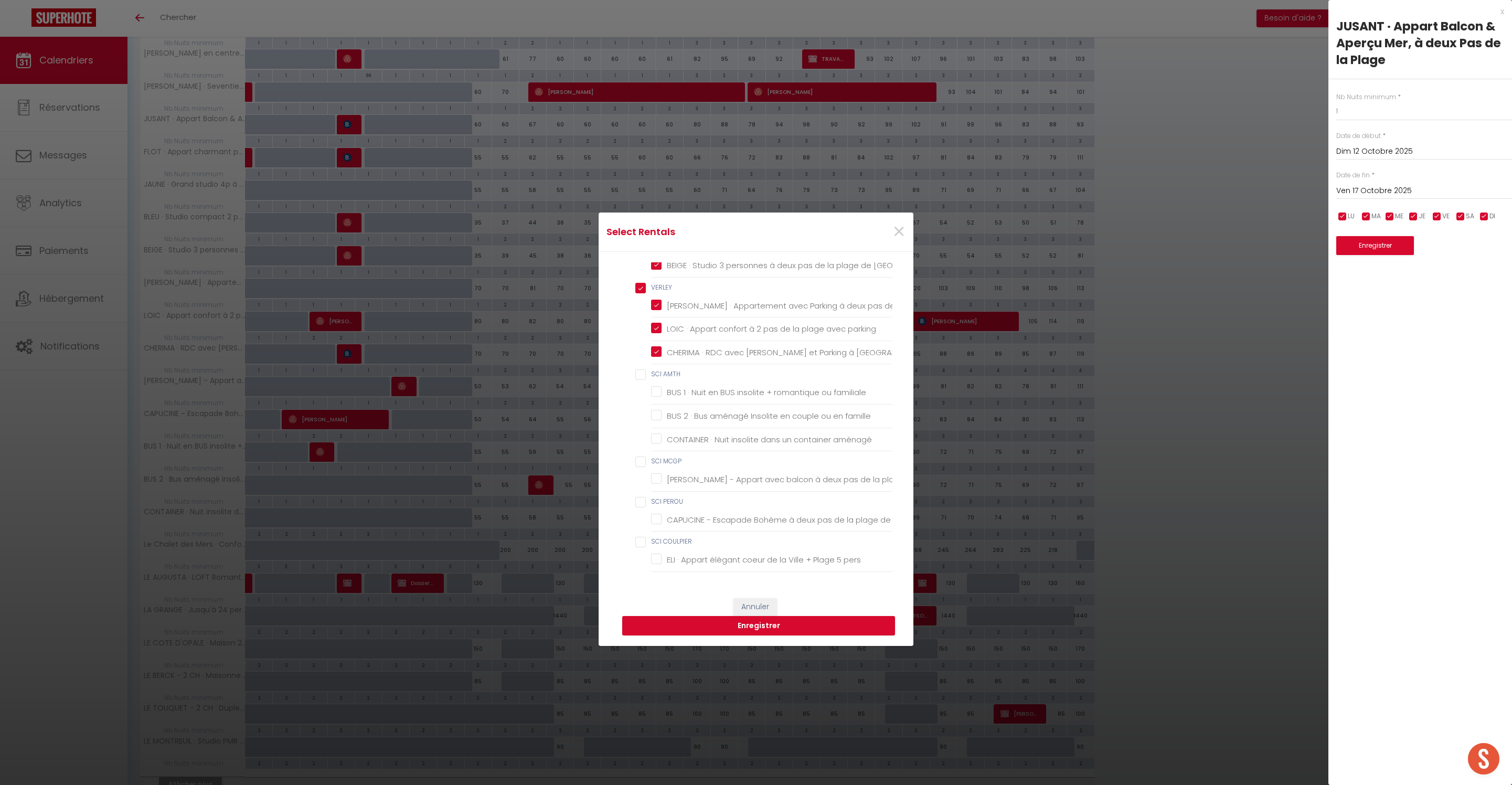
checkbox parking "true"
checkbox Berck-Plage "true"
checkbox AMTH "false"
checkbox familiale "false"
checkbox famille "false"
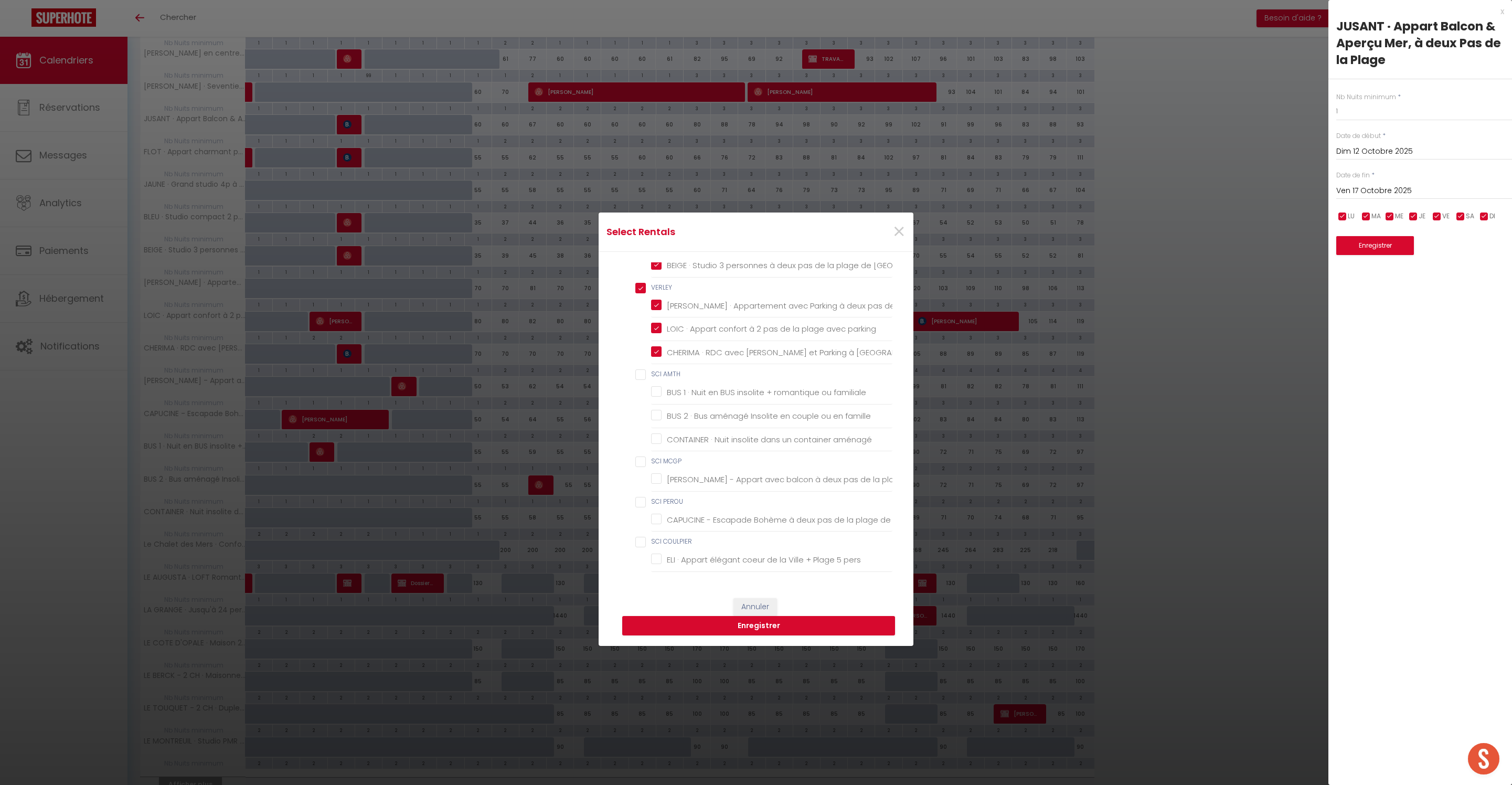
checkbox aménagé "false"
checkbox MCGP "false"
checkbox Berck "false"
checkbox PEROU "false"
checkbox Berck "false"
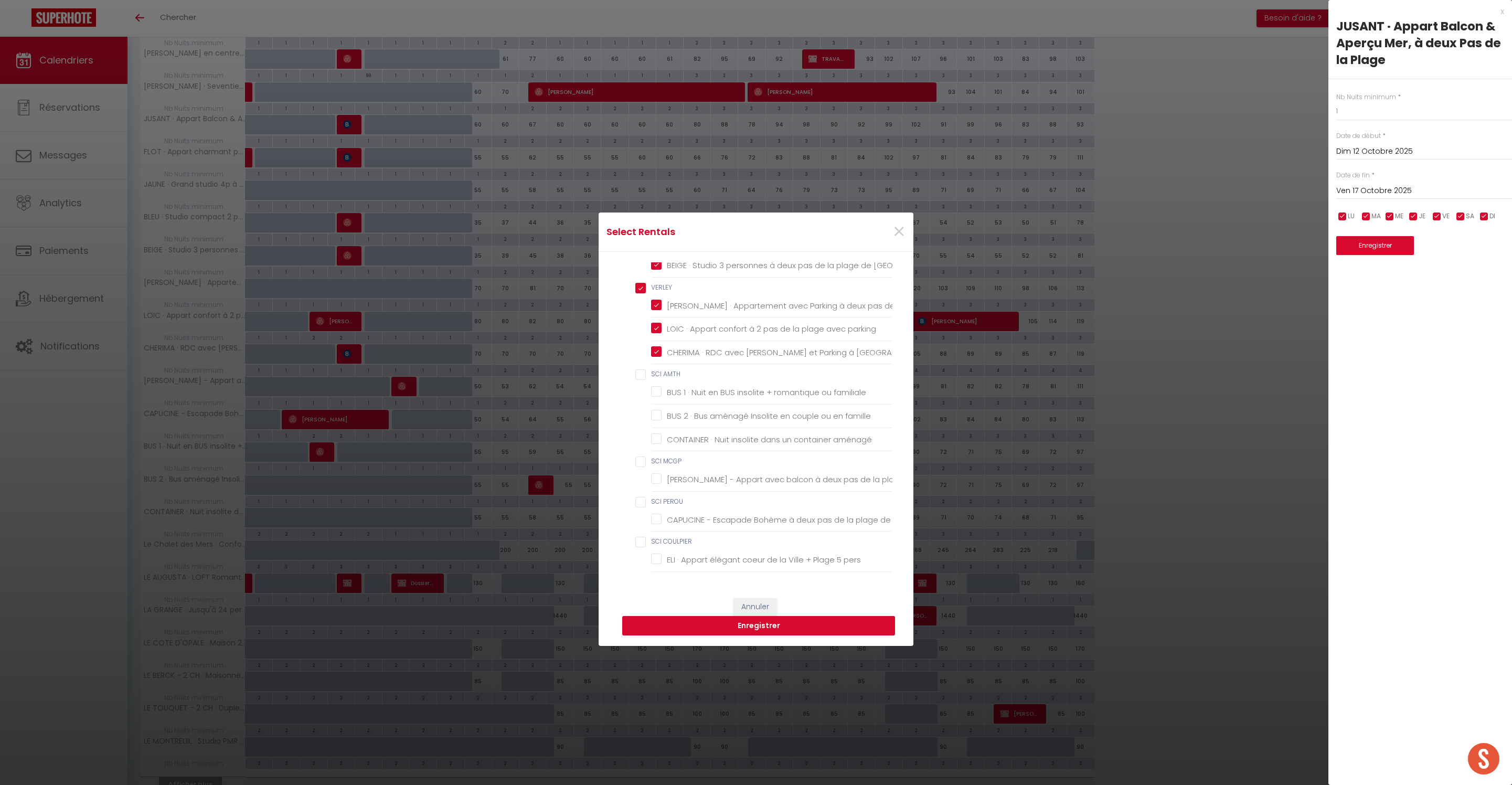
checkbox COULPIER "false"
checkbox pers "false"
click at [642, 457] on MCGP "SCI MCGP" at bounding box center [764, 462] width 257 height 10
checkbox MCGP "true"
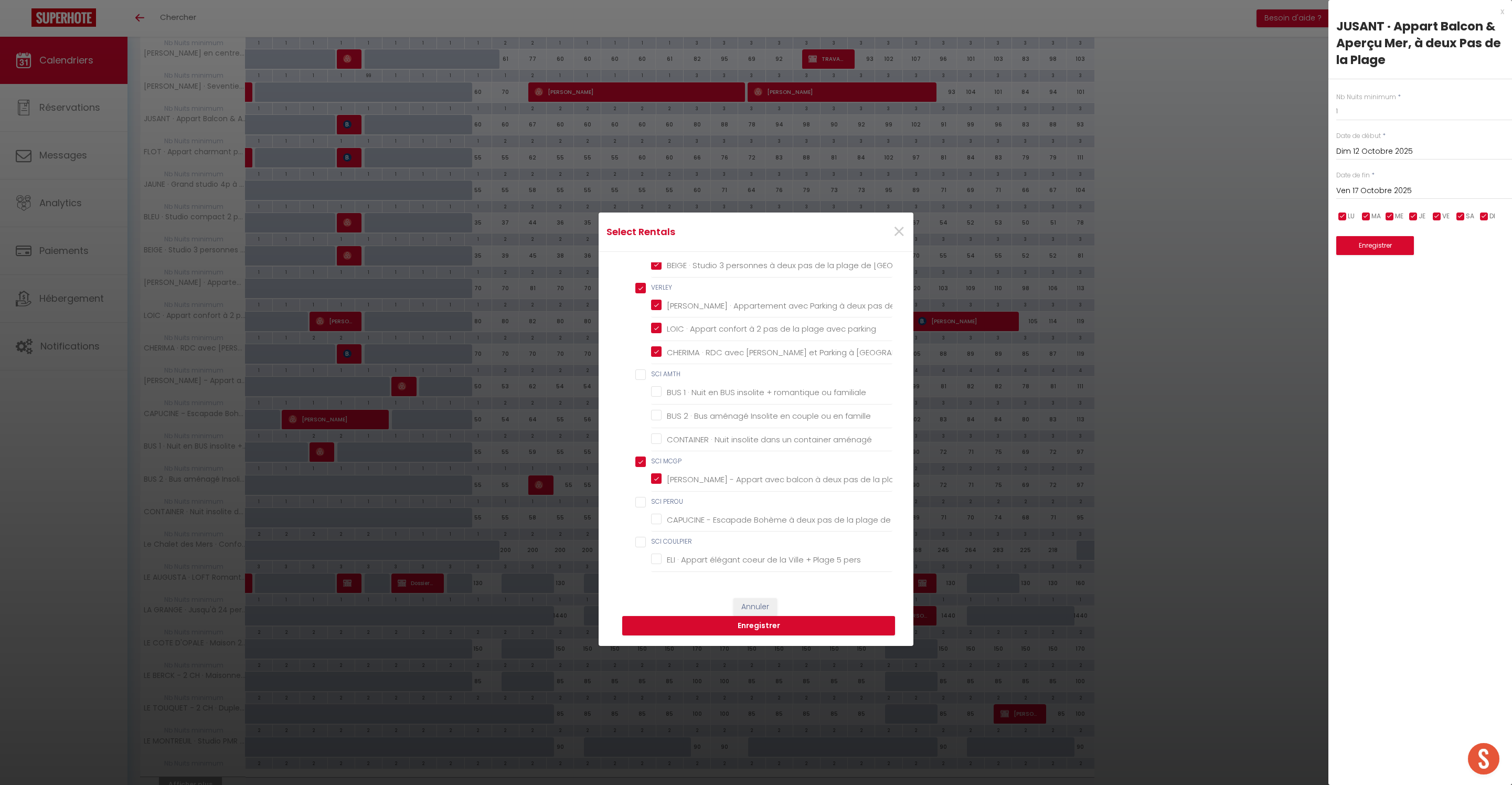
checkbox MMSS "false"
checkbox Berck-Plage "false"
checkbox chambre "false"
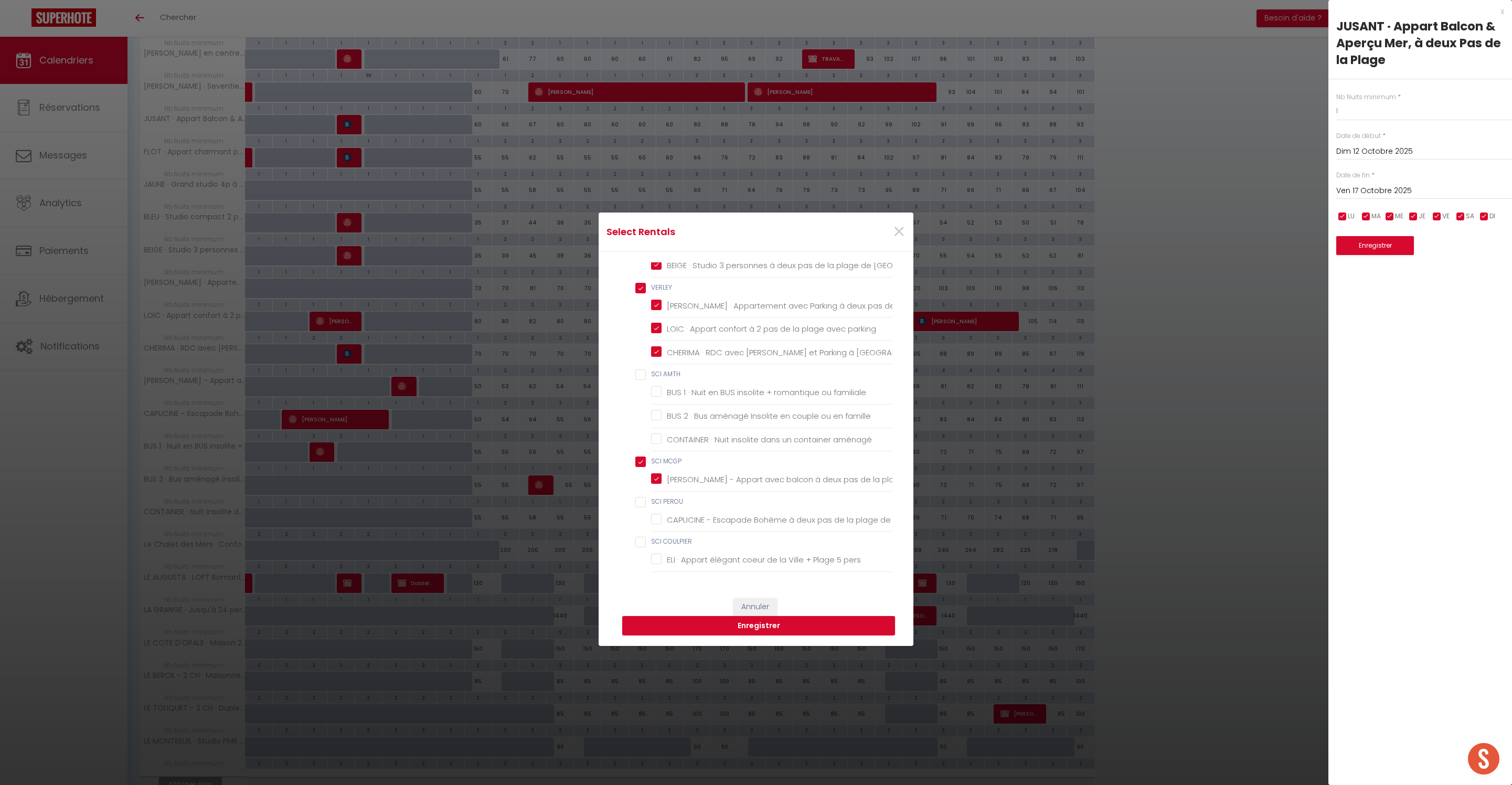
checkbox Couvert "false"
checkbox Marché "false"
checkbox chambre "false"
checkbox Couvert "false"
checkbox DEROLEZ "false"
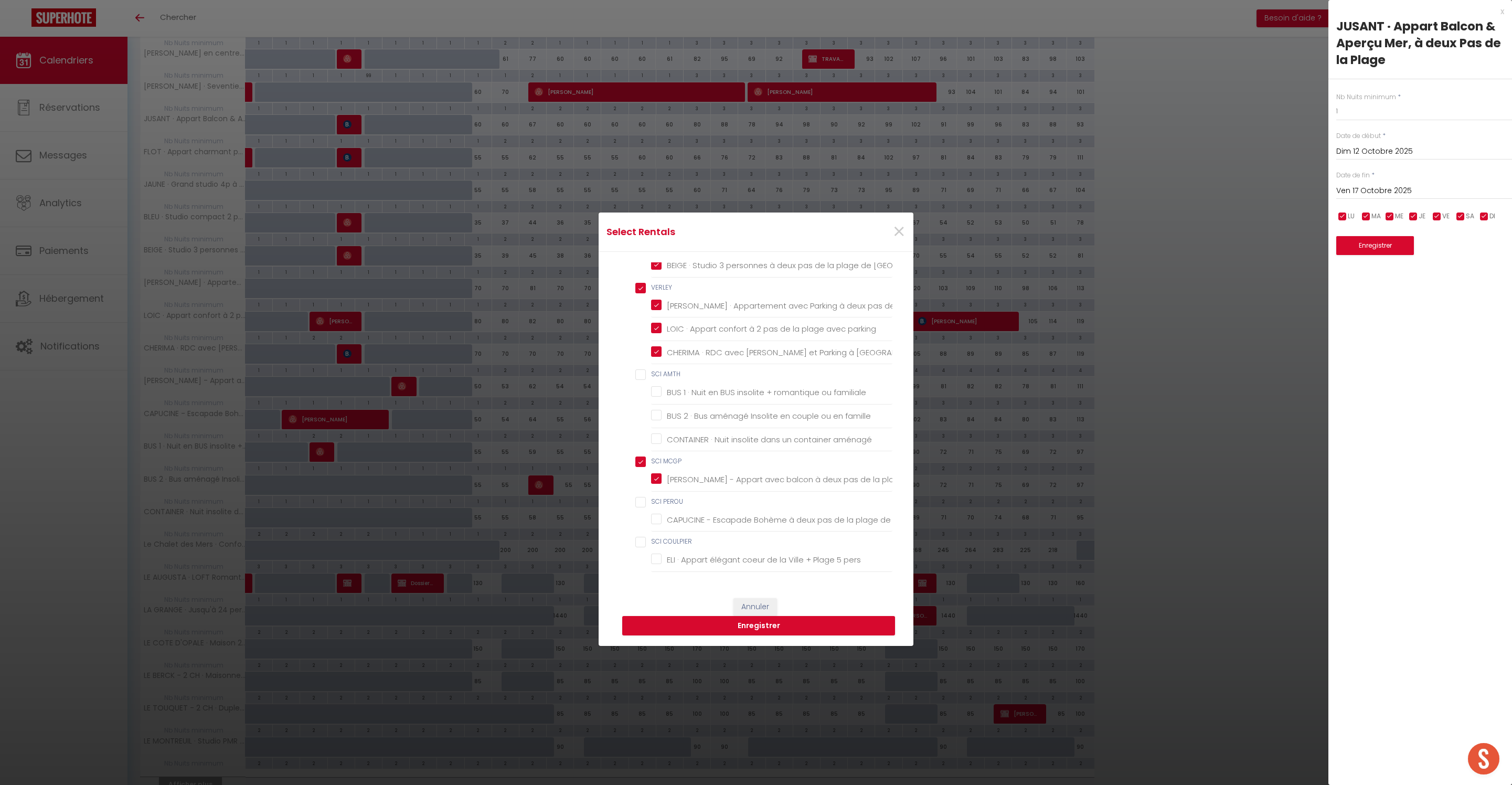
checkbox chambres "false"
click at [642, 497] on PEROU "SCI PEROU" at bounding box center [764, 502] width 257 height 10
click at [750, 633] on button "Enregistrer" at bounding box center [758, 626] width 273 height 20
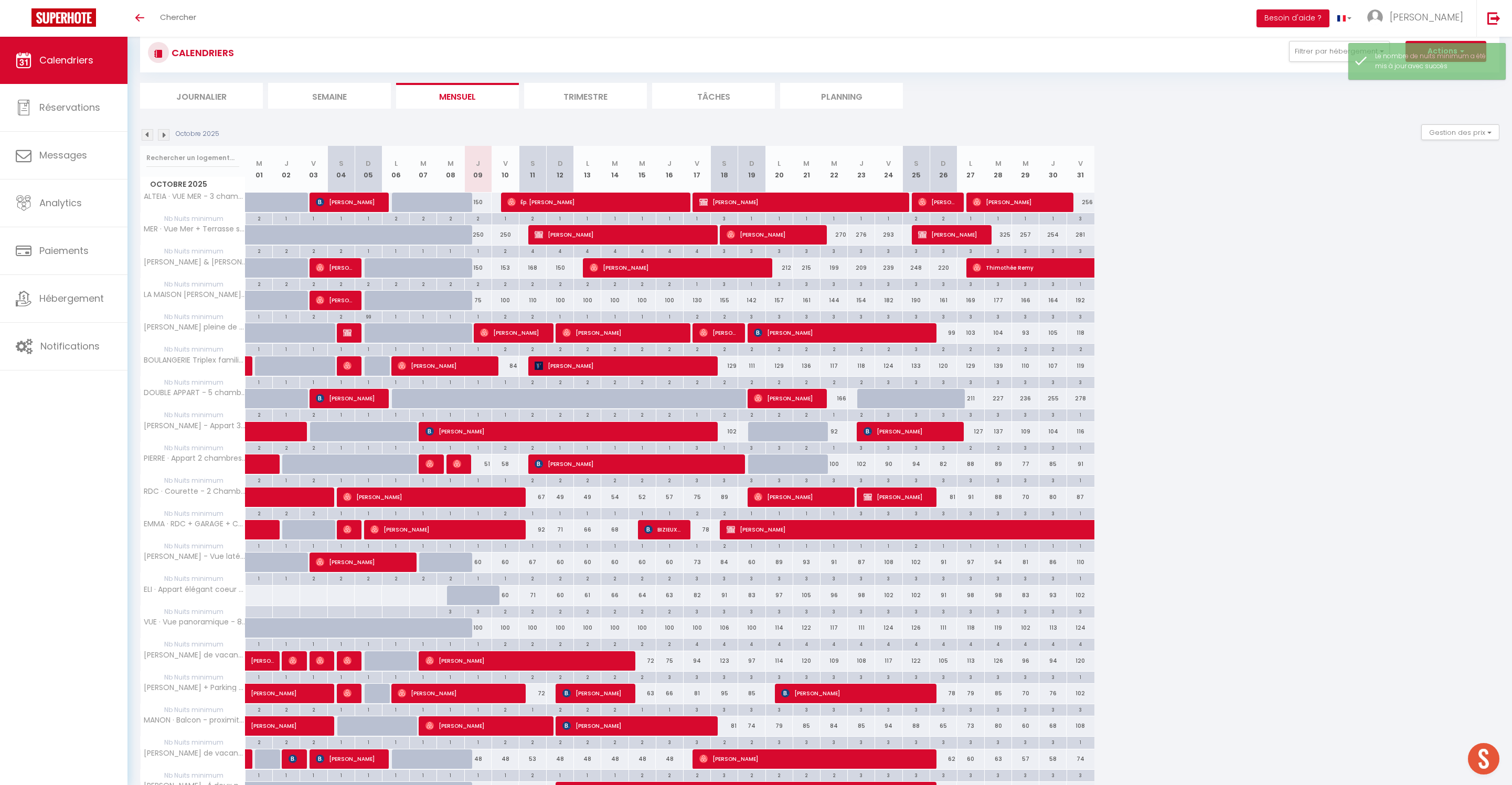
scroll to position [18, 0]
